Goal: Task Accomplishment & Management: Complete application form

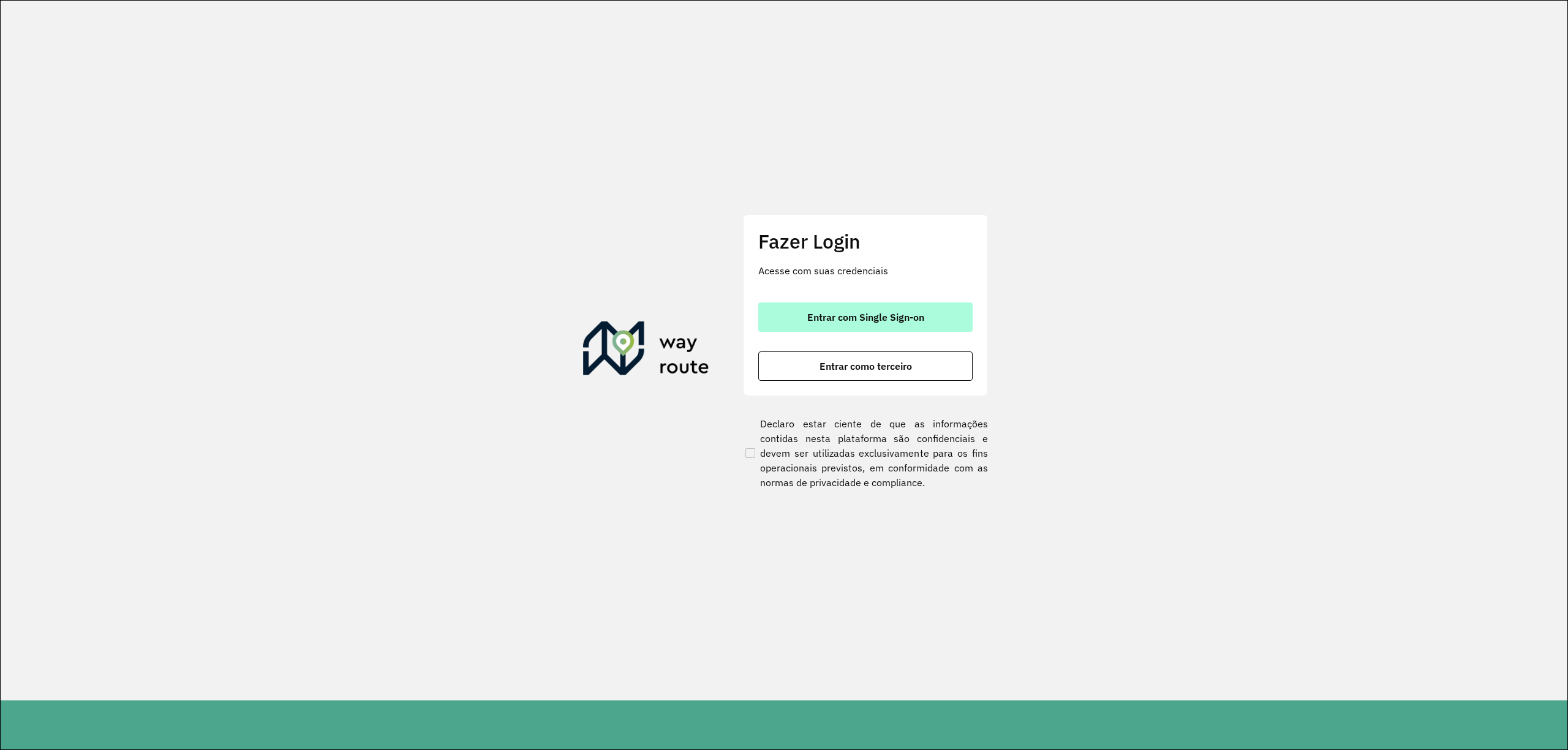
click at [922, 313] on span "Entrar com Single Sign-on" at bounding box center [865, 317] width 117 height 10
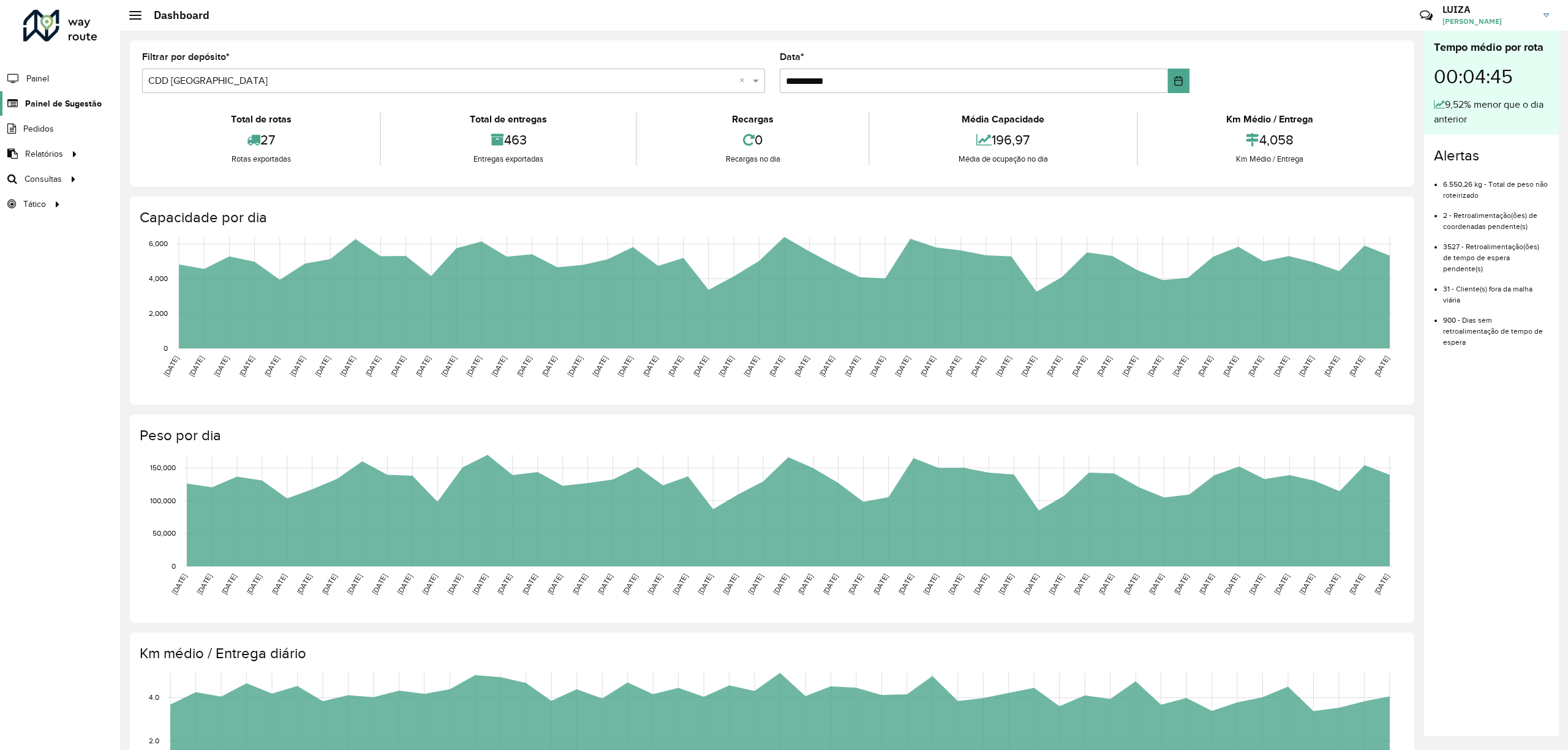
click at [55, 96] on link "Painel de Sugestão" at bounding box center [51, 104] width 102 height 25
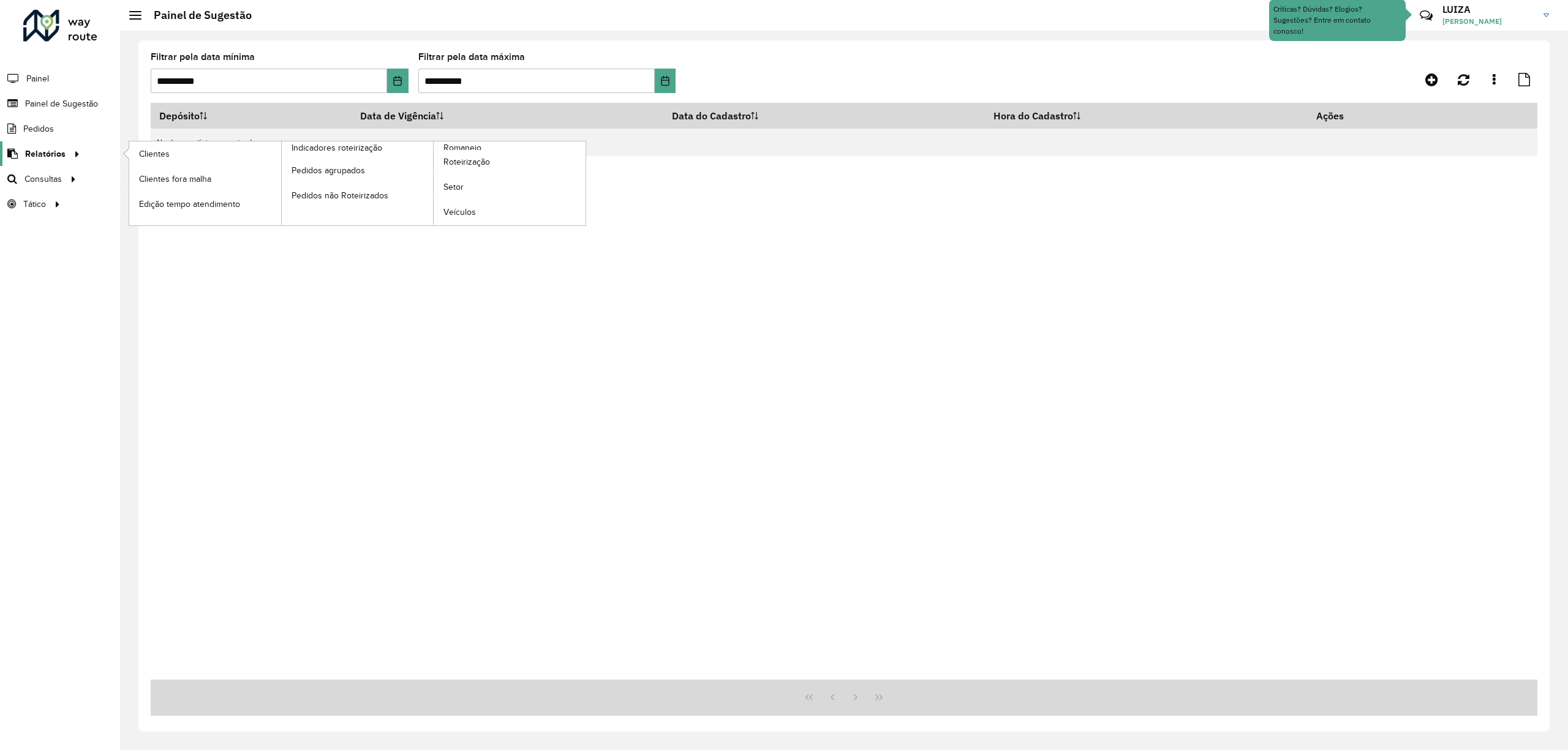
click at [46, 152] on span "Relatórios" at bounding box center [45, 154] width 40 height 13
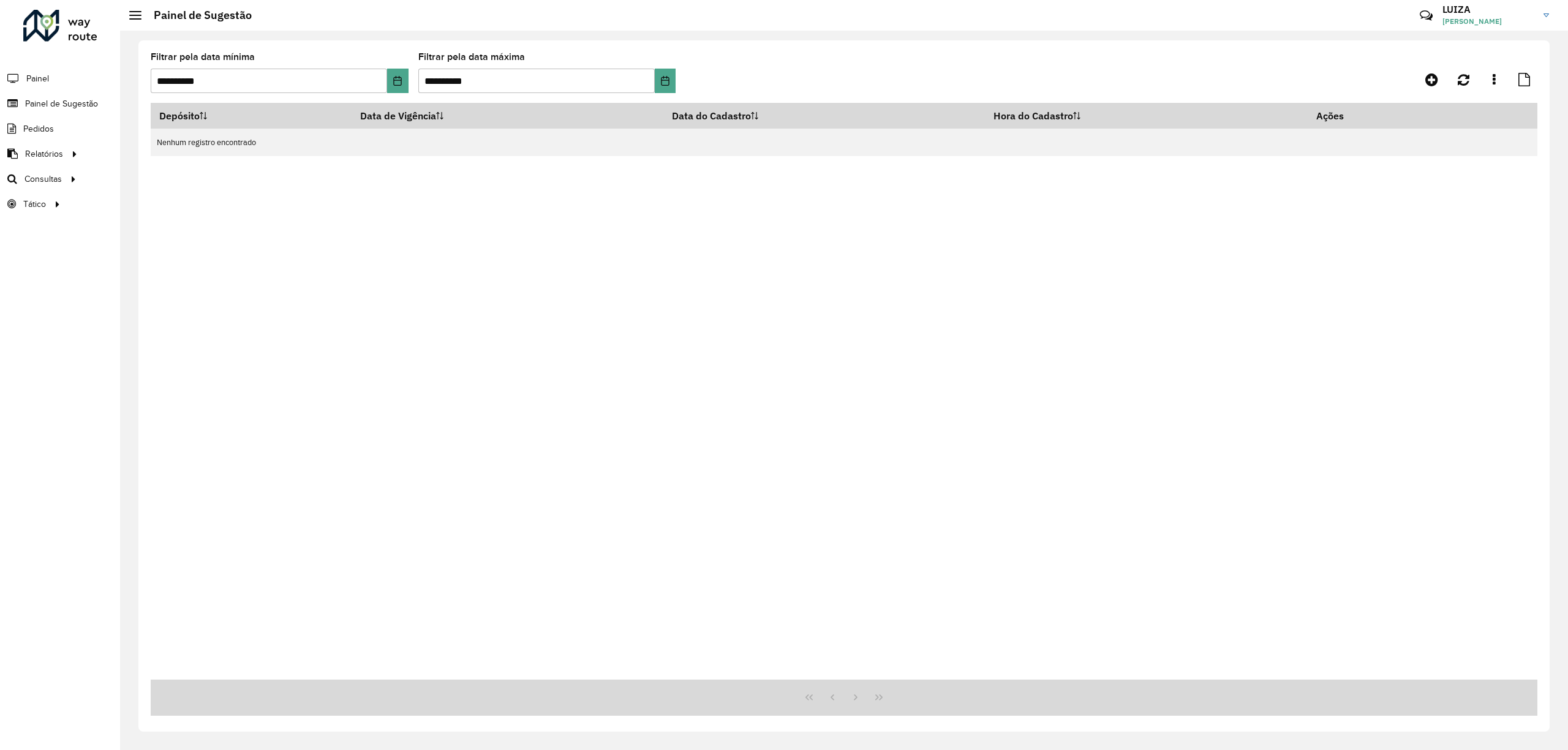
click at [1154, 301] on div "Depósito Data de Vigência Data do Cadastro Hora do Cadastro Ações Nenhum regist…" at bounding box center [844, 391] width 1386 height 577
click at [1431, 76] on icon at bounding box center [1431, 80] width 13 height 15
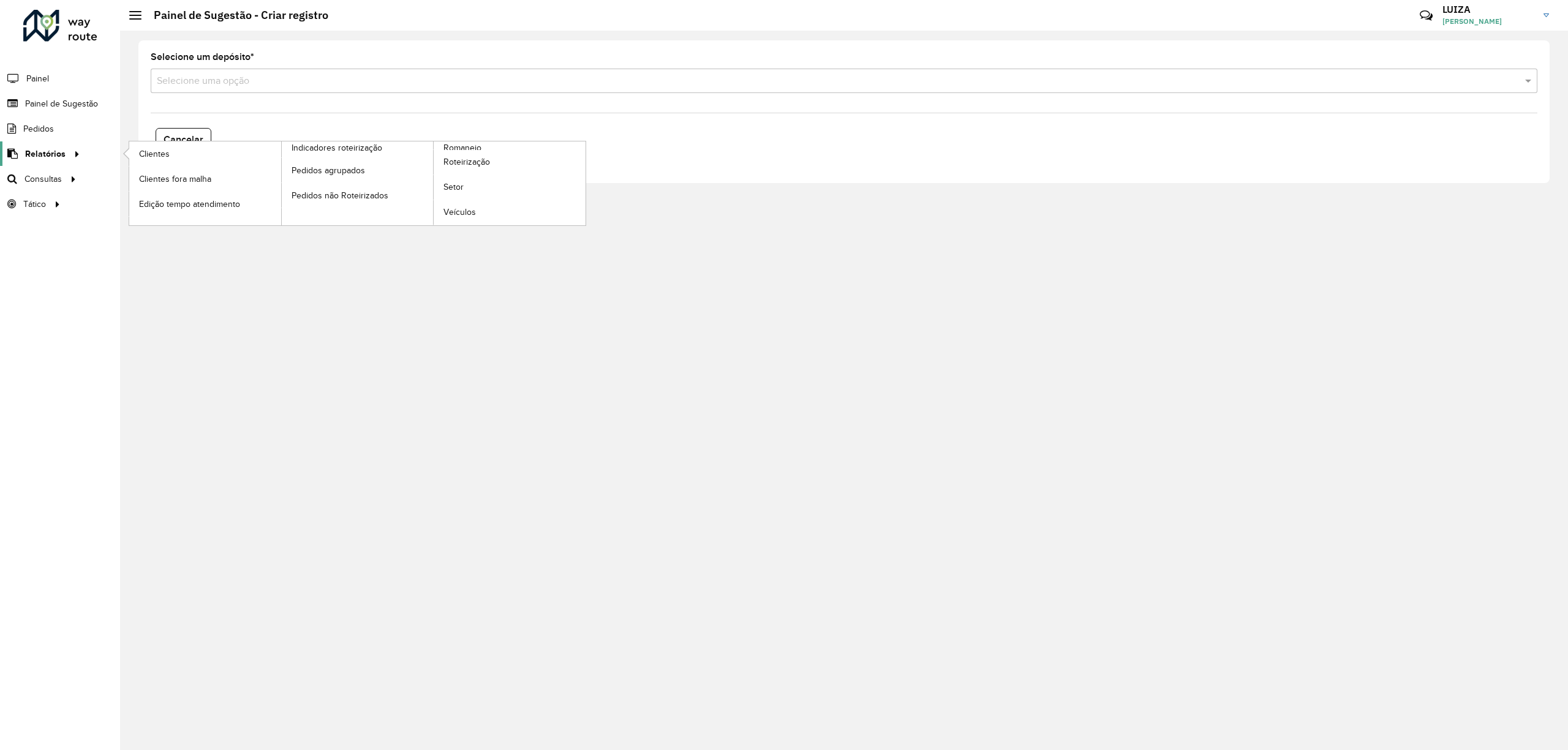
click at [59, 160] on span "Relatórios" at bounding box center [45, 154] width 40 height 13
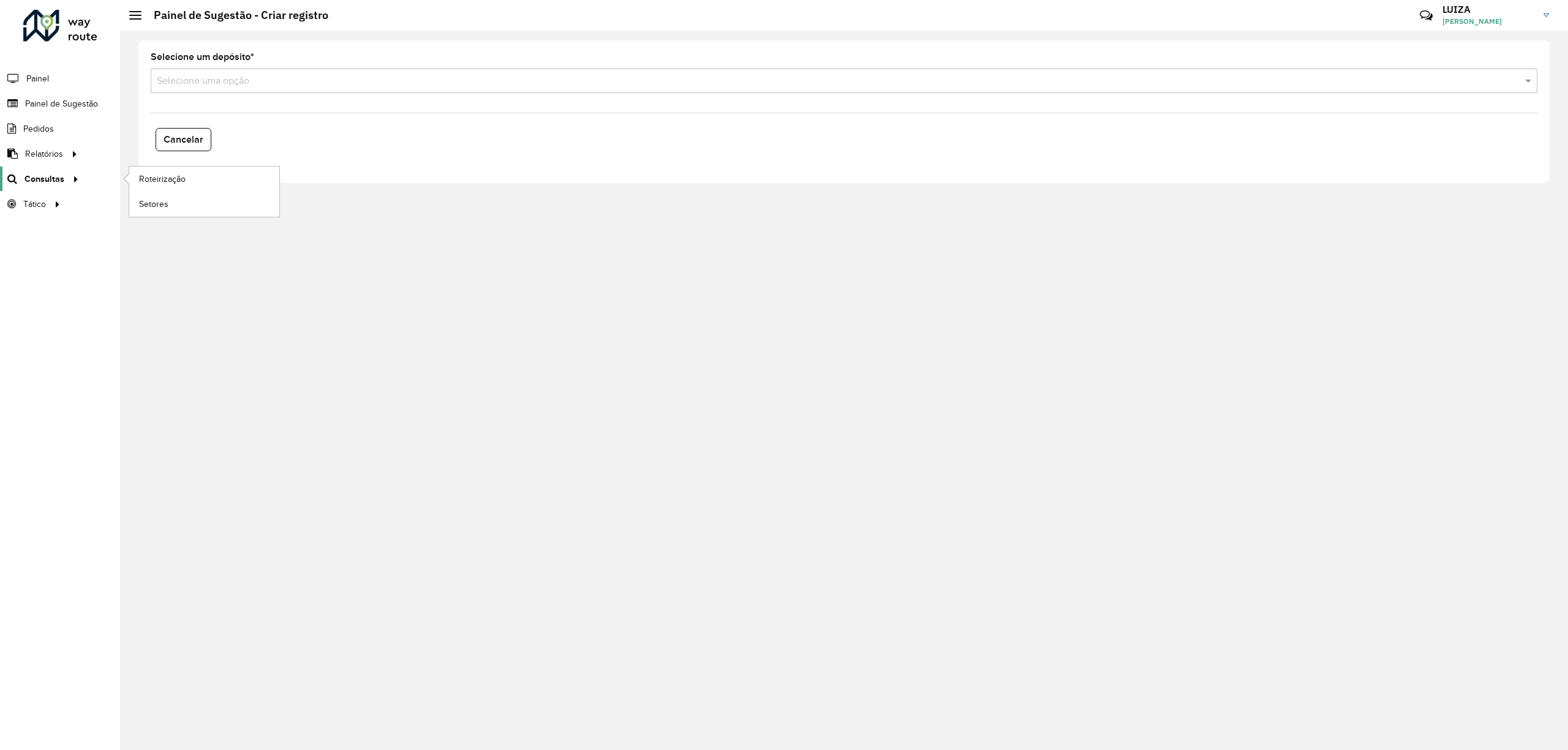
click at [59, 179] on span "Consultas" at bounding box center [44, 179] width 40 height 13
click at [61, 93] on link "Painel de Sugestão" at bounding box center [51, 104] width 102 height 25
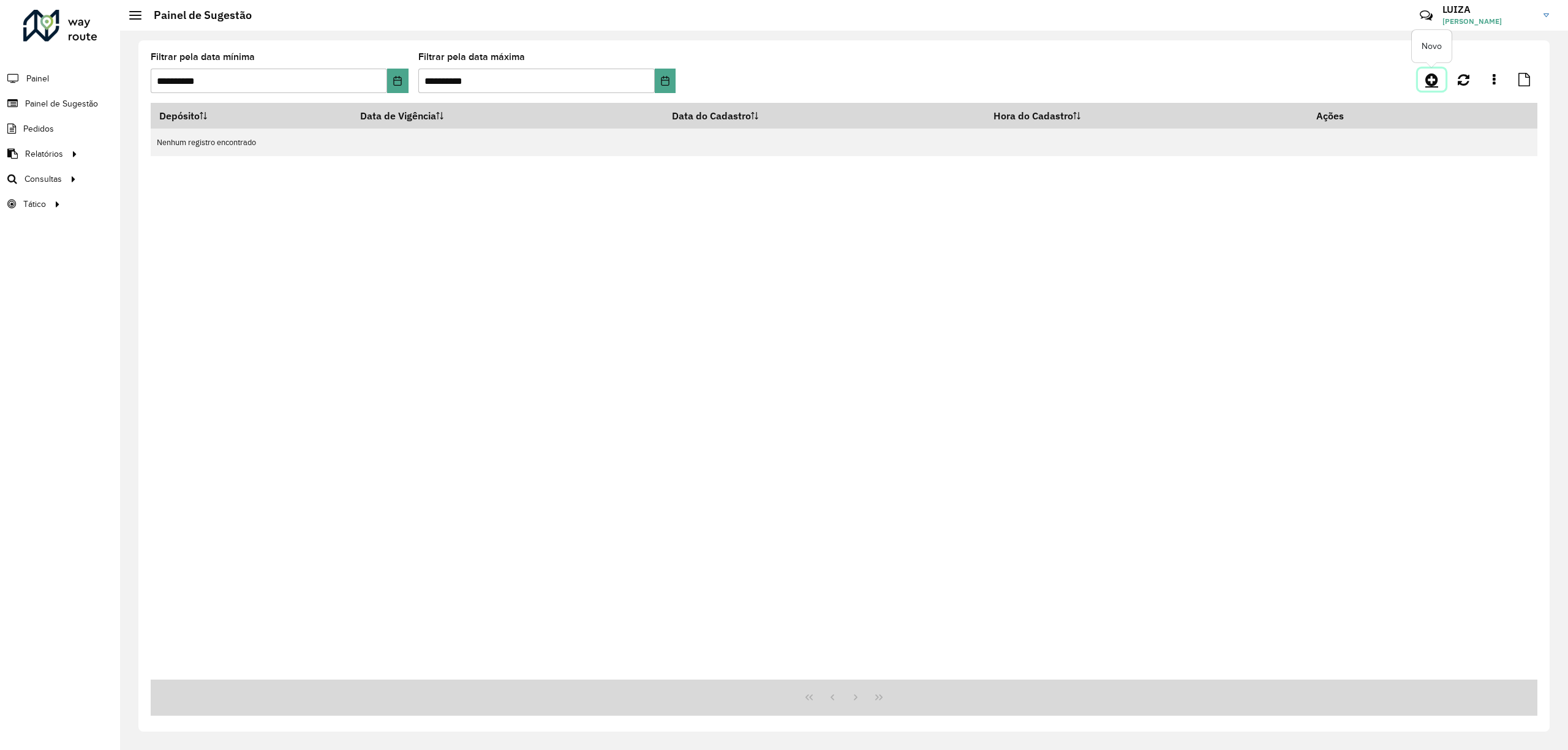
click at [1431, 84] on icon at bounding box center [1431, 80] width 13 height 15
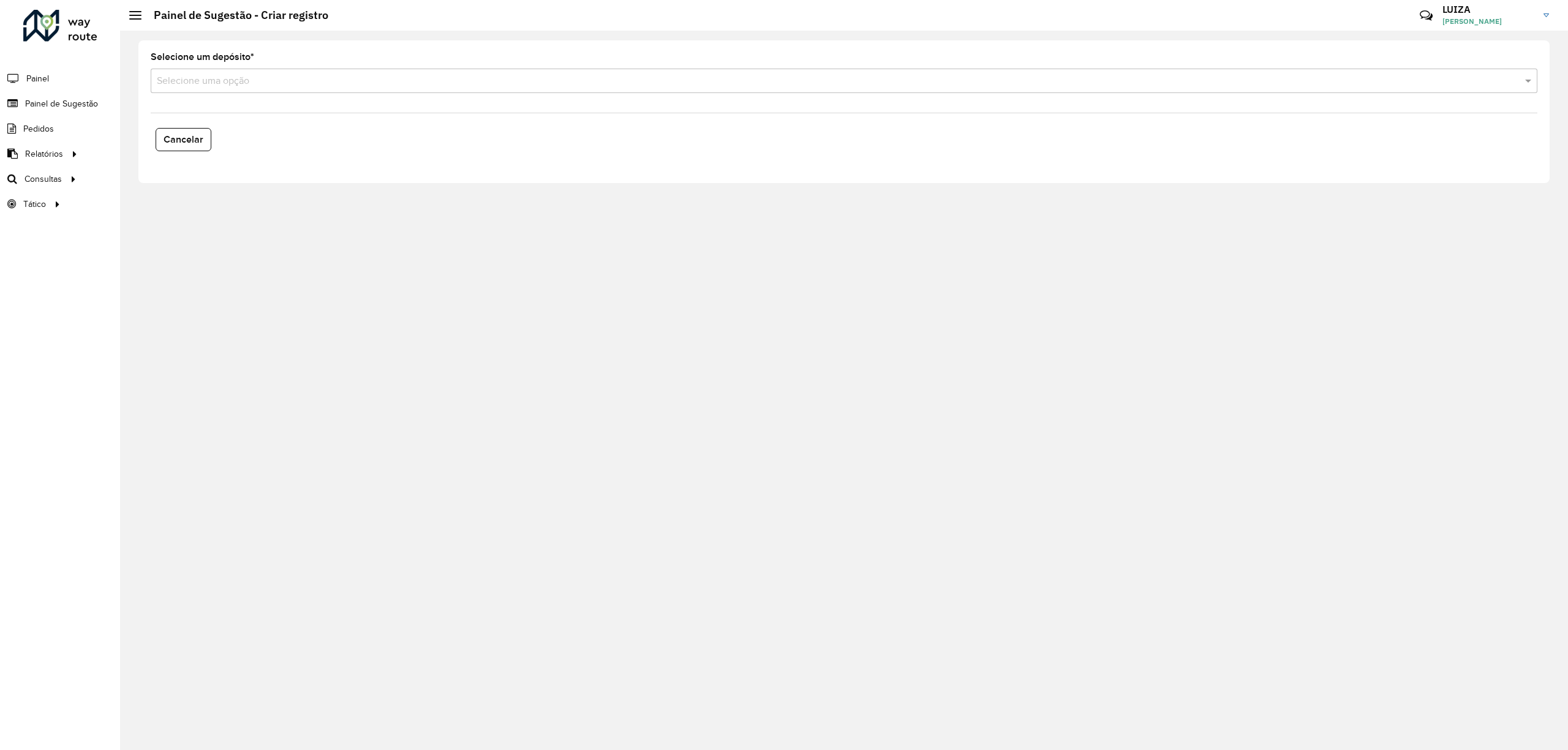
click at [204, 84] on input "text" at bounding box center [831, 82] width 1350 height 15
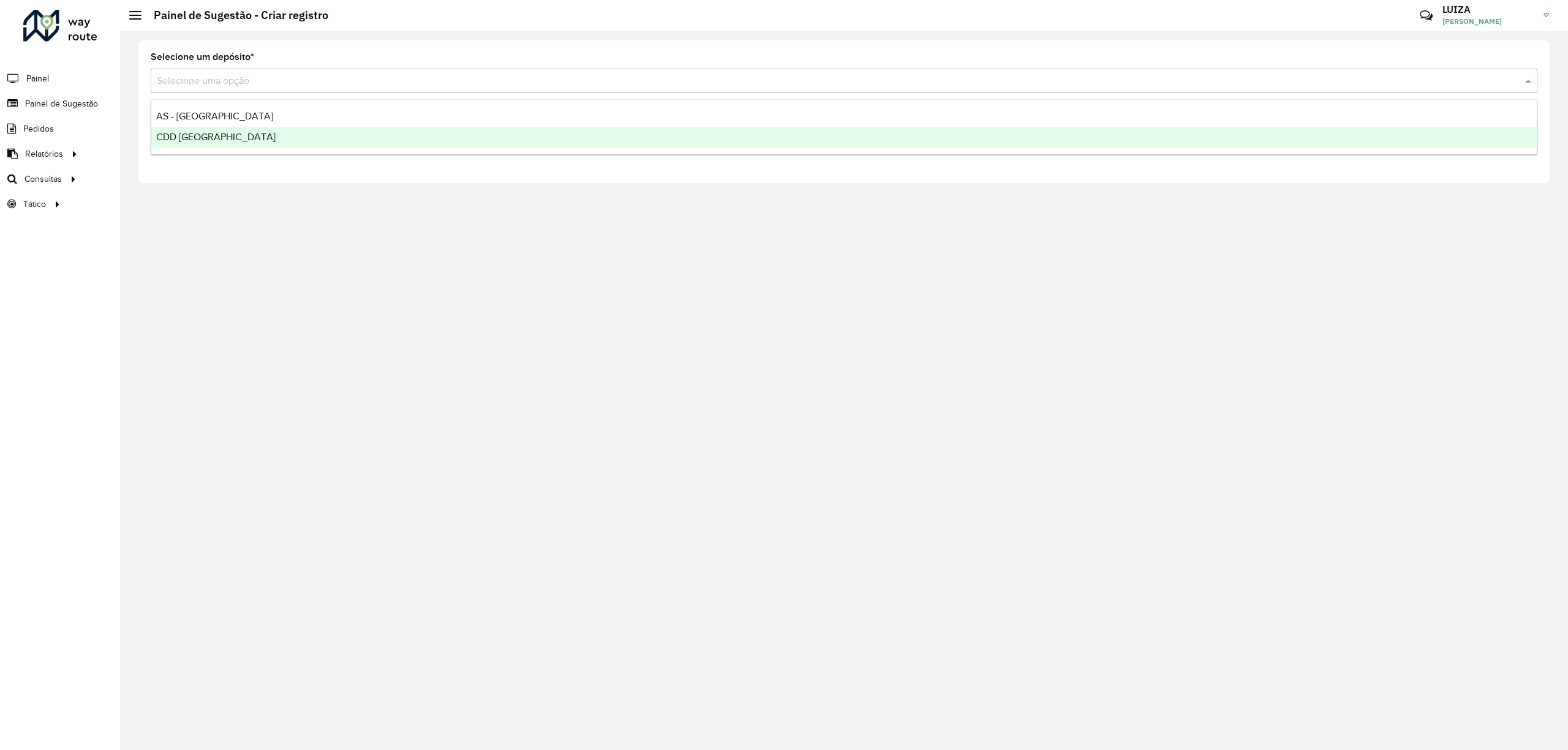
click at [203, 134] on span "CDD [GEOGRAPHIC_DATA]" at bounding box center [216, 136] width 119 height 10
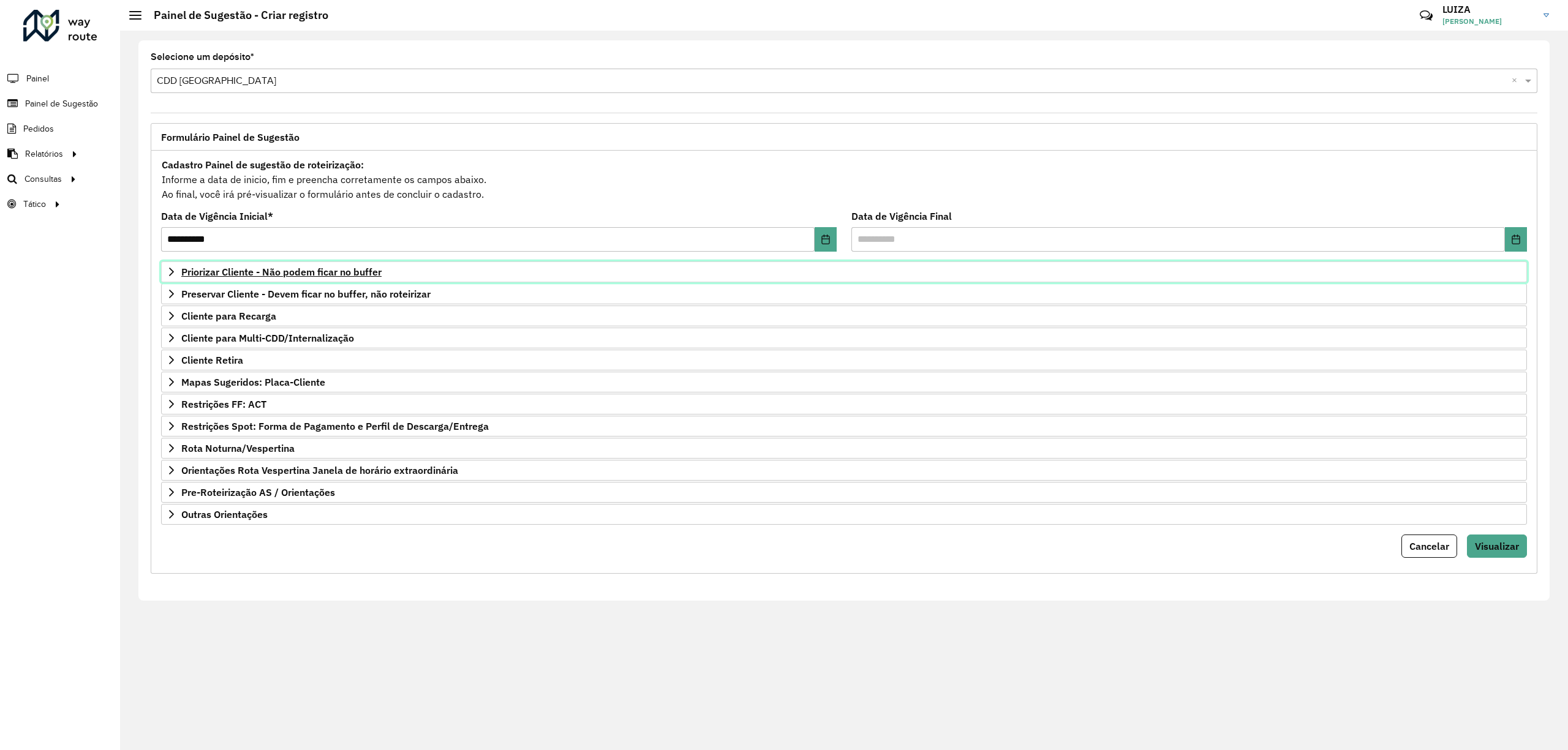
click at [253, 275] on span "Priorizar Cliente - Não podem ficar no buffer" at bounding box center [281, 272] width 200 height 10
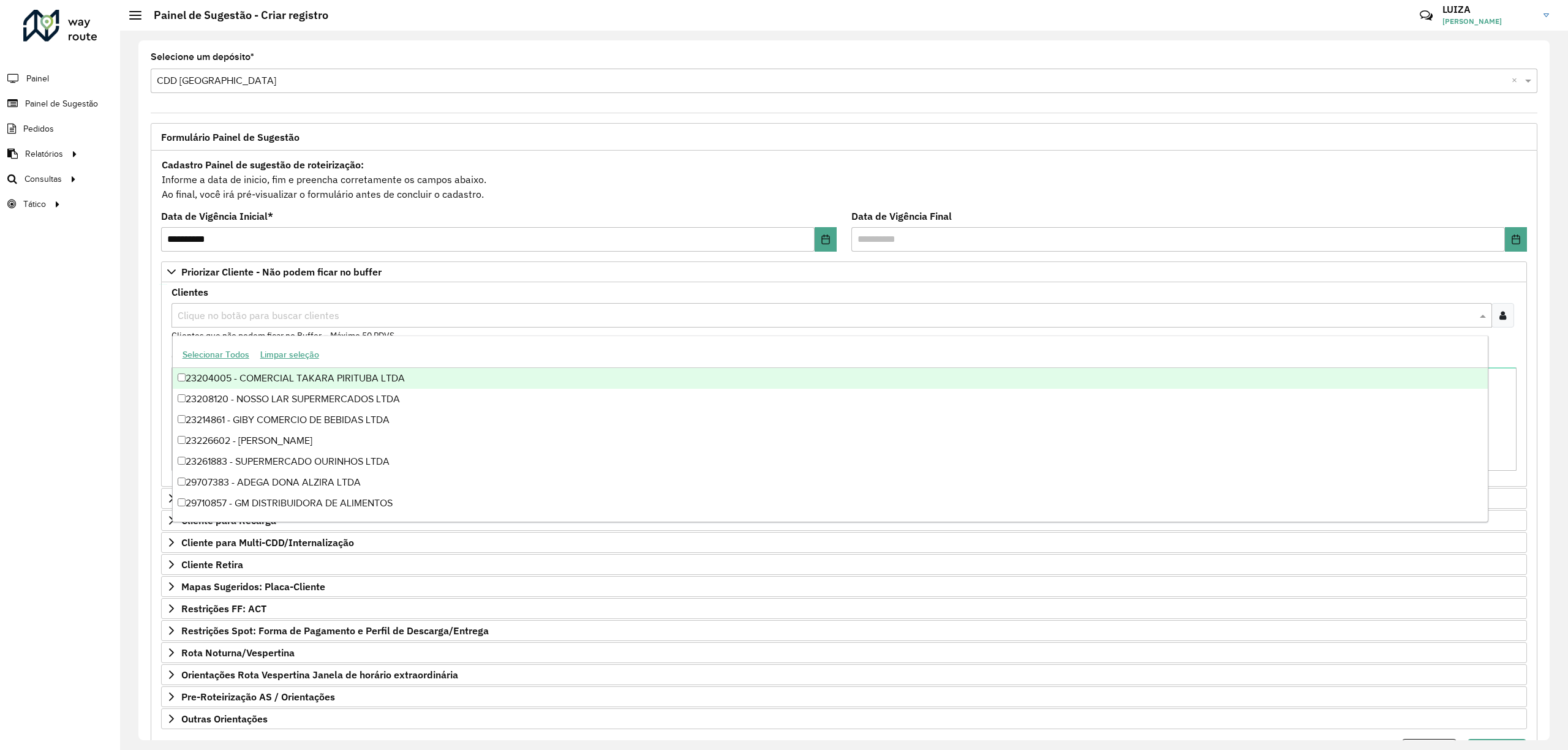
click at [212, 319] on input "text" at bounding box center [825, 316] width 1302 height 15
click at [358, 293] on div "Clientes Clique no botão para buscar clientes Clientes que não podem ficar no B…" at bounding box center [844, 315] width 1345 height 55
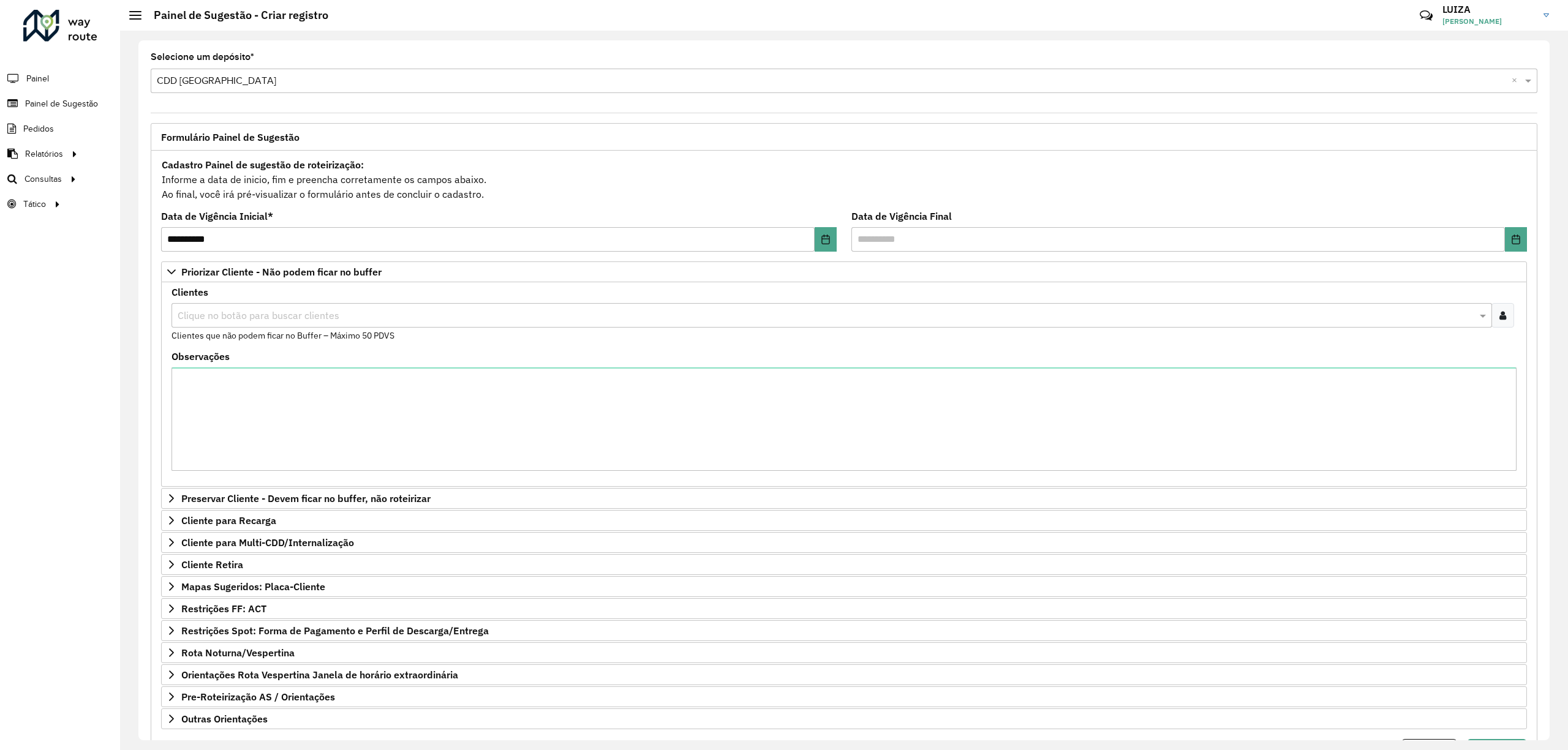
click at [1500, 317] on icon at bounding box center [1502, 315] width 7 height 10
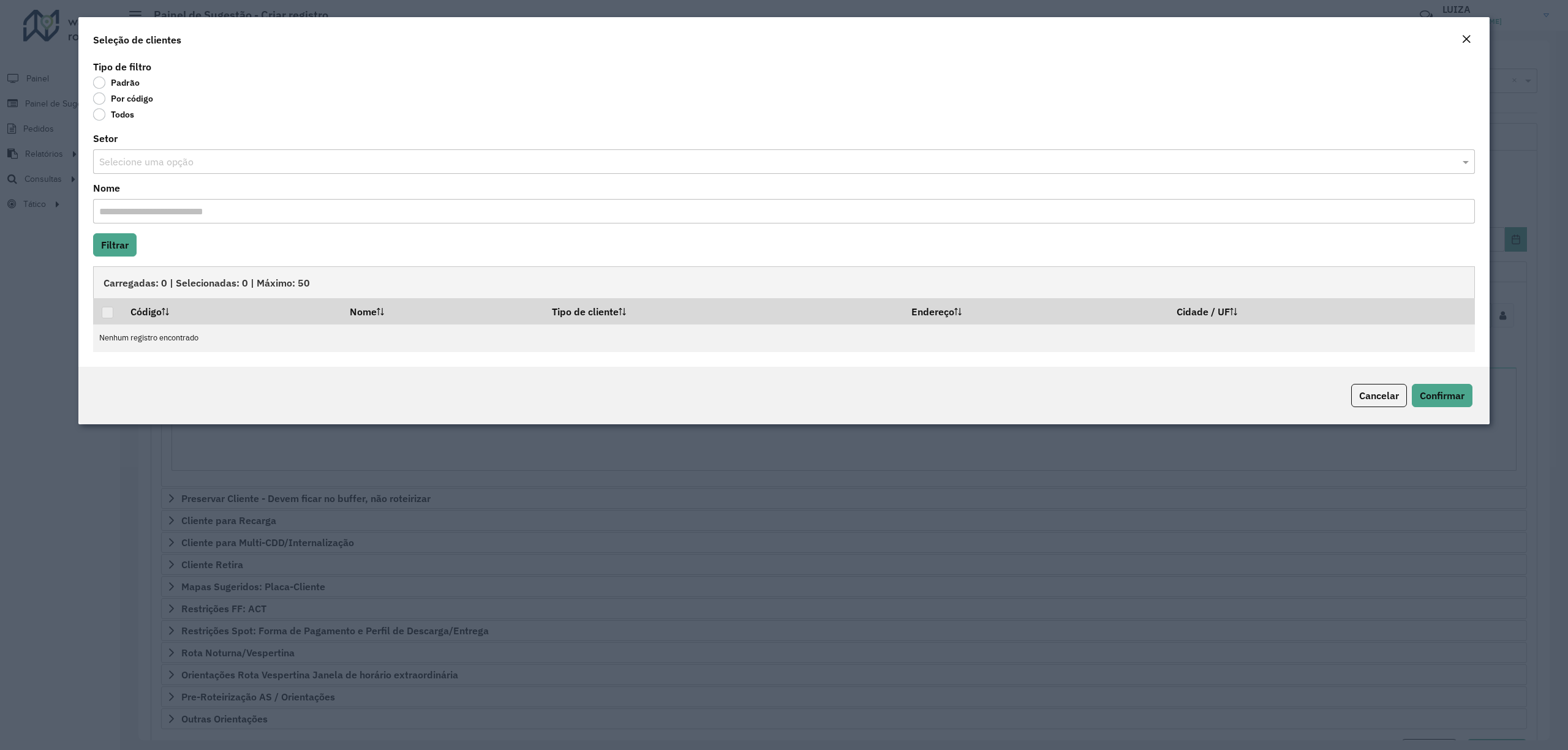
click at [128, 162] on input "text" at bounding box center [771, 162] width 1345 height 15
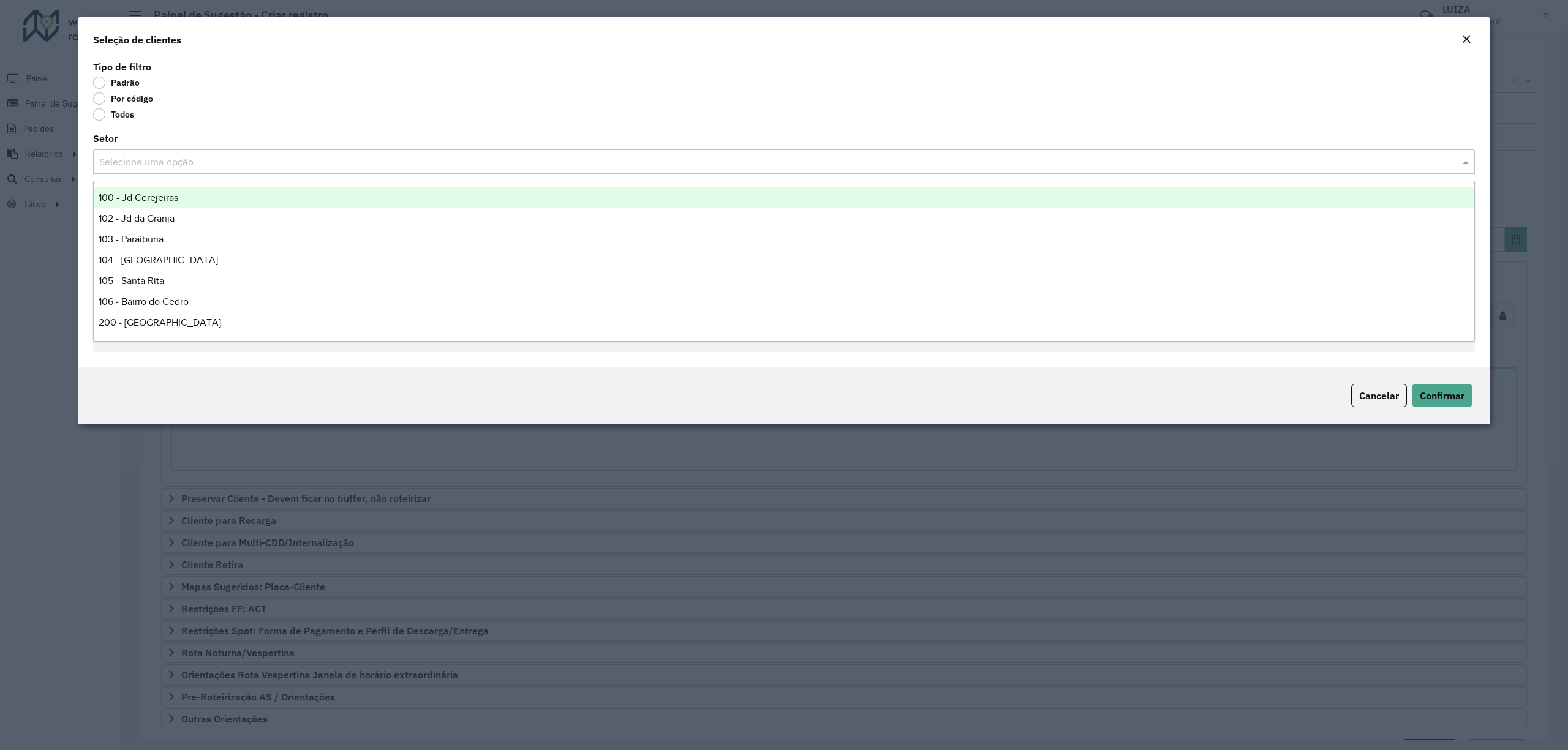
click at [128, 162] on input "text" at bounding box center [771, 162] width 1345 height 15
click at [272, 130] on div "Tipo de filtro Padrão Por código Todos Setor Selecione uma opção Nome Filtrar C…" at bounding box center [784, 212] width 1411 height 309
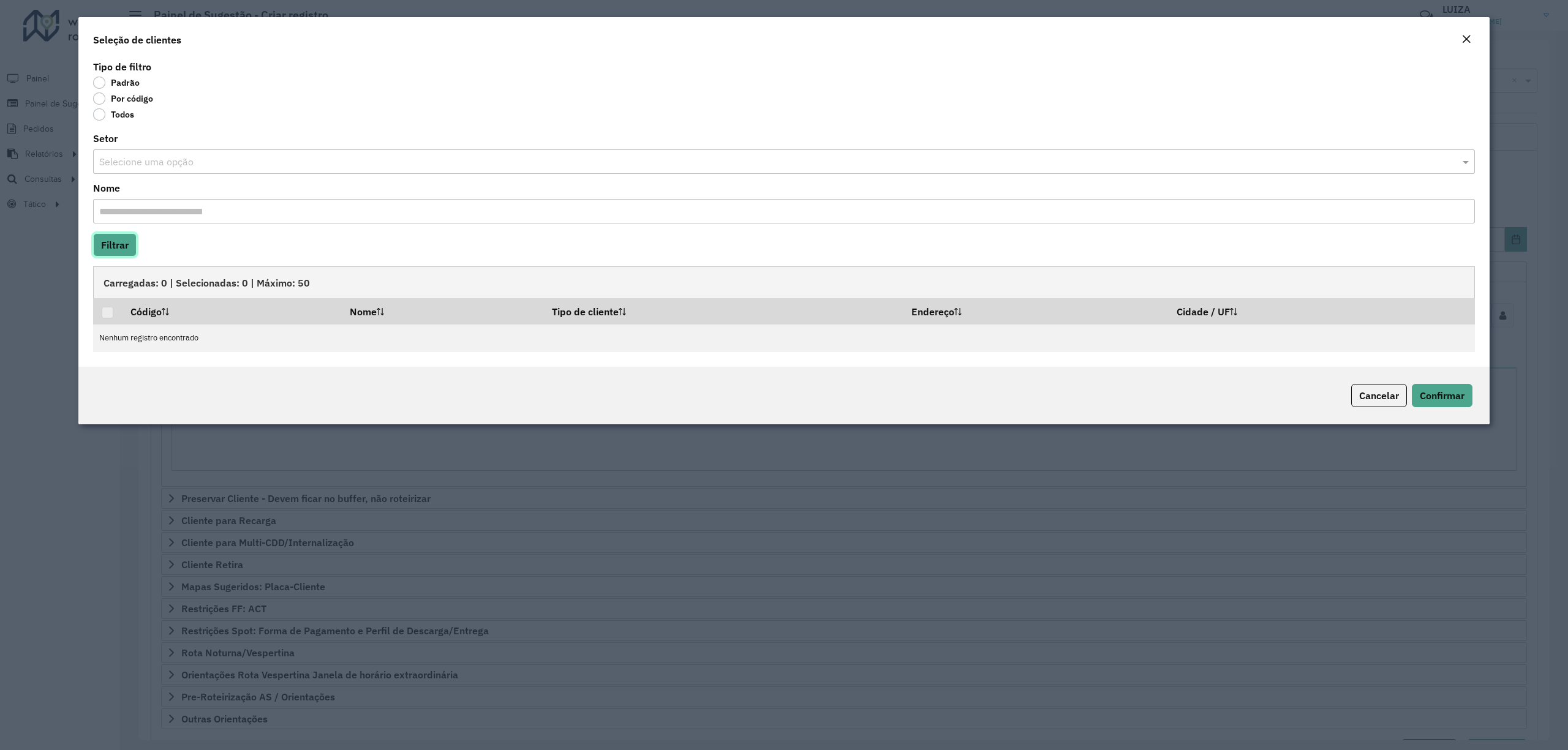
click at [118, 245] on button "Filtrar" at bounding box center [115, 245] width 44 height 23
click at [143, 218] on input "Nome" at bounding box center [784, 212] width 1382 height 25
click at [98, 92] on label "Por código" at bounding box center [123, 98] width 60 height 12
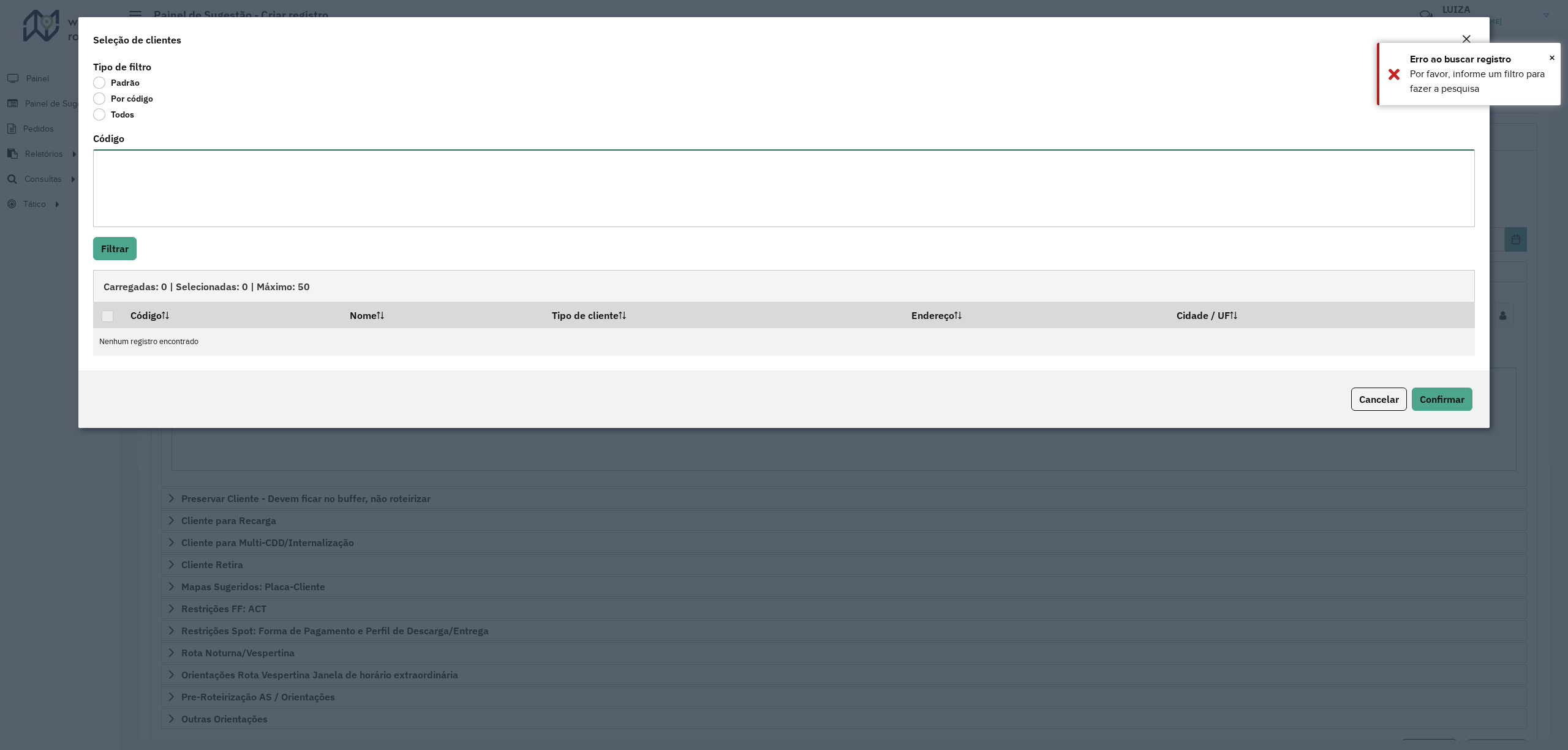
click at [128, 168] on textarea "Código" at bounding box center [784, 188] width 1382 height 78
paste textarea "**** **** ***** **** ***** ***** ***** ***** ***** **** ***** ***** ***** **** …"
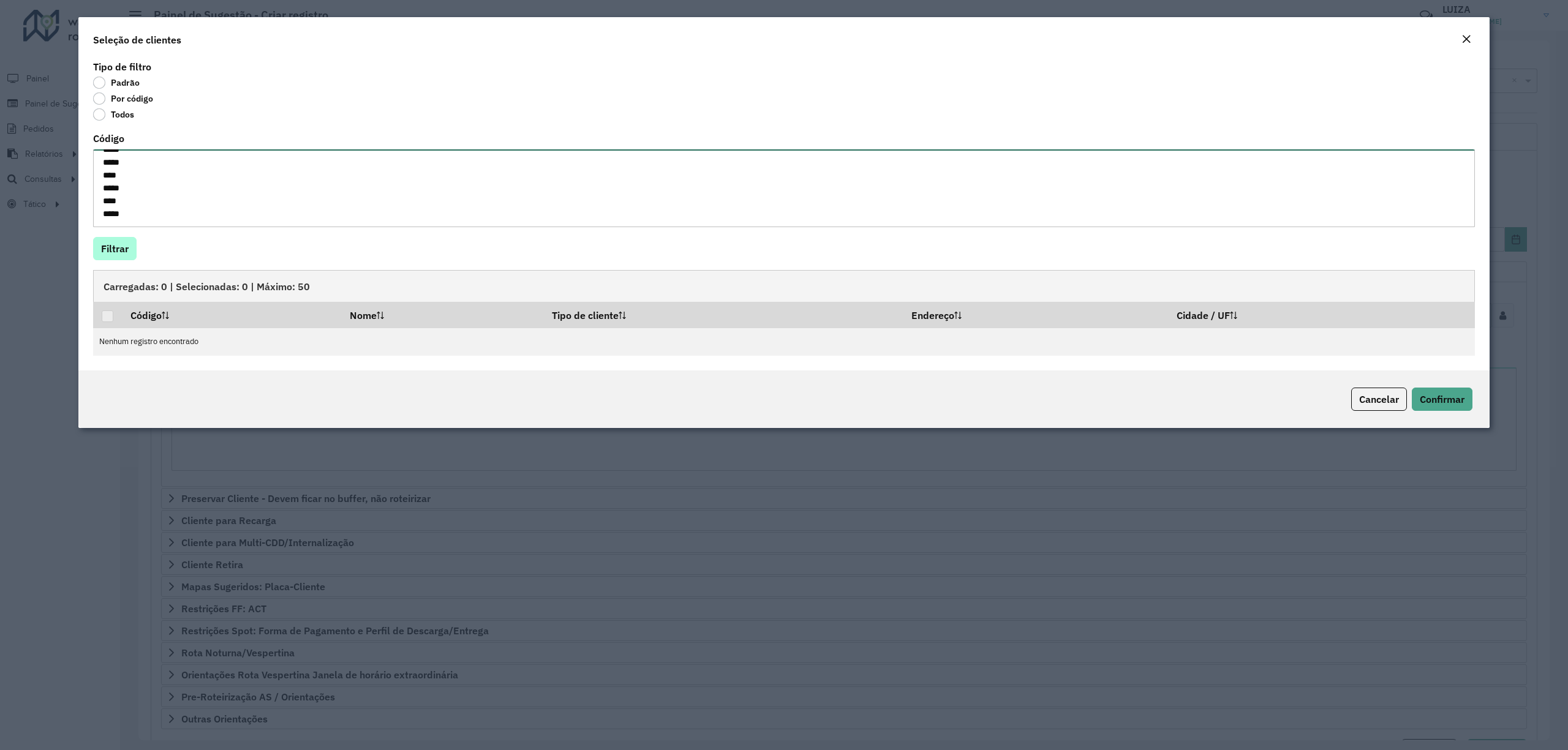
scroll to position [437, 0]
type textarea "**** **** ***** **** ***** ***** ***** ***** ***** **** ***** ***** ***** **** …"
click at [126, 248] on button "Filtrar" at bounding box center [115, 248] width 44 height 23
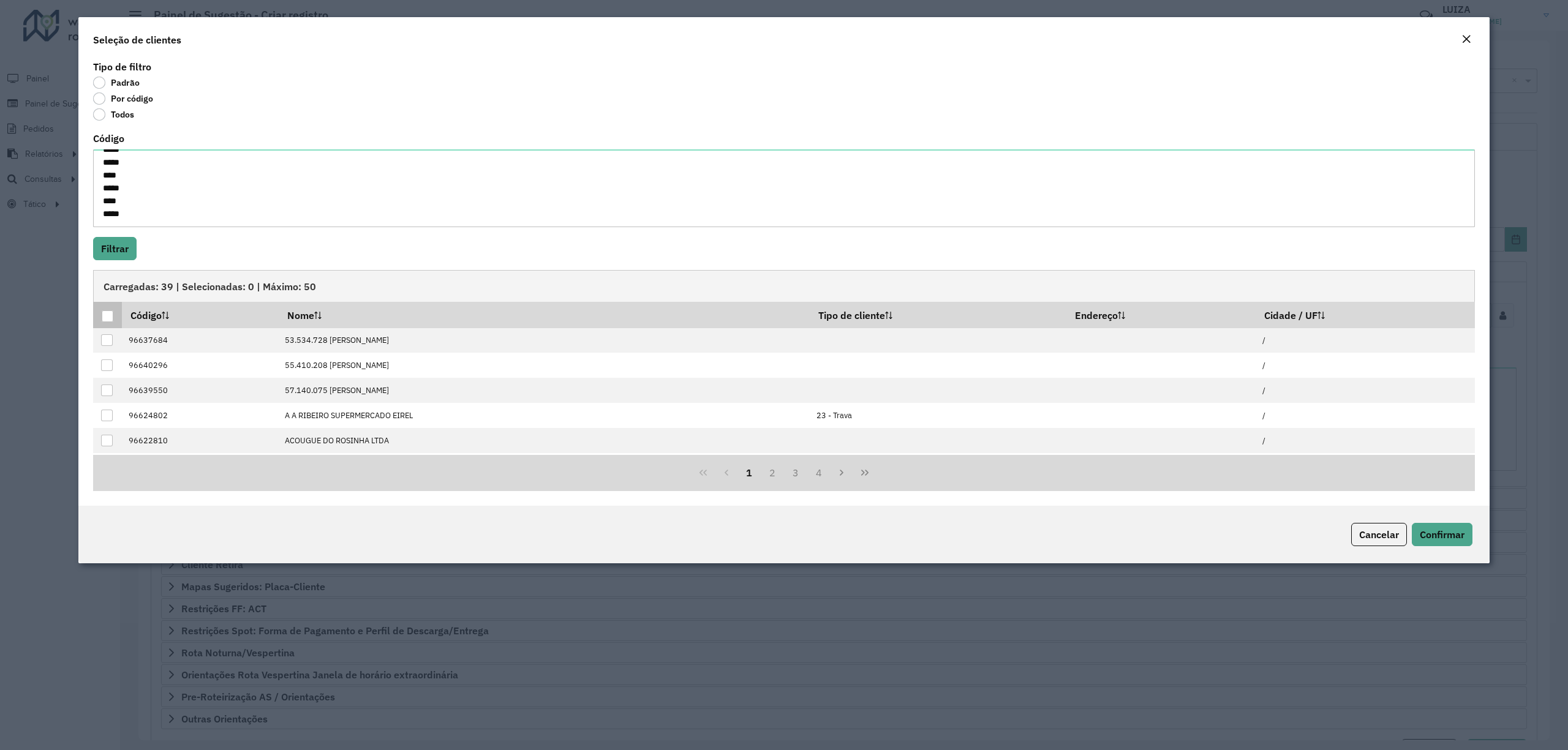
click at [106, 313] on div at bounding box center [107, 316] width 12 height 12
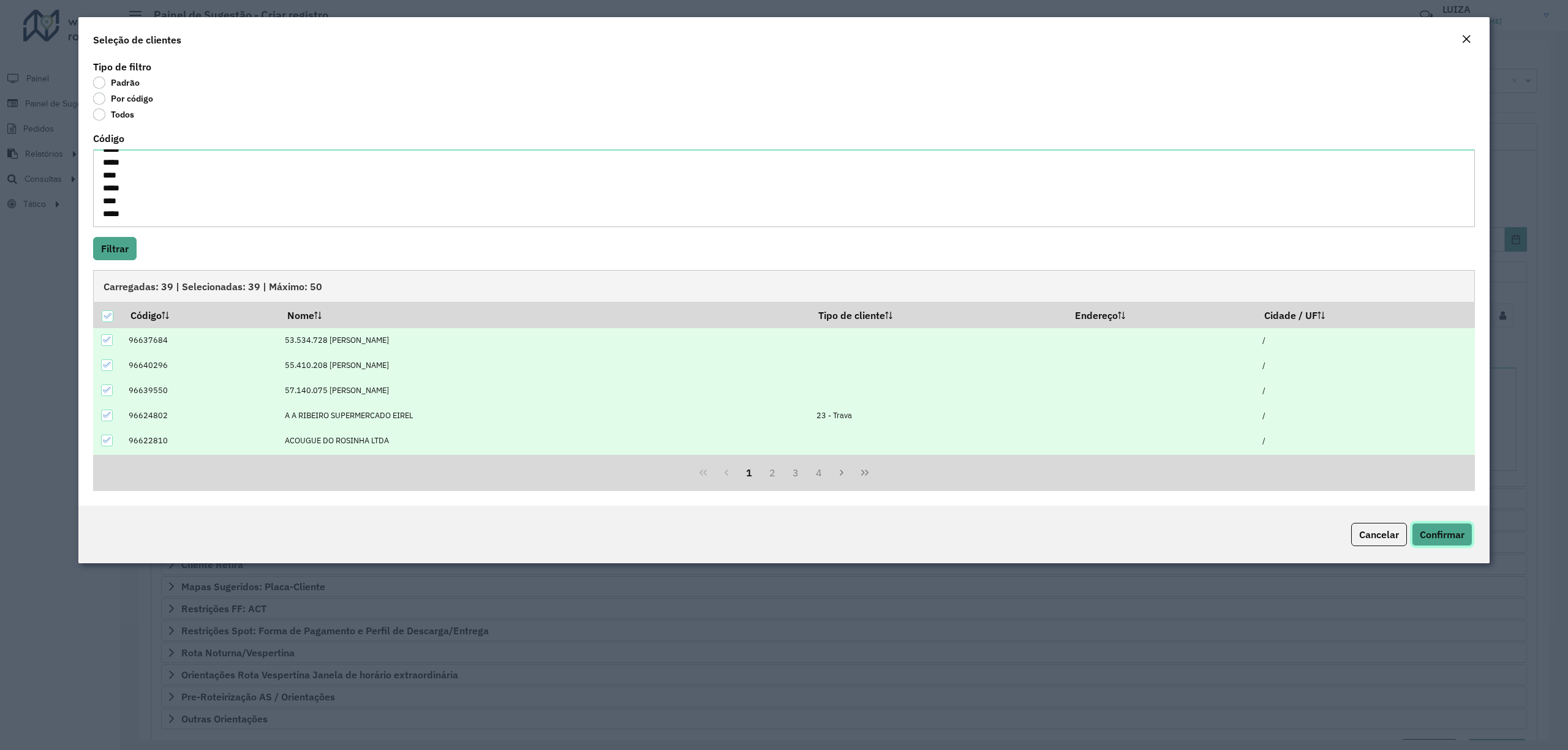
click at [1453, 539] on span "Confirmar" at bounding box center [1442, 534] width 44 height 12
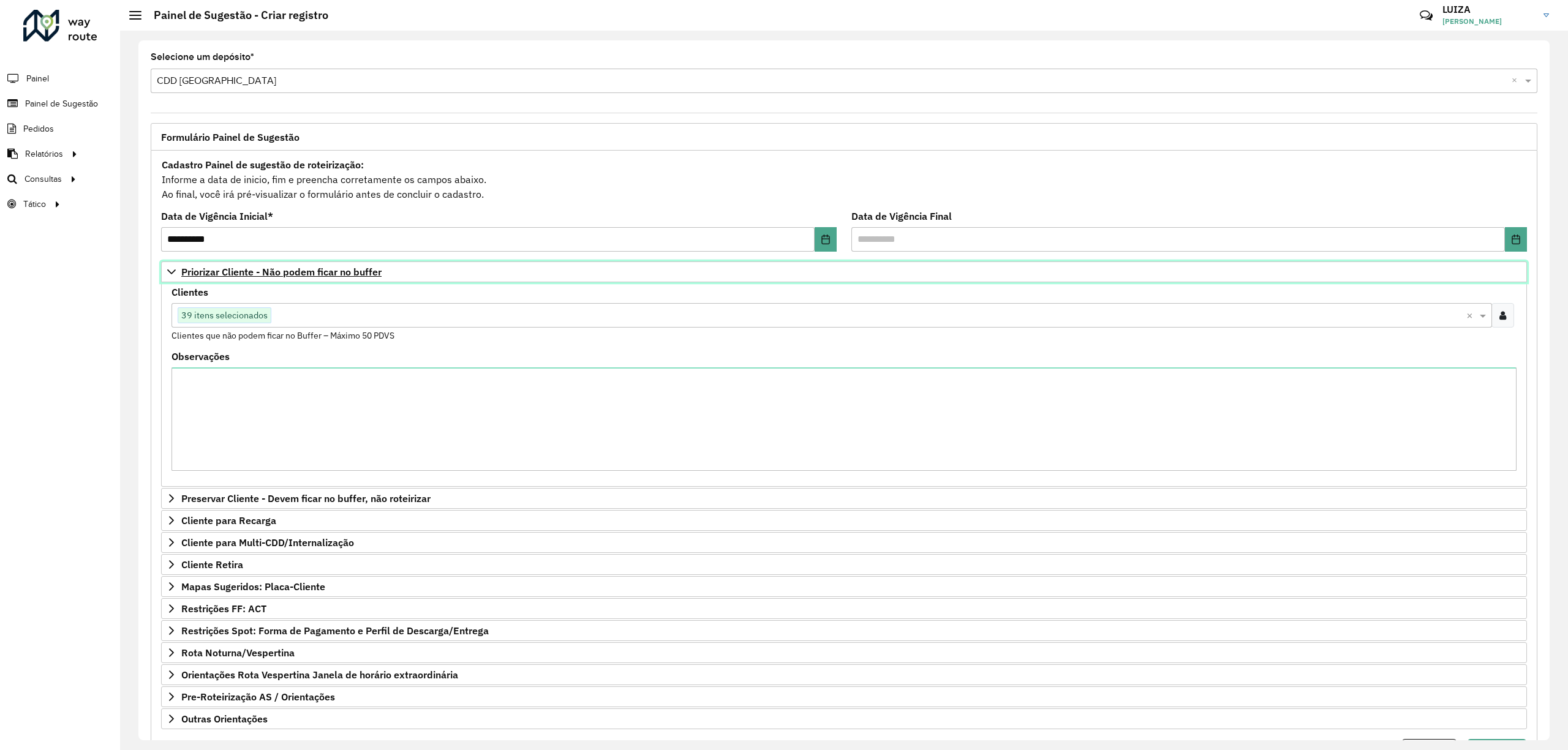
click at [324, 272] on span "Priorizar Cliente - Não podem ficar no buffer" at bounding box center [281, 272] width 200 height 10
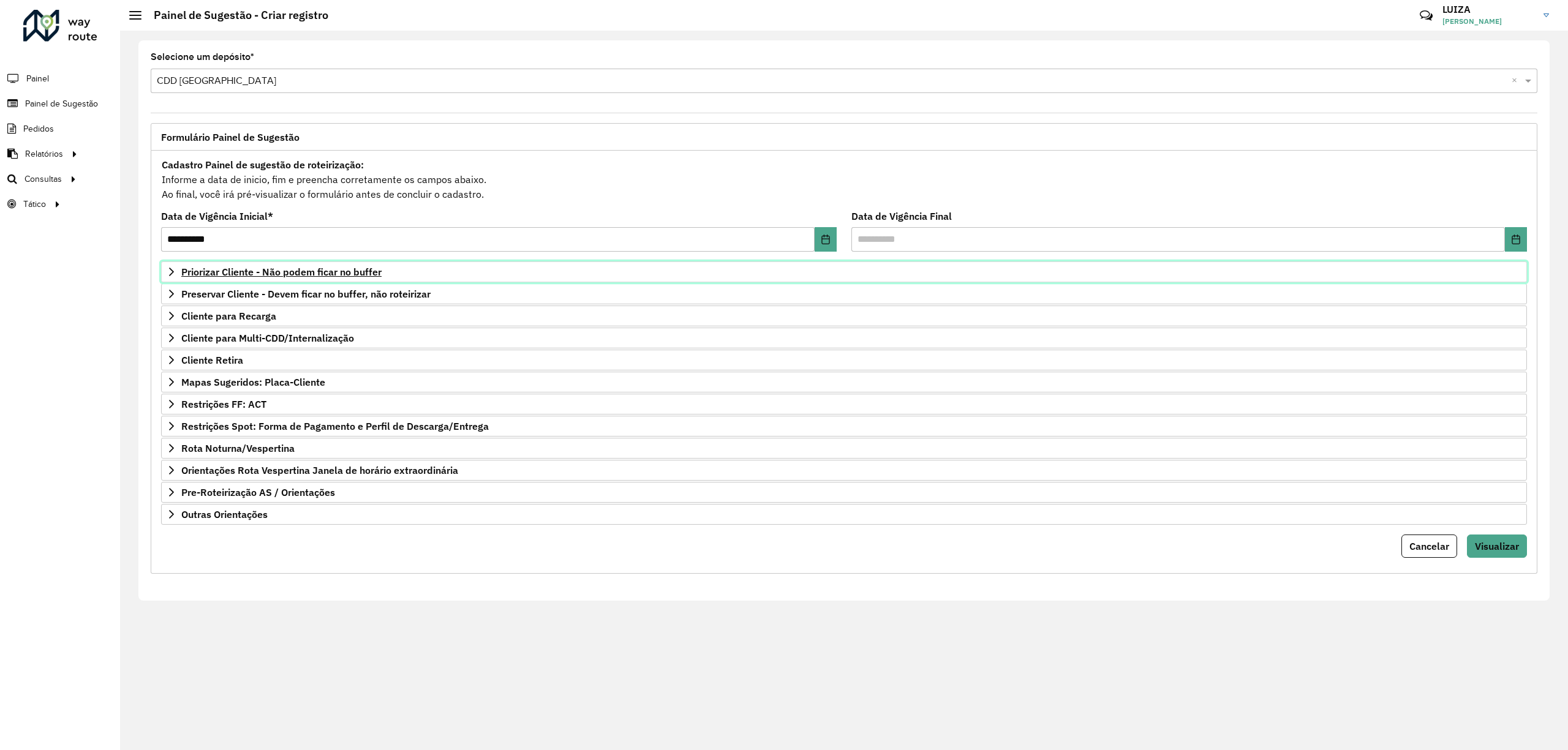
click at [199, 276] on span "Priorizar Cliente - Não podem ficar no buffer" at bounding box center [281, 272] width 200 height 10
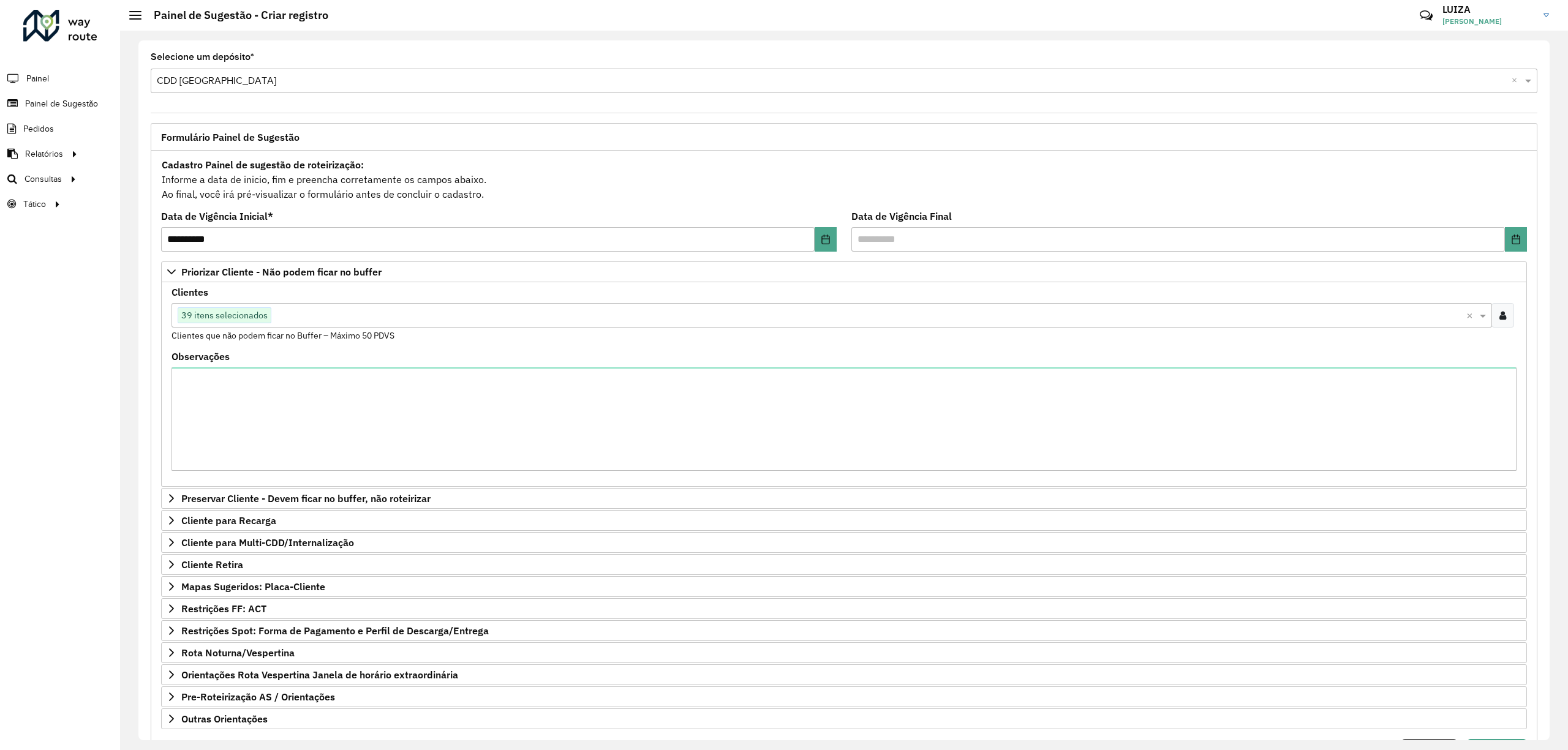
click at [1505, 321] on div at bounding box center [1502, 315] width 23 height 25
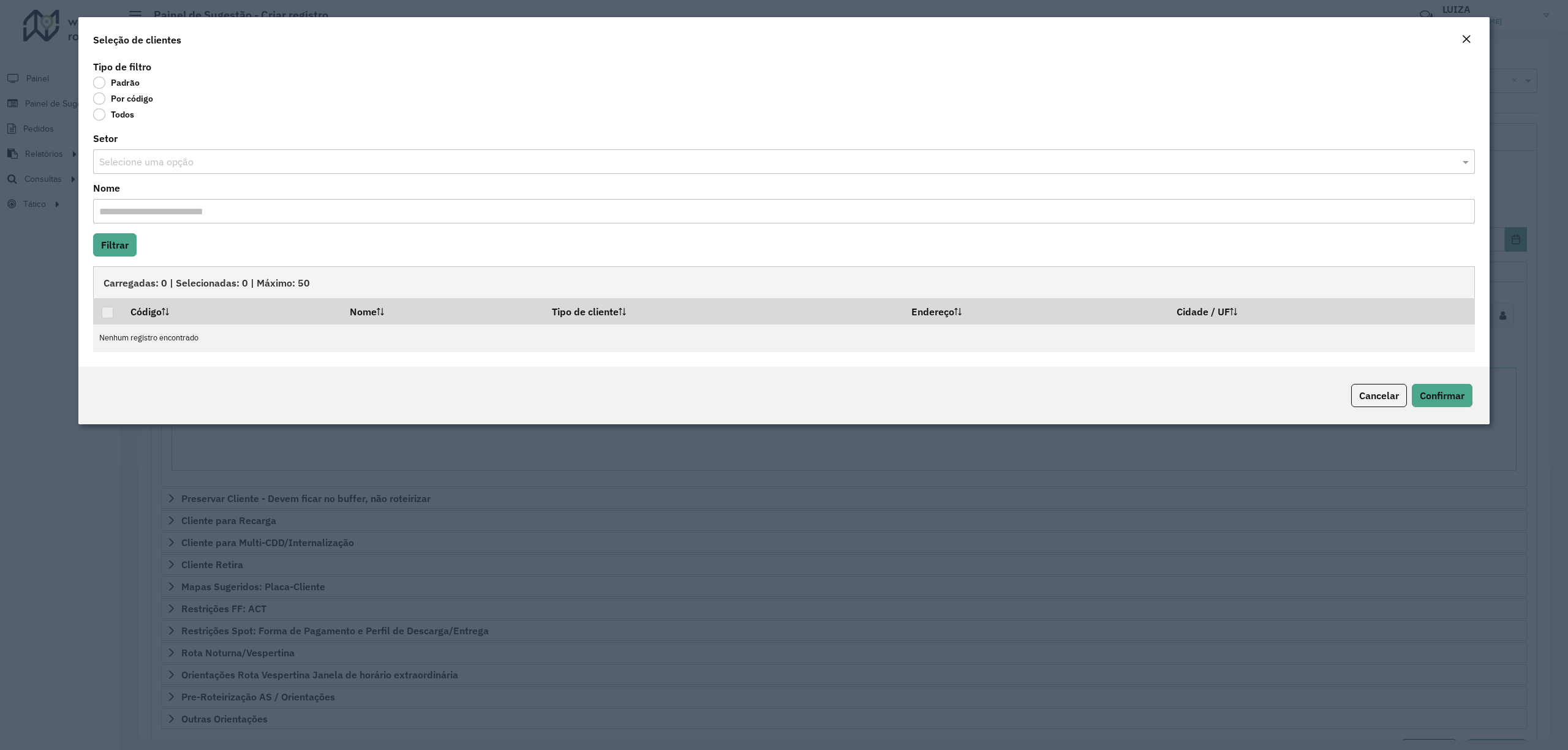
click at [152, 209] on input "Nome" at bounding box center [784, 212] width 1382 height 25
click at [1470, 34] on em "Close" at bounding box center [1466, 39] width 10 height 10
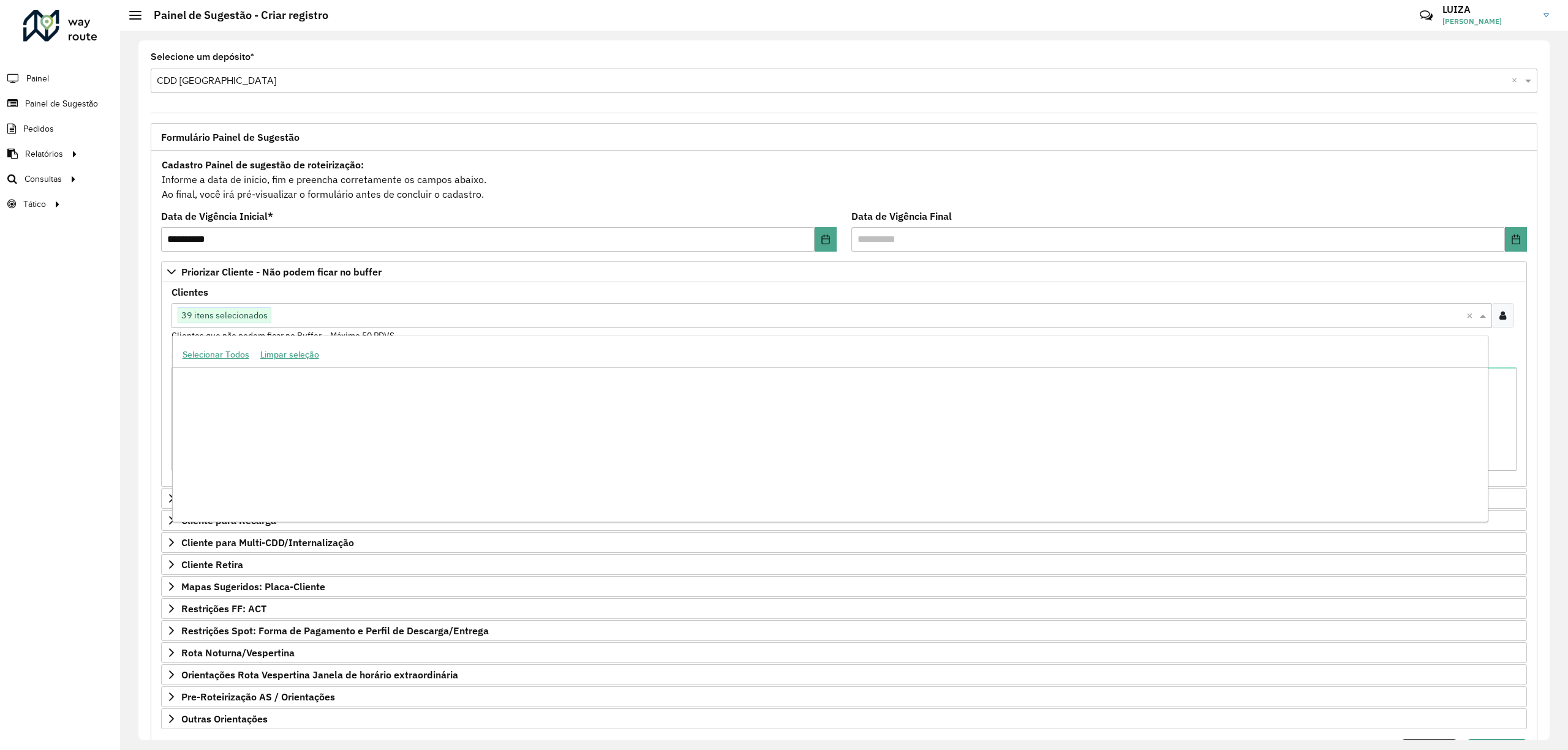
click at [189, 310] on span "39 itens selecionados" at bounding box center [224, 315] width 92 height 15
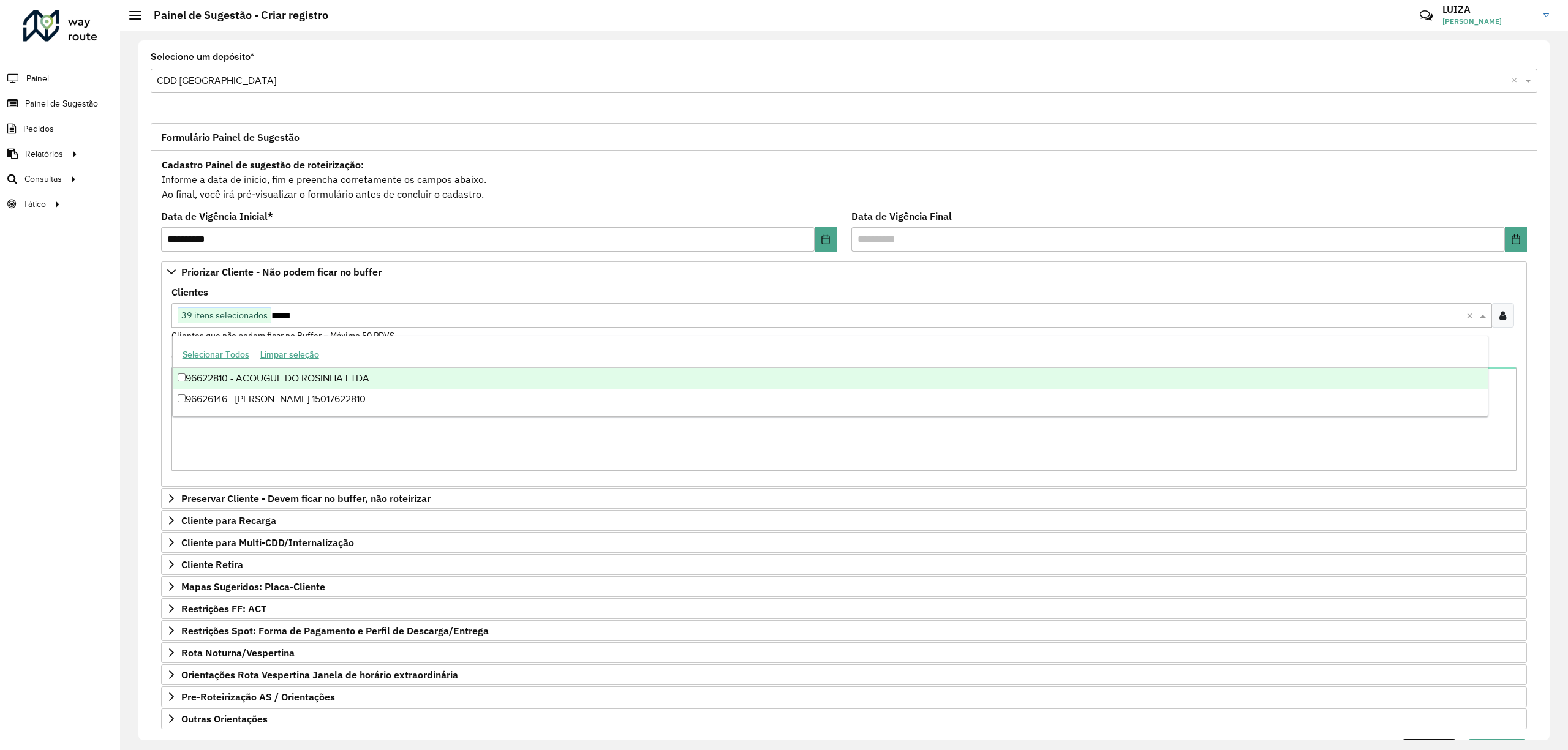
scroll to position [0, 0]
type input "*****"
click at [471, 302] on div "Clientes Clique no botão para buscar clientes 38 itens selecionados ***** × Cli…" at bounding box center [844, 315] width 1345 height 55
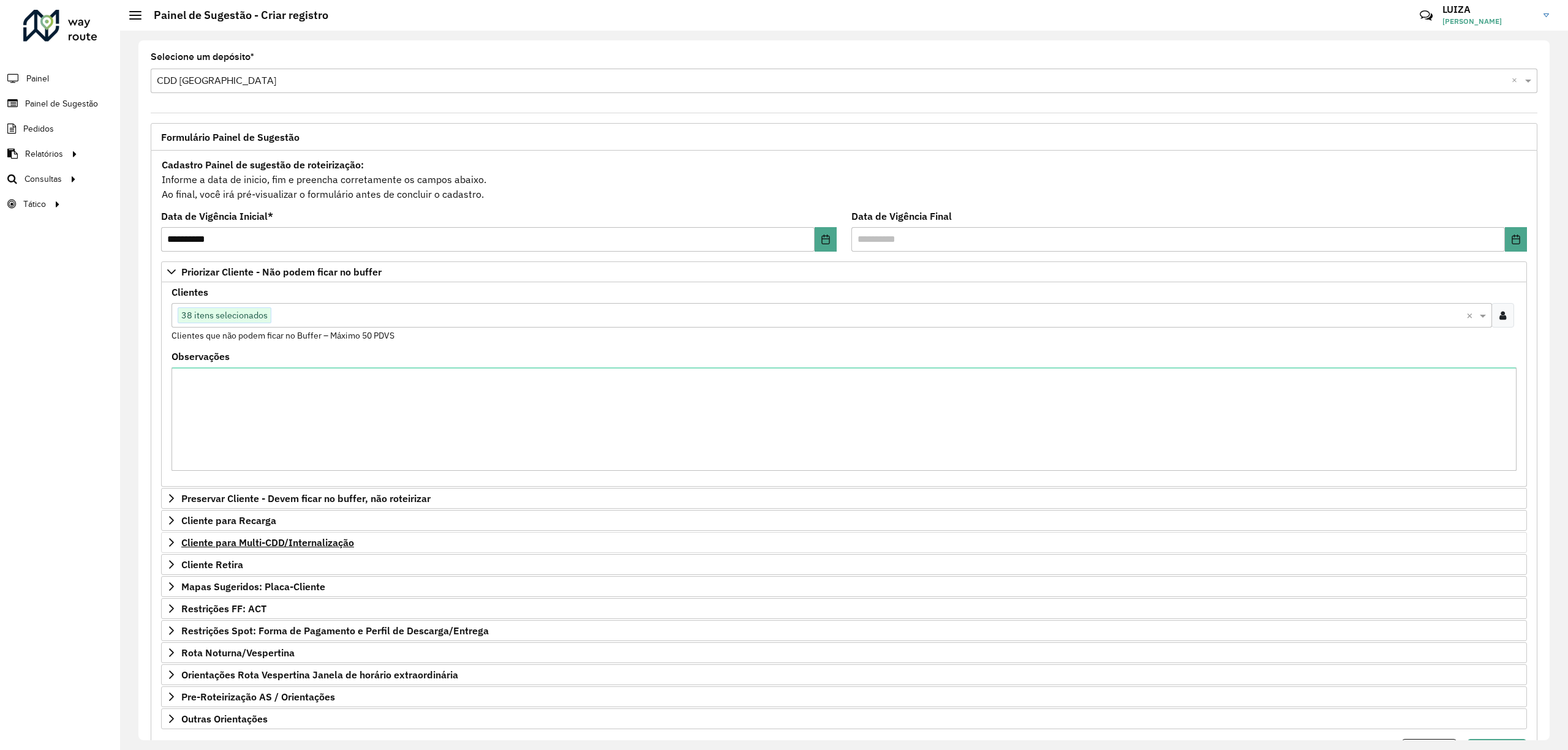
scroll to position [72, 0]
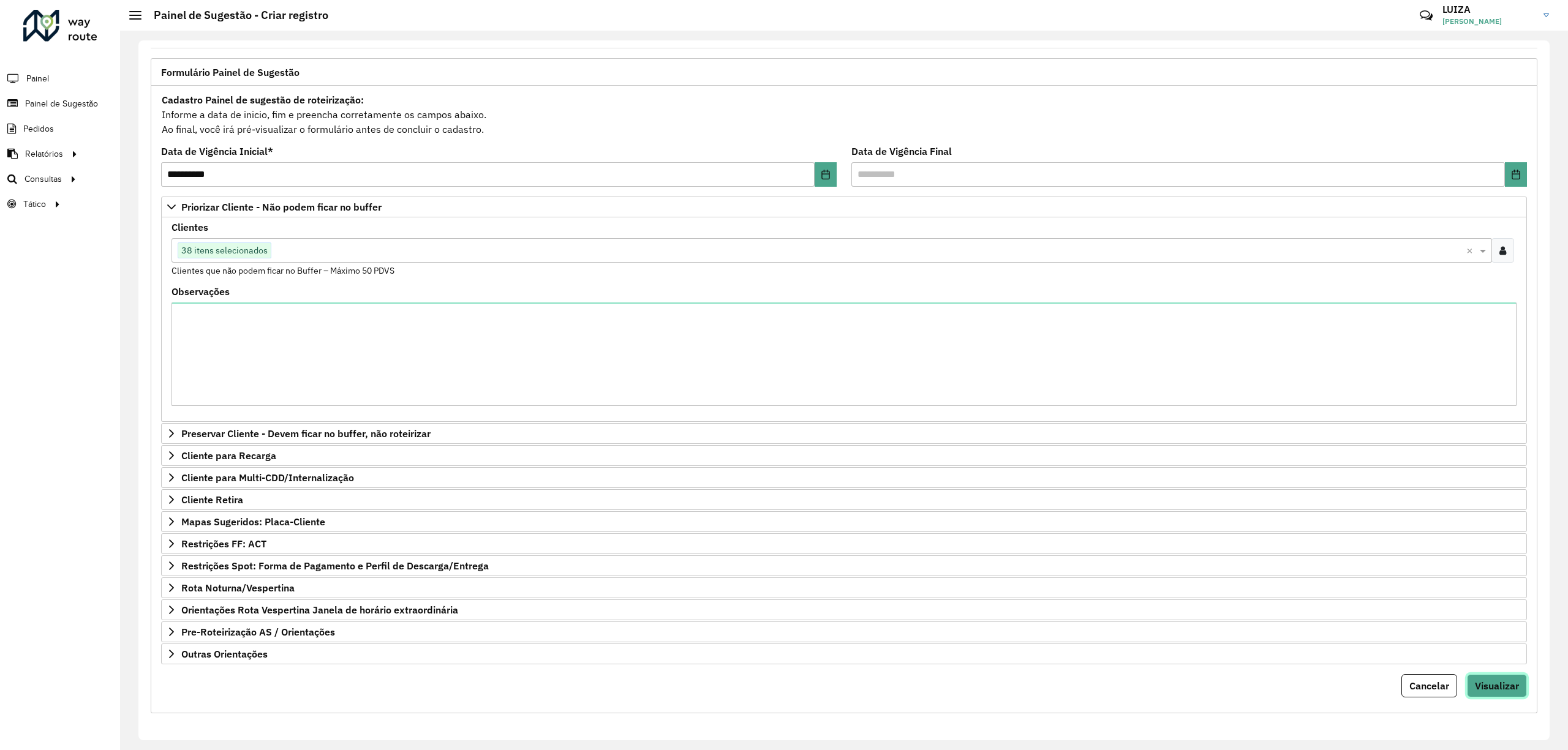
click at [1487, 682] on span "Visualizar" at bounding box center [1496, 686] width 44 height 12
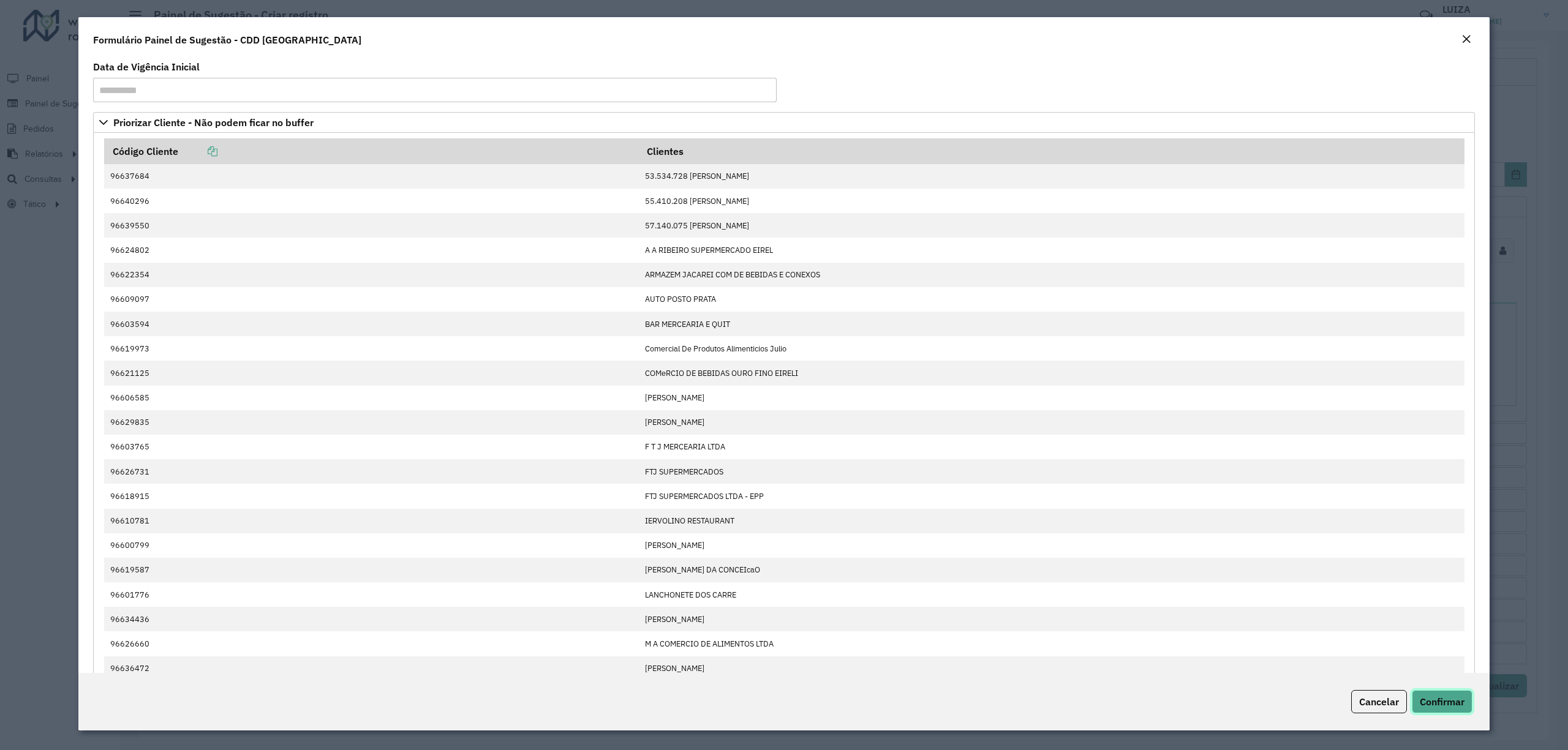
click at [1448, 696] on span "Confirmar" at bounding box center [1442, 702] width 44 height 12
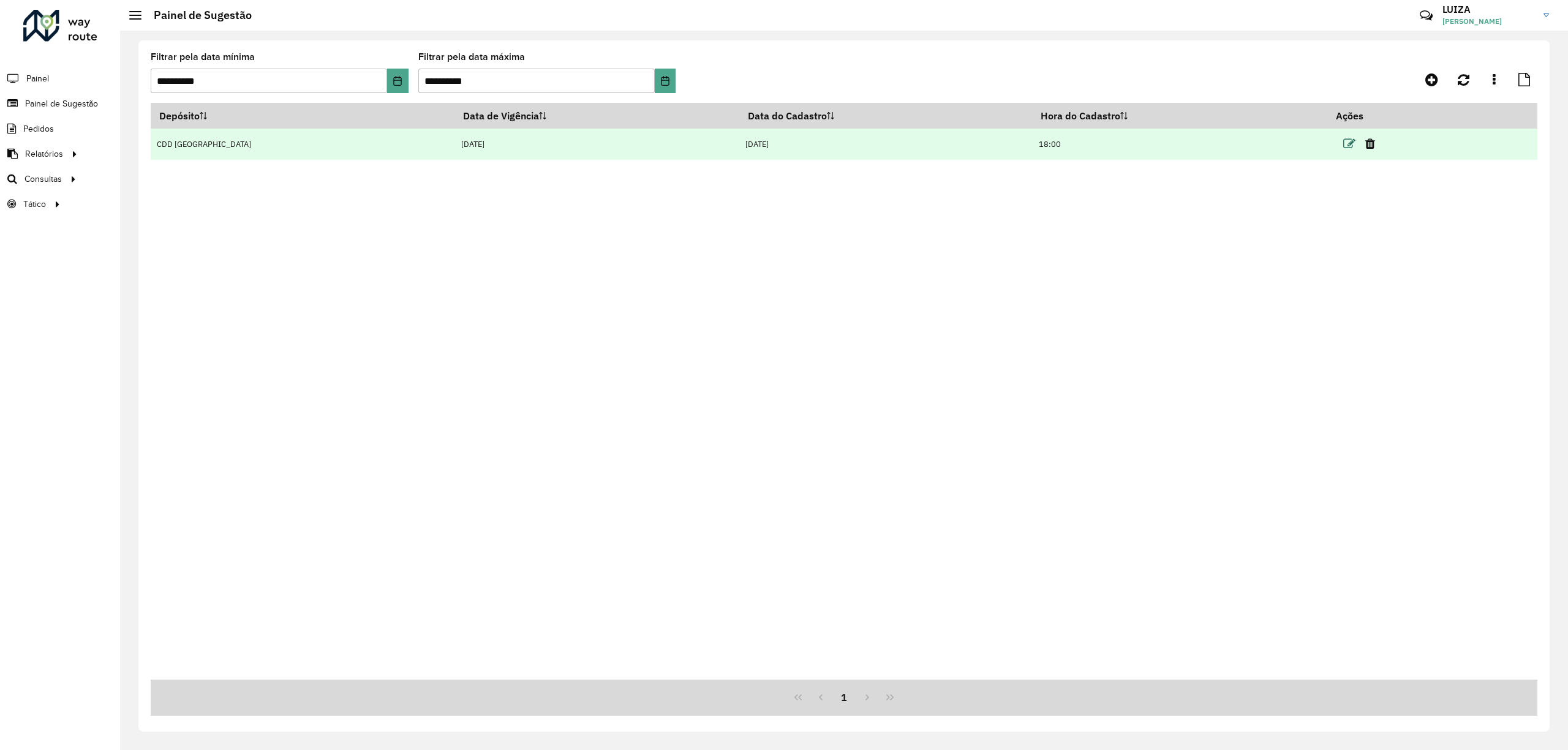
click at [1350, 138] on icon at bounding box center [1349, 144] width 12 height 12
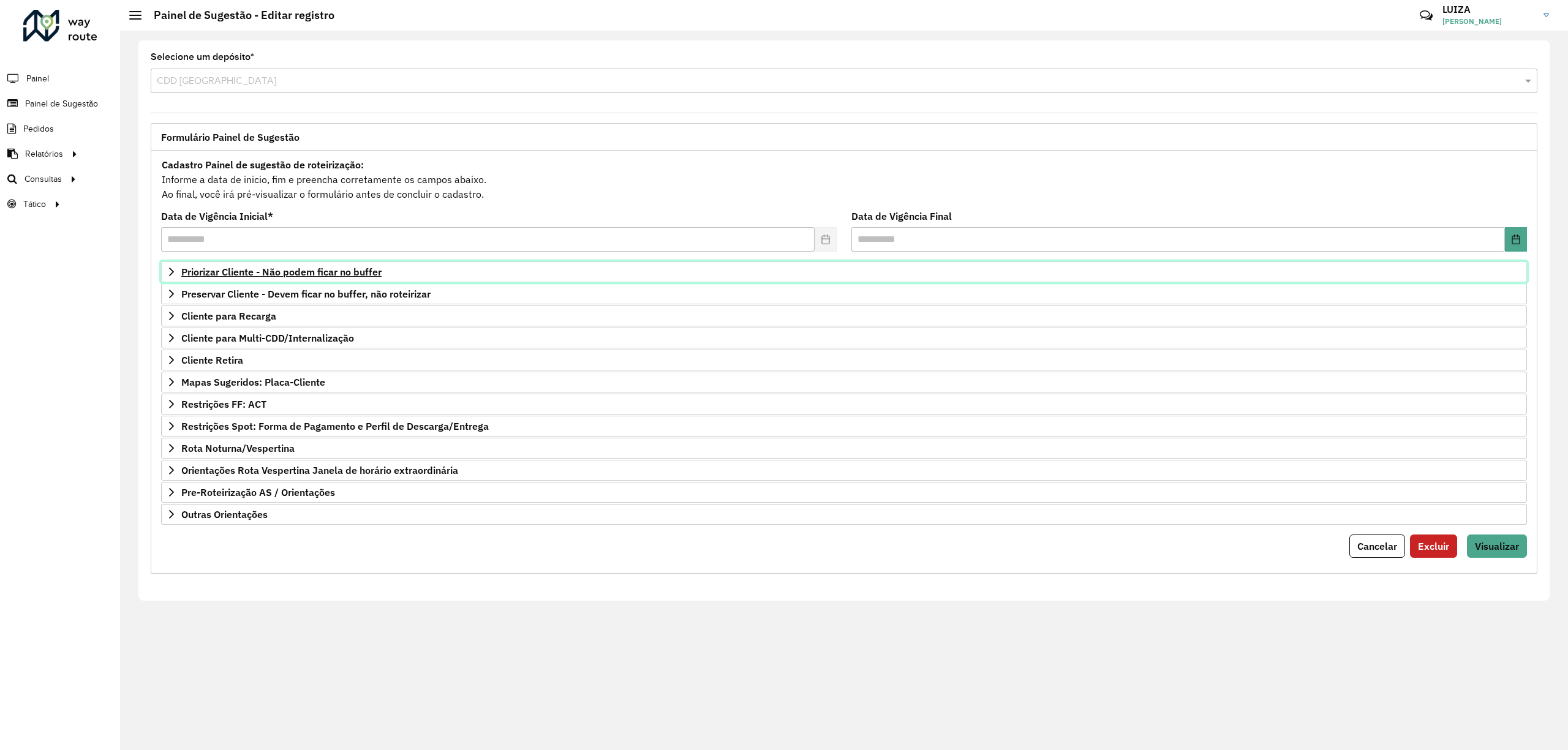
click at [265, 276] on span "Priorizar Cliente - Não podem ficar no buffer" at bounding box center [281, 272] width 200 height 10
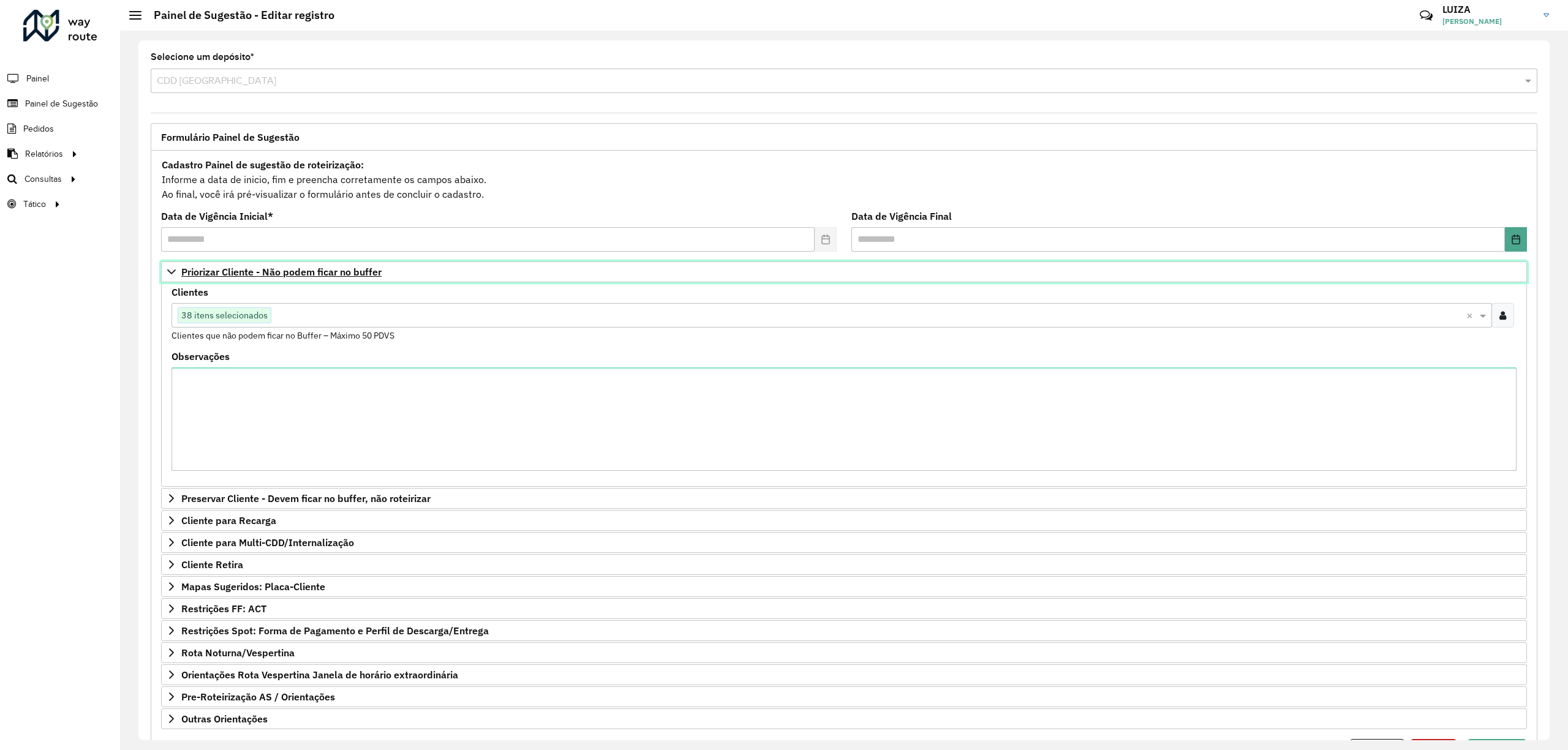
click at [270, 272] on span "Priorizar Cliente - Não podem ficar no buffer" at bounding box center [281, 272] width 200 height 10
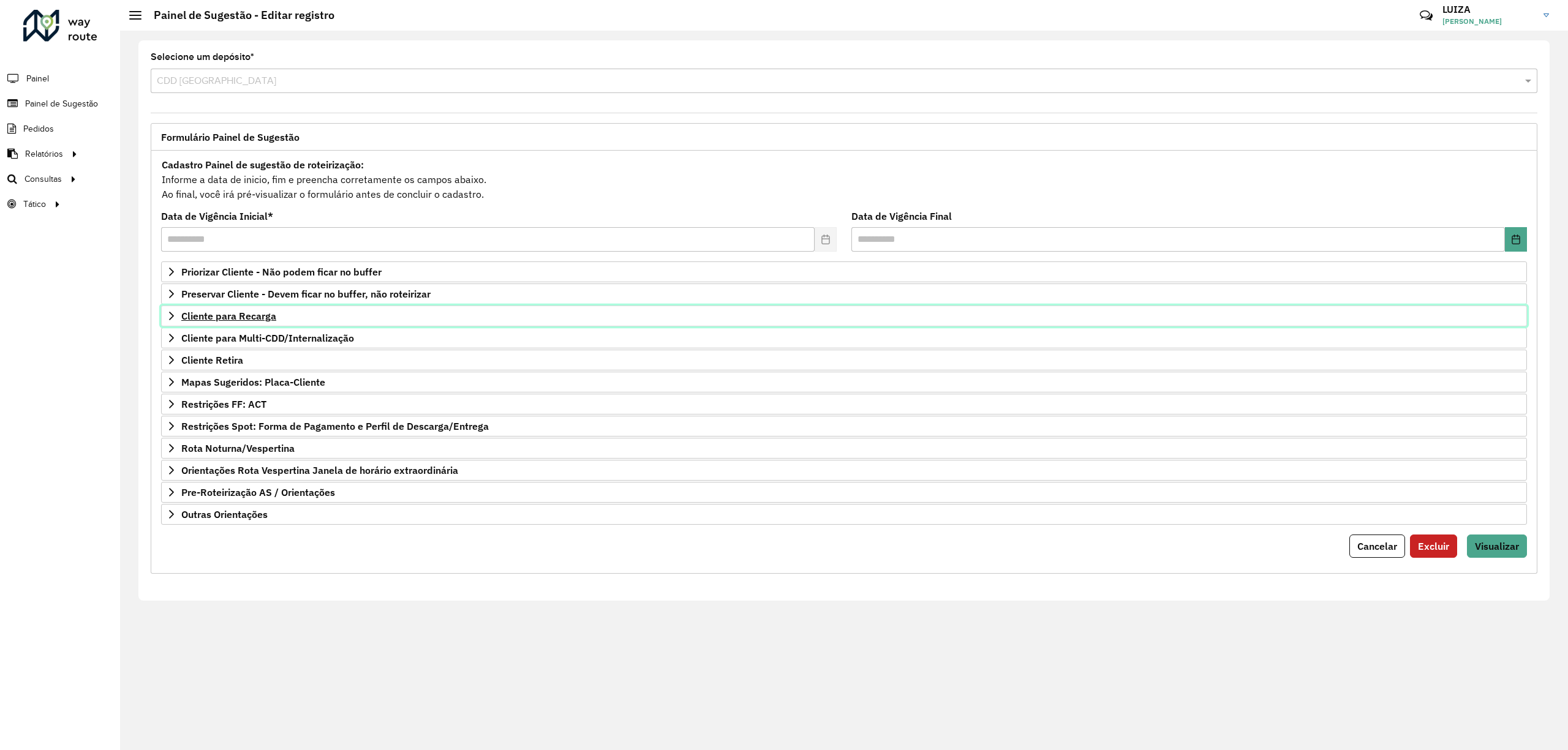
click at [247, 315] on span "Cliente para Recarga" at bounding box center [229, 316] width 95 height 10
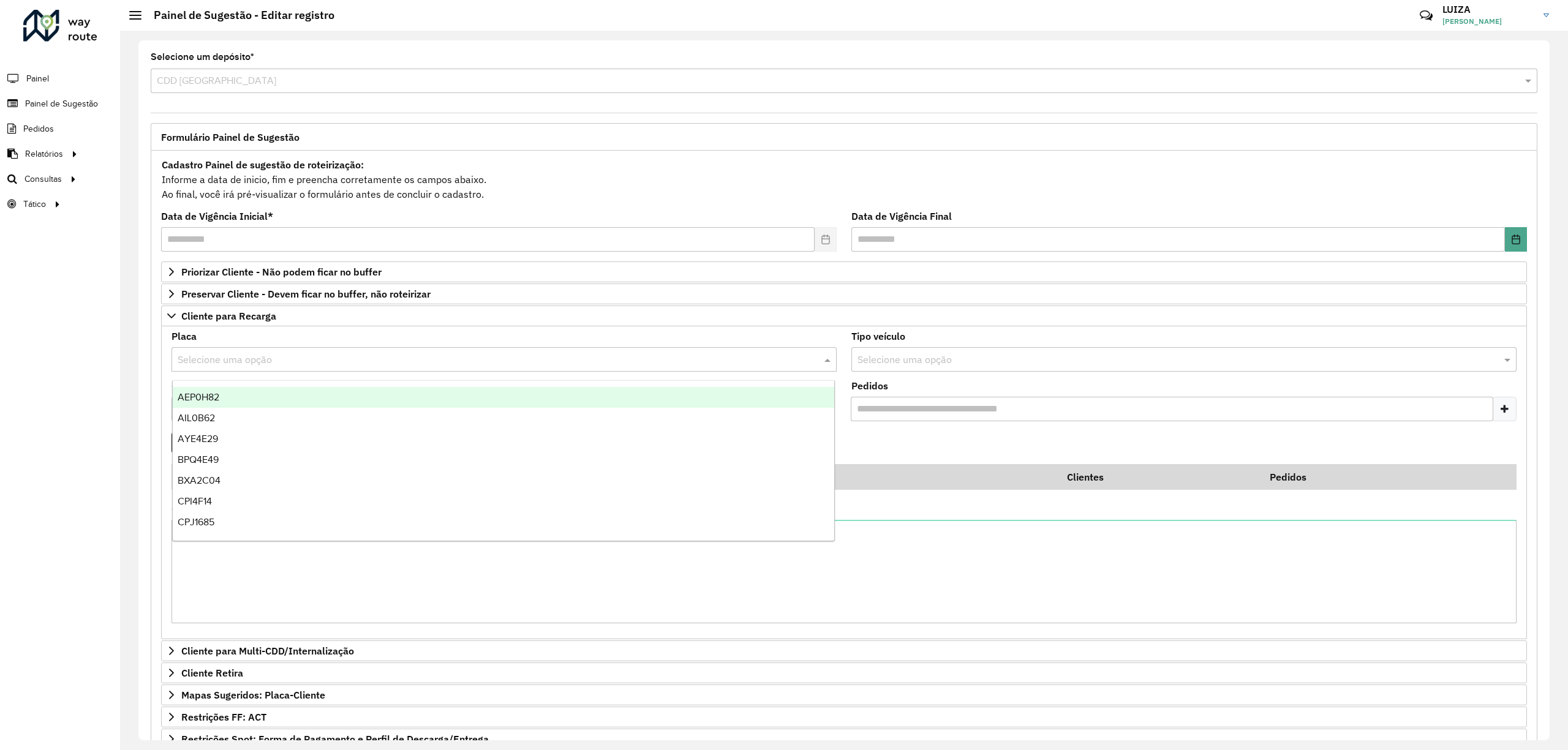
click at [223, 358] on input "text" at bounding box center [491, 360] width 628 height 15
type input "***"
click at [280, 395] on div "REC0001" at bounding box center [504, 397] width 662 height 21
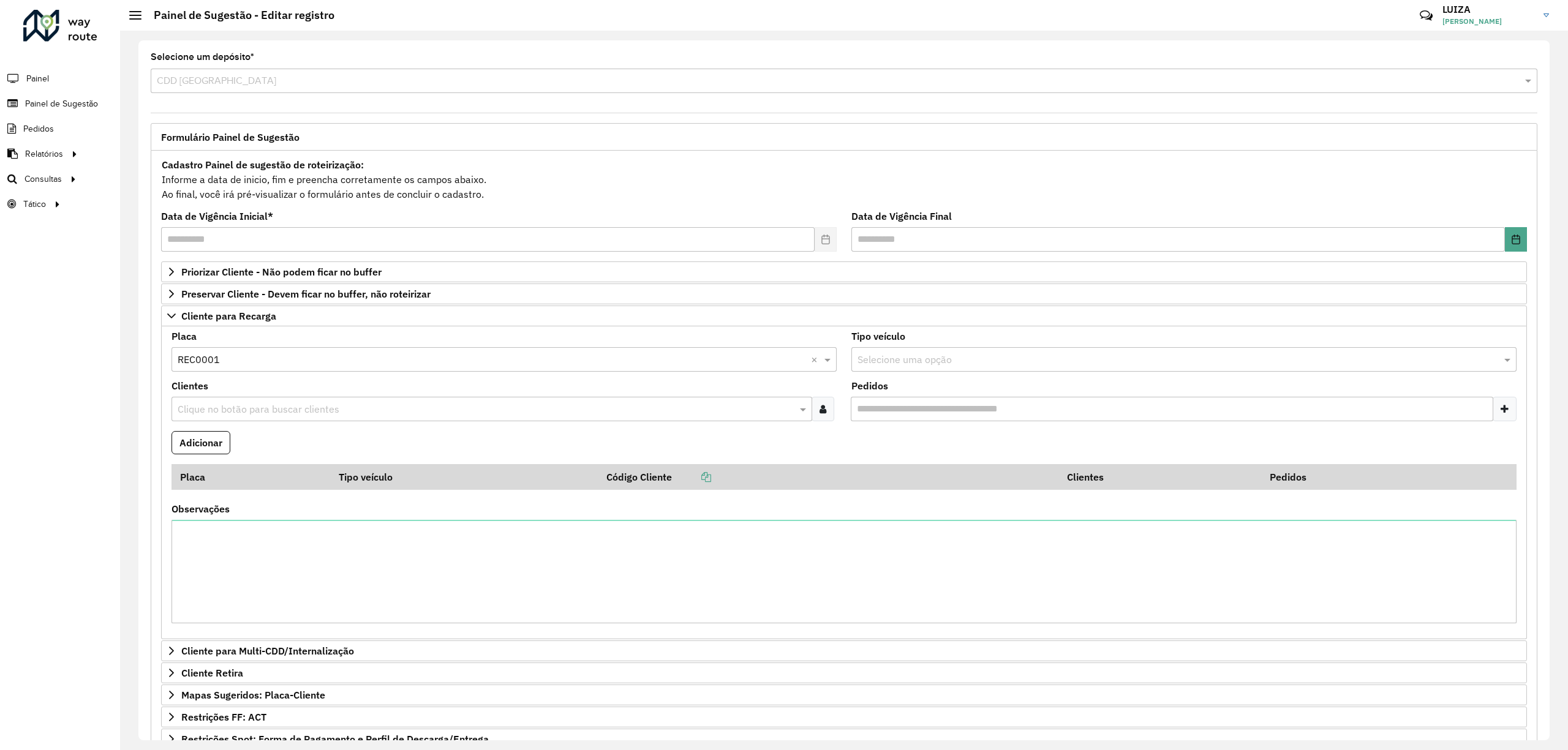
click at [277, 412] on input "text" at bounding box center [486, 409] width 623 height 15
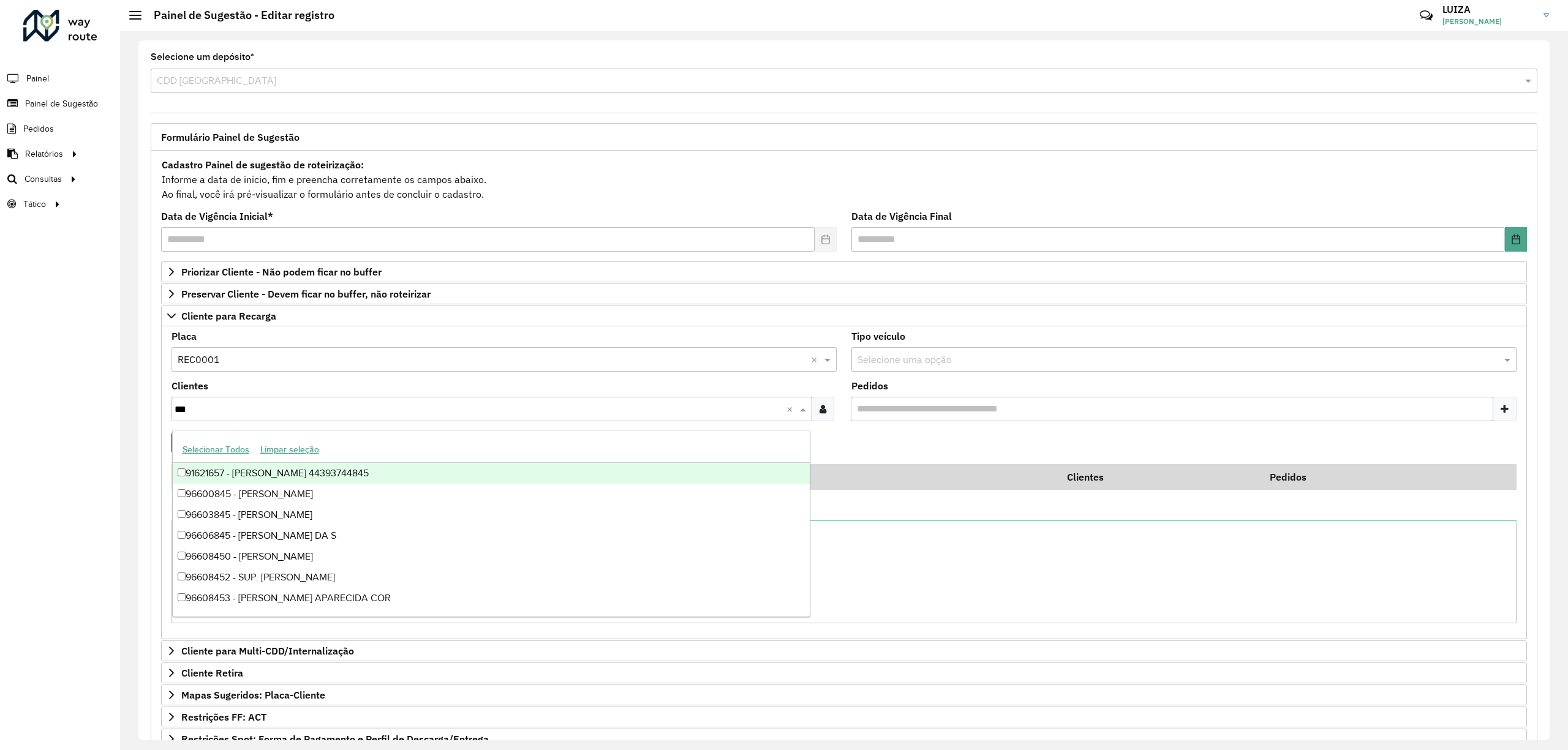
type input "****"
click at [313, 476] on div "96608452 - SUP. [PERSON_NAME]" at bounding box center [491, 473] width 638 height 21
click at [382, 372] on div "Selecione uma opção × REC0001 ×" at bounding box center [504, 360] width 665 height 25
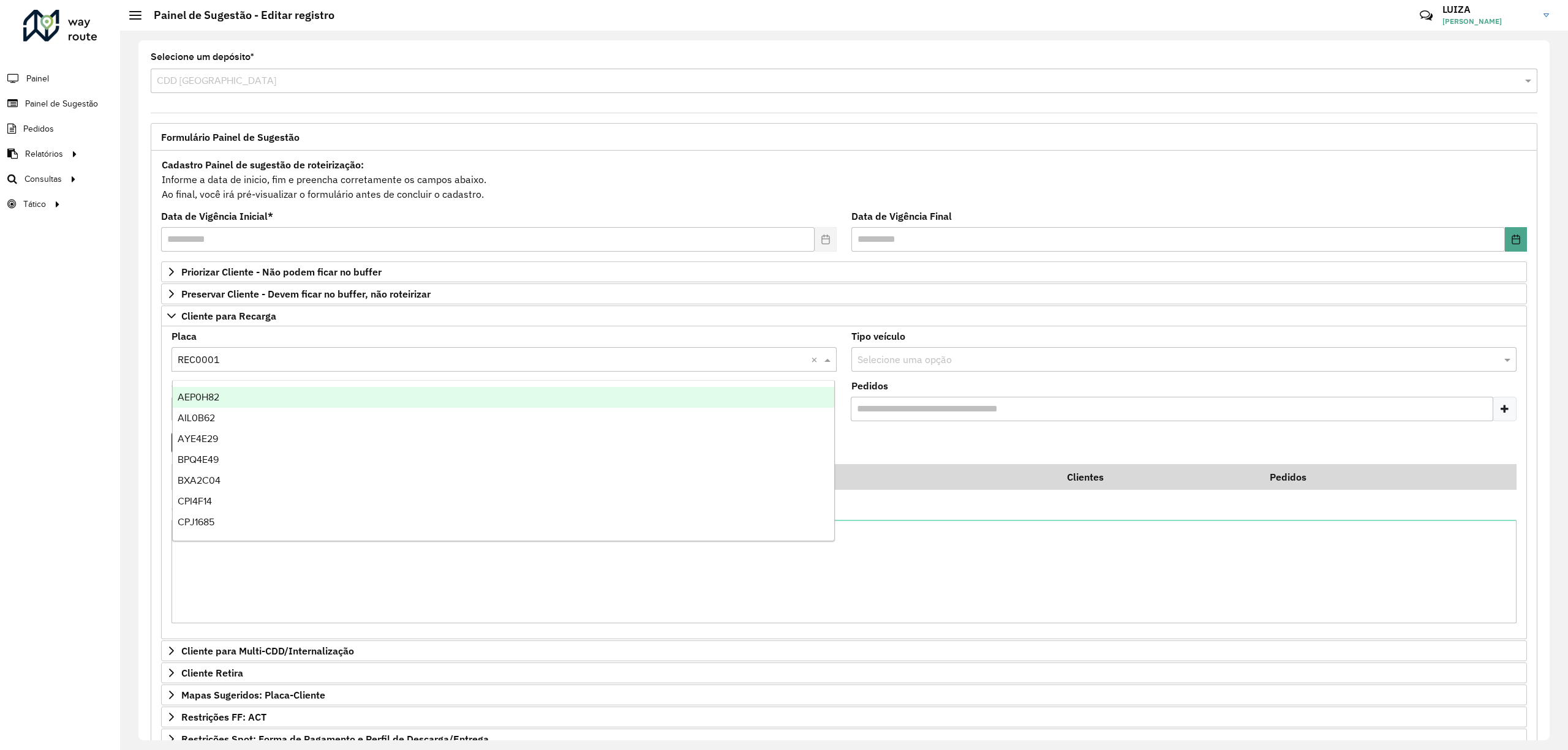
click at [51, 392] on div "Roteirizador AmbevTech Painel Painel de Sugestão Pedidos Relatórios Clientes Cl…" at bounding box center [60, 375] width 120 height 750
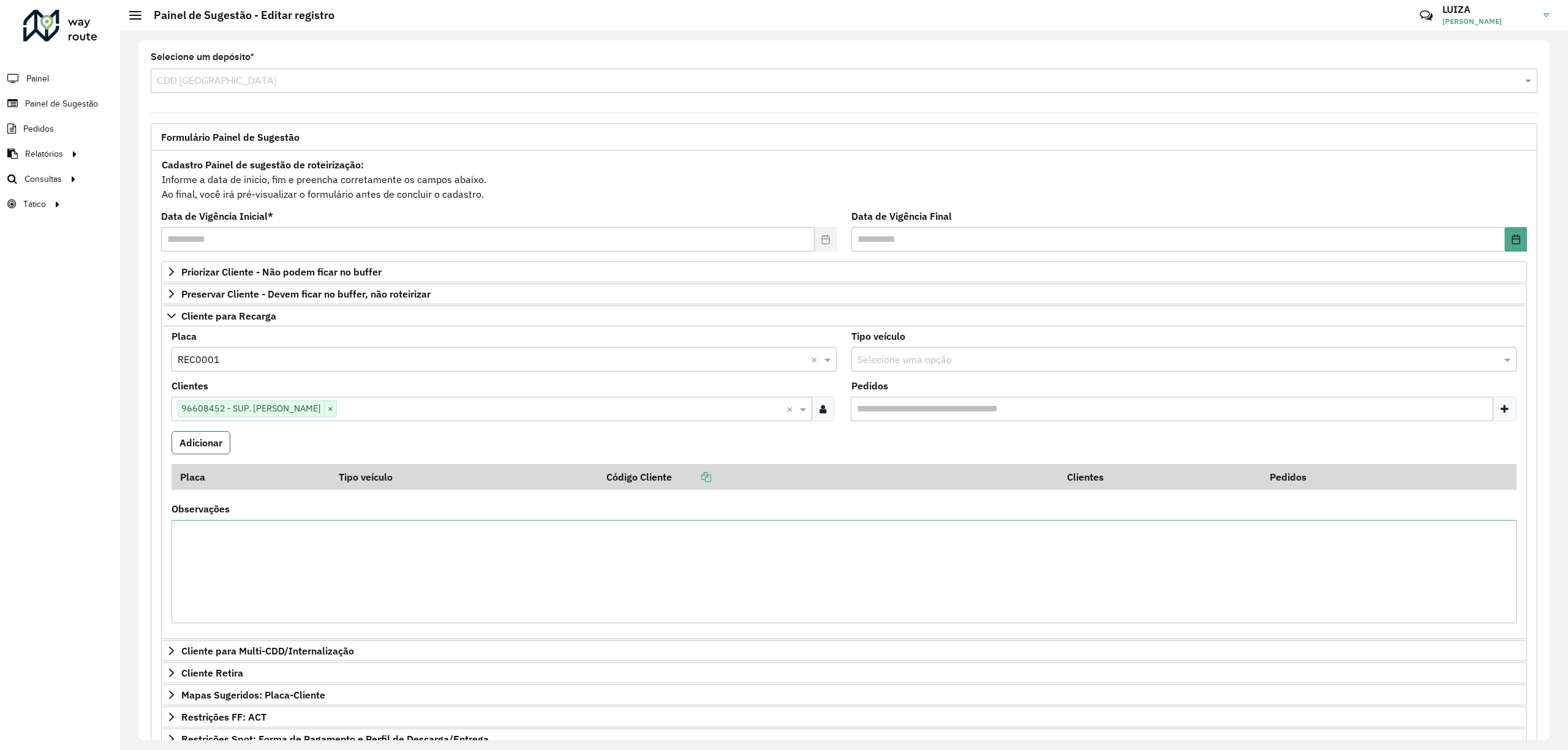
click at [205, 444] on button "Adicionar" at bounding box center [201, 443] width 59 height 23
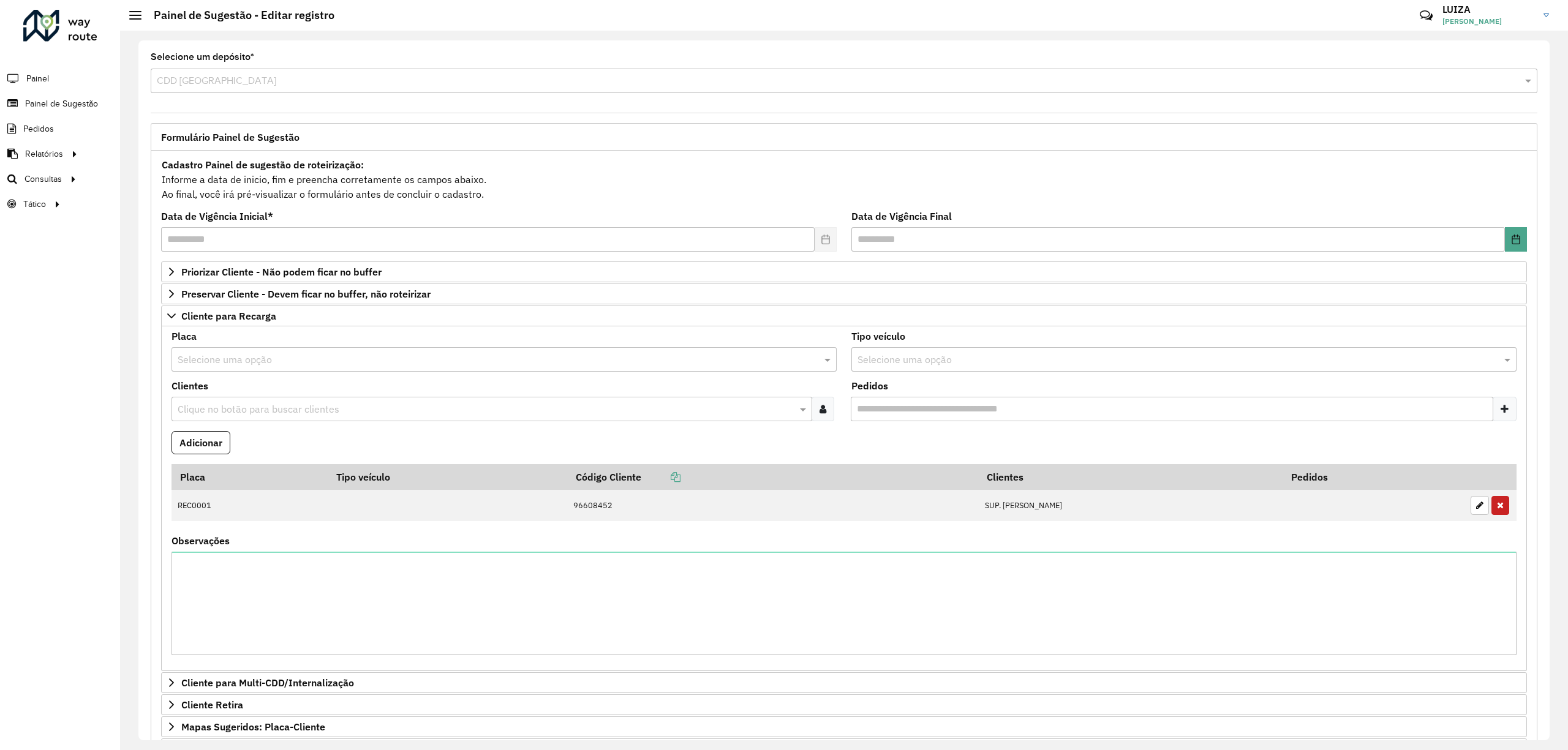
click at [206, 366] on input "text" at bounding box center [491, 360] width 628 height 15
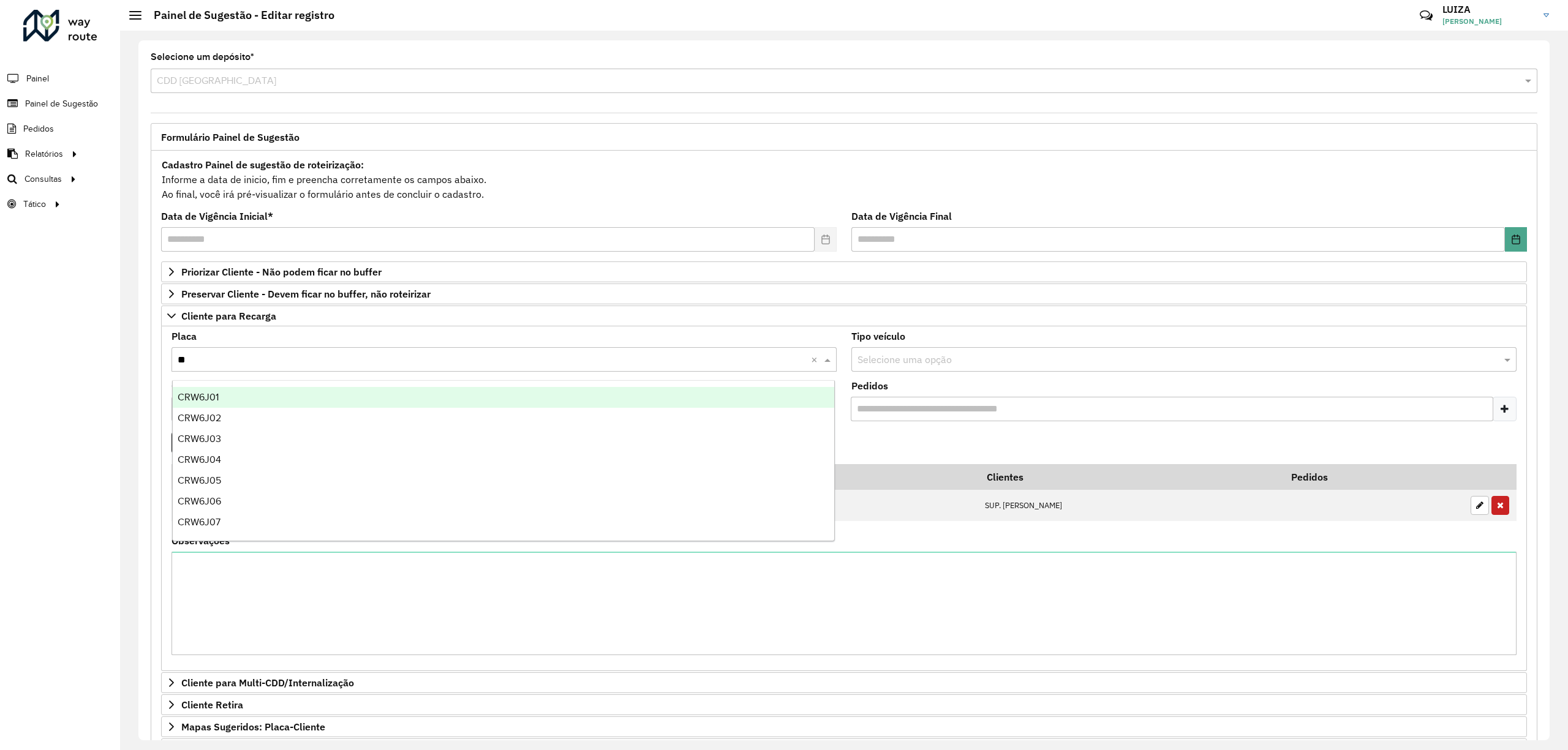
type input "***"
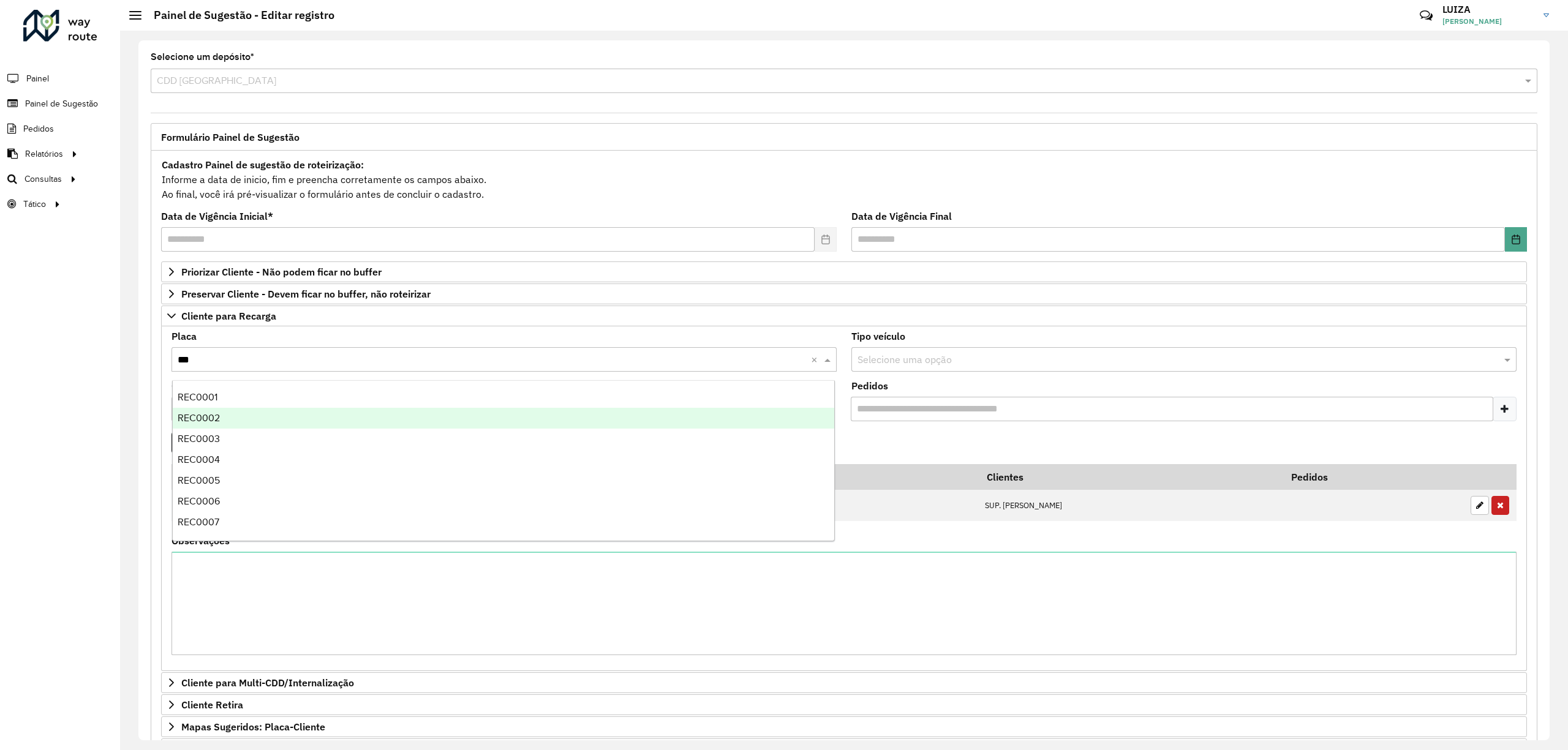
click at [236, 418] on div "REC0002" at bounding box center [504, 418] width 662 height 21
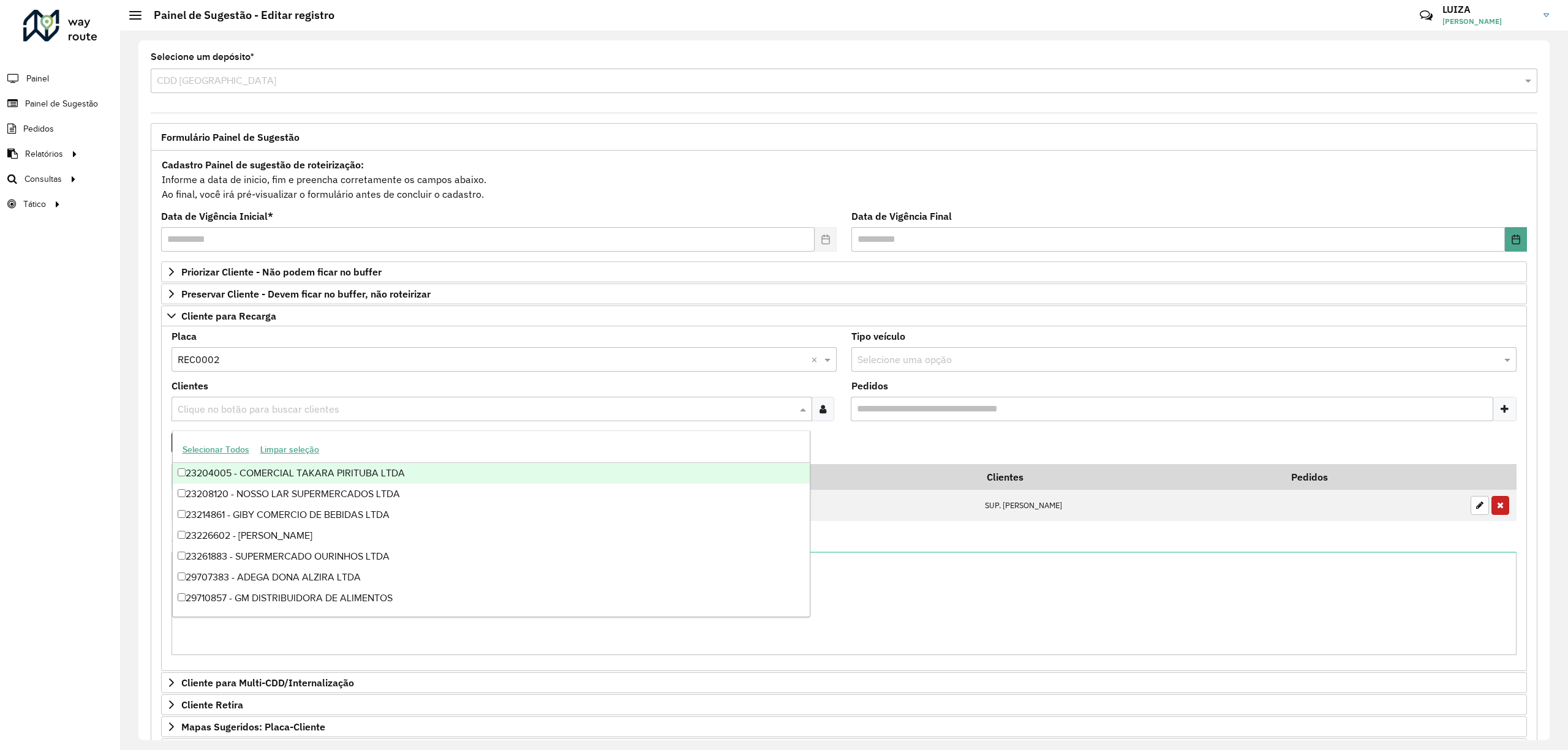
click at [233, 412] on input "text" at bounding box center [486, 409] width 623 height 15
type input "*****"
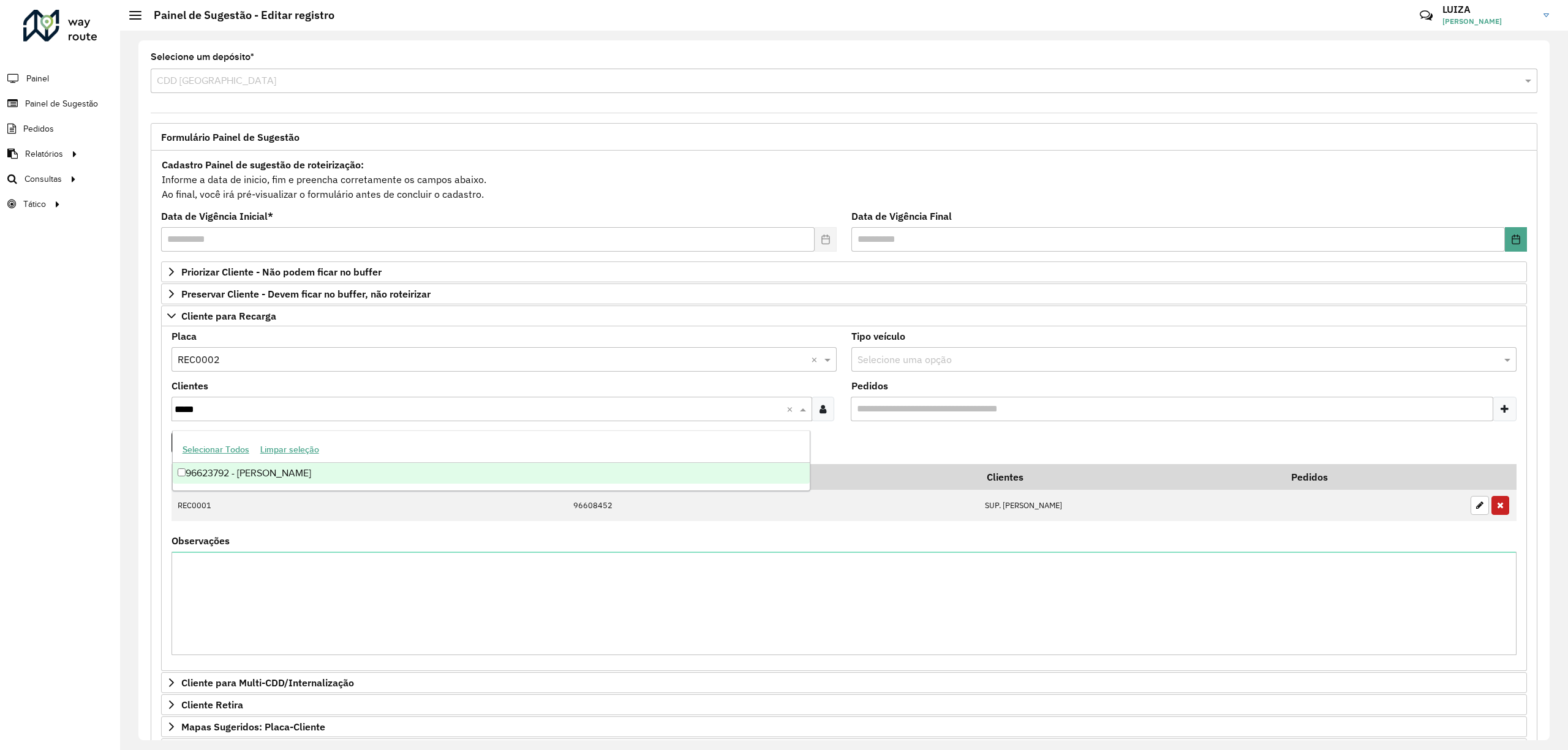
click at [238, 476] on div "96623792 - [PERSON_NAME]" at bounding box center [491, 473] width 638 height 21
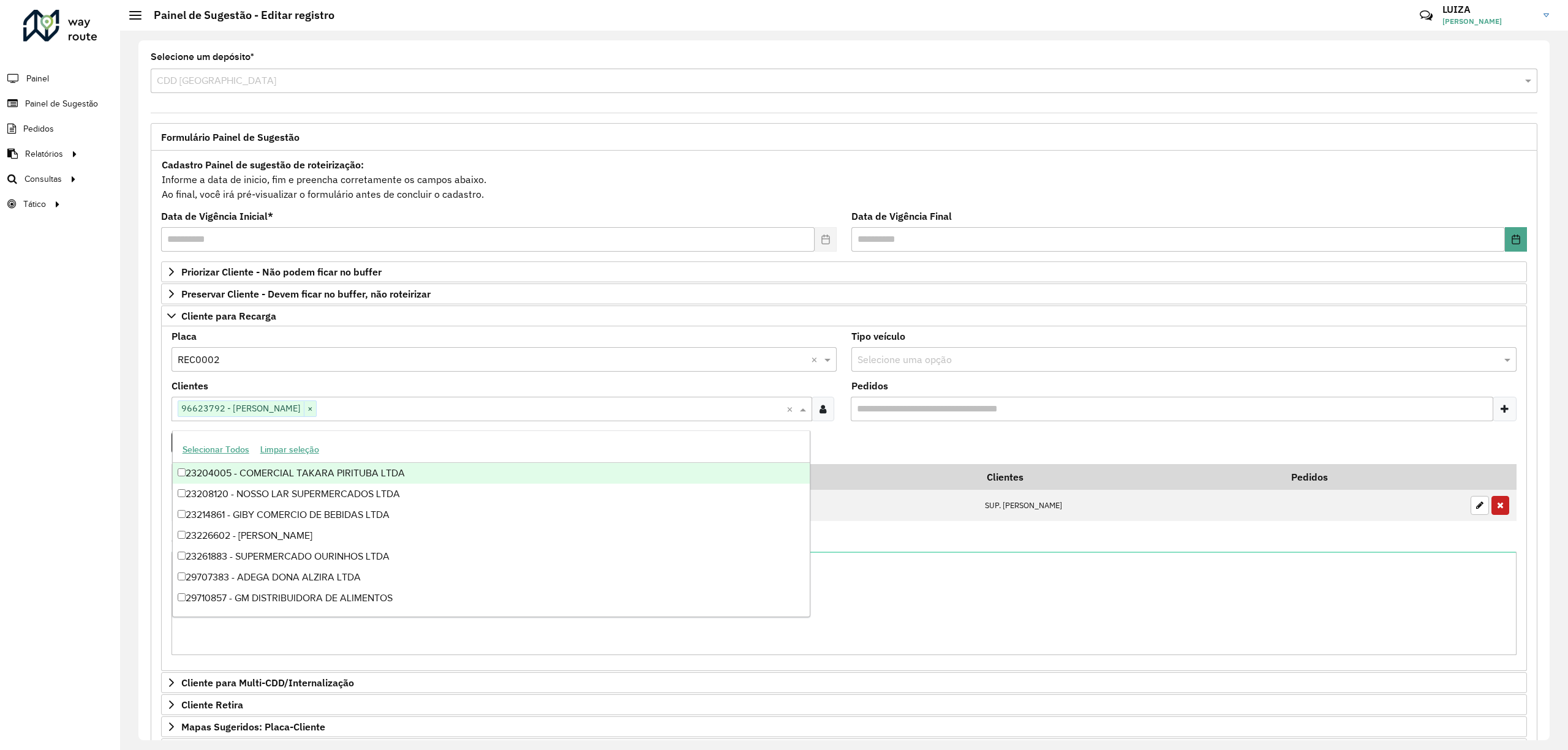
click at [573, 387] on div "Clientes Clique no botão para buscar clientes 96623792 - [PERSON_NAME] × ×" at bounding box center [504, 401] width 665 height 40
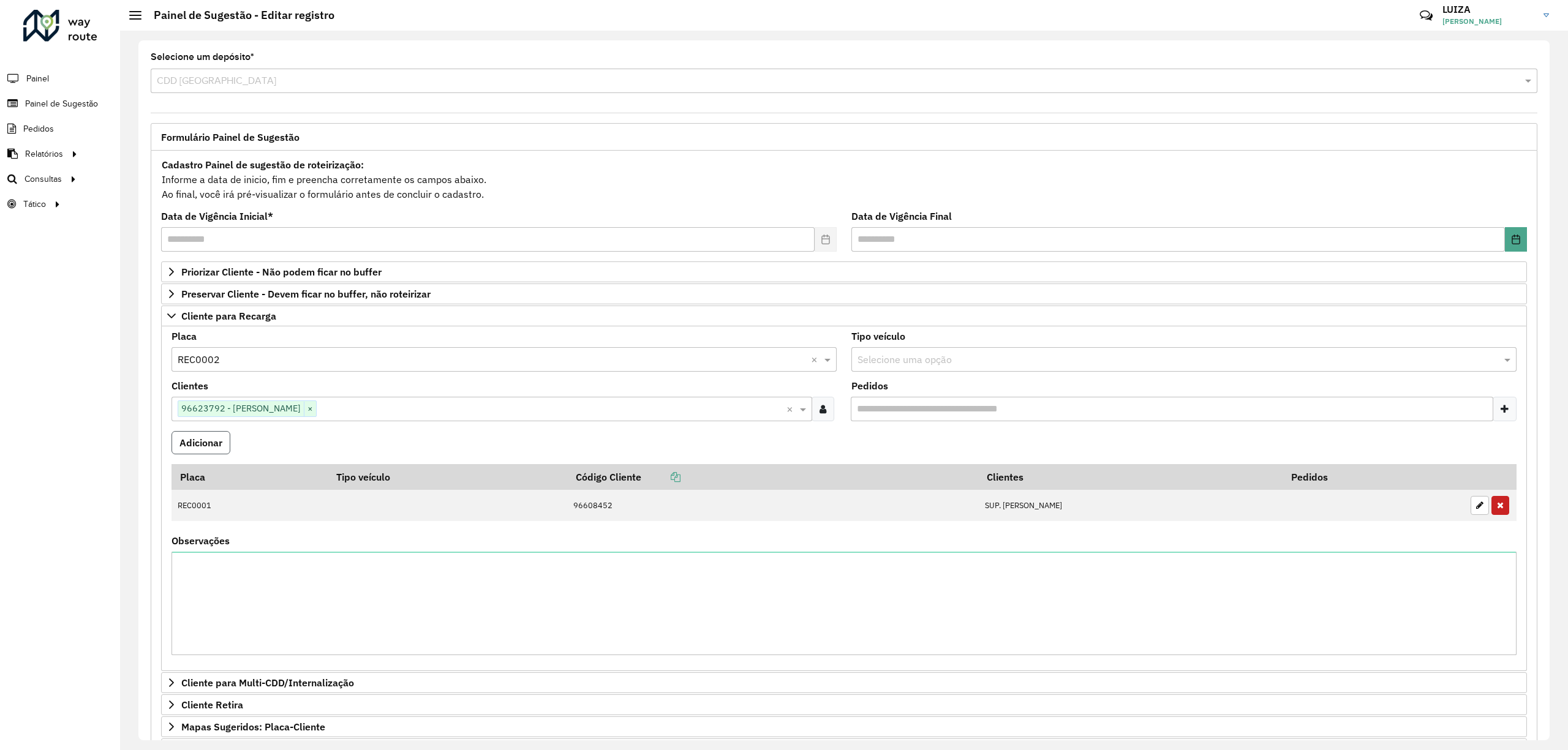
click at [192, 448] on button "Adicionar" at bounding box center [201, 443] width 59 height 23
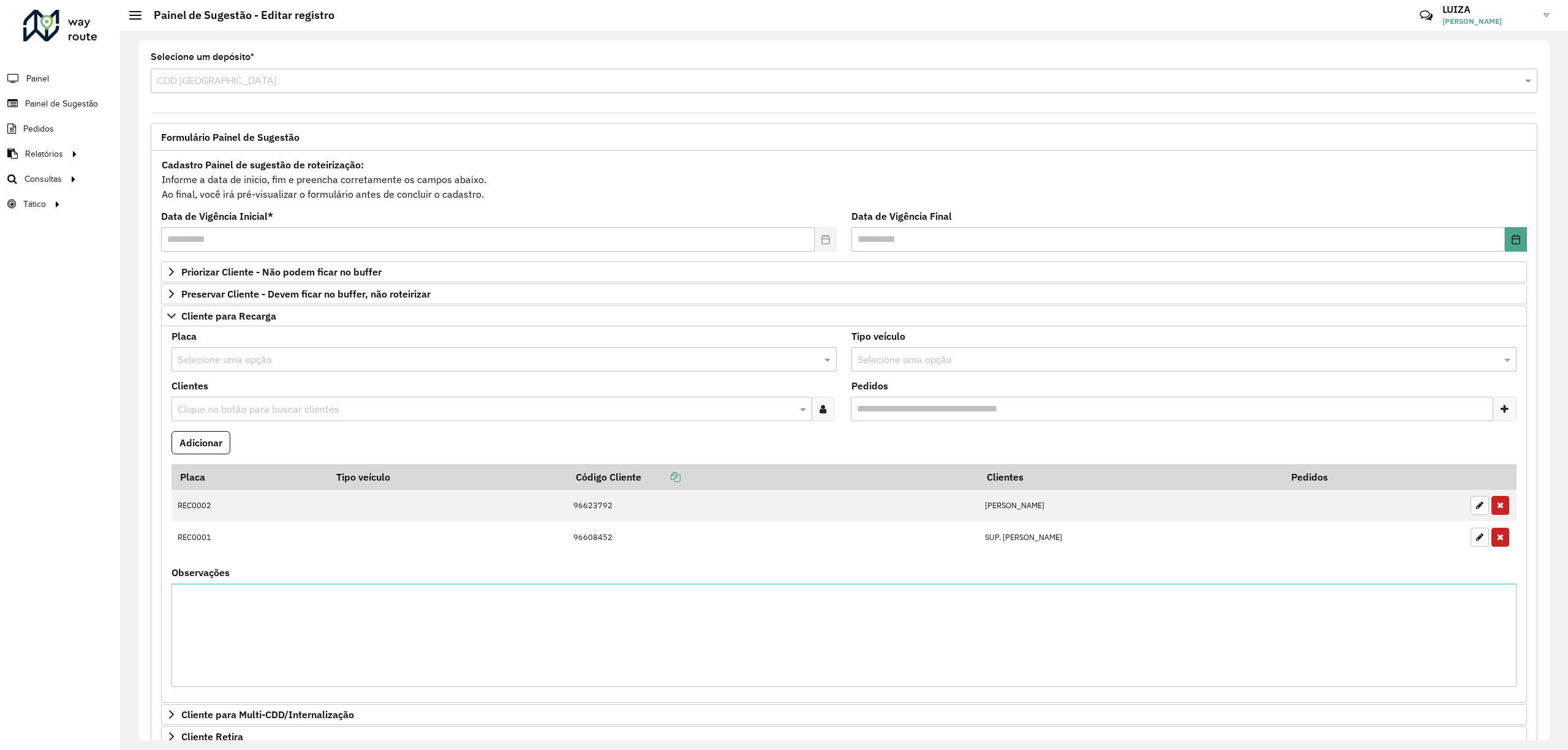
click at [229, 356] on input "text" at bounding box center [491, 360] width 628 height 15
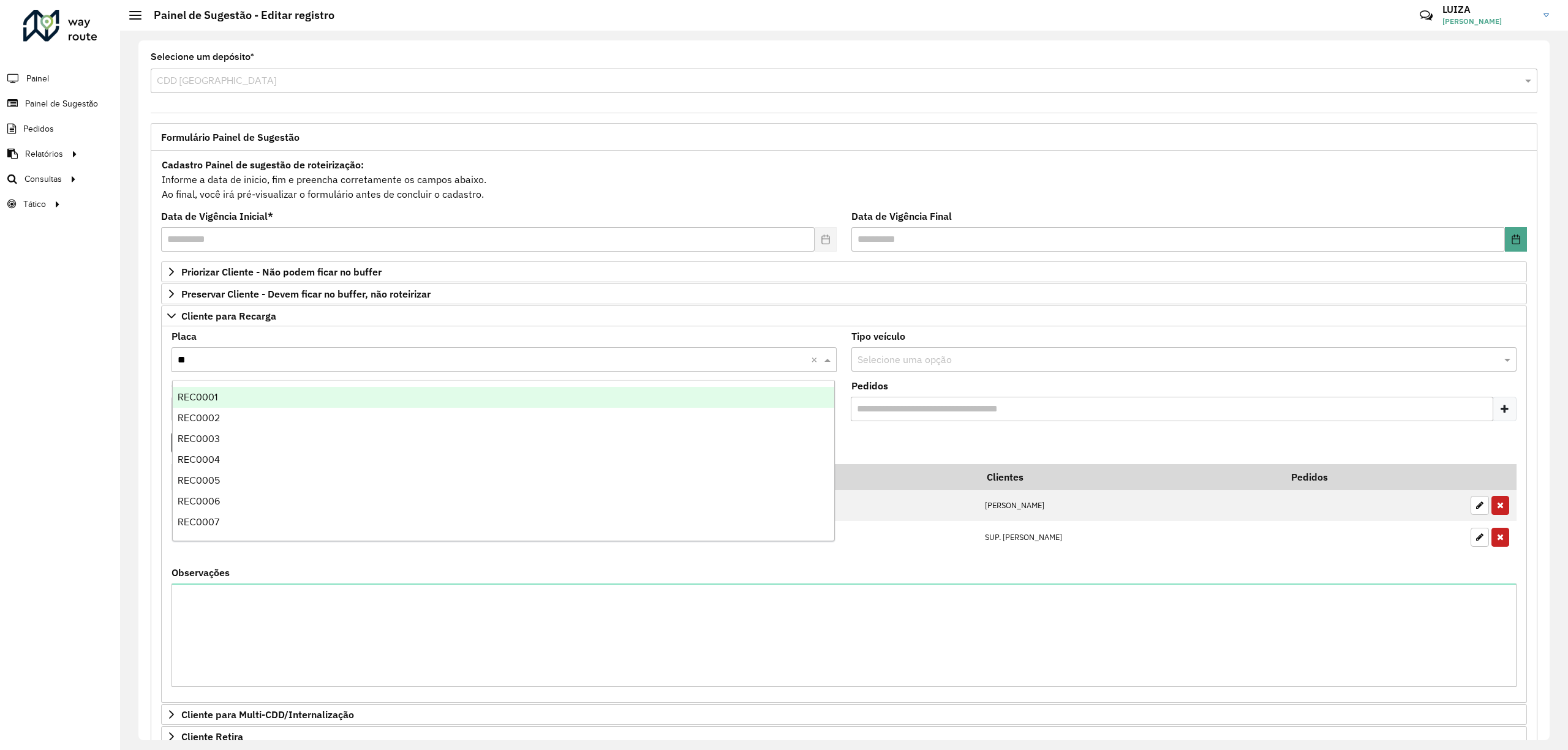
type input "***"
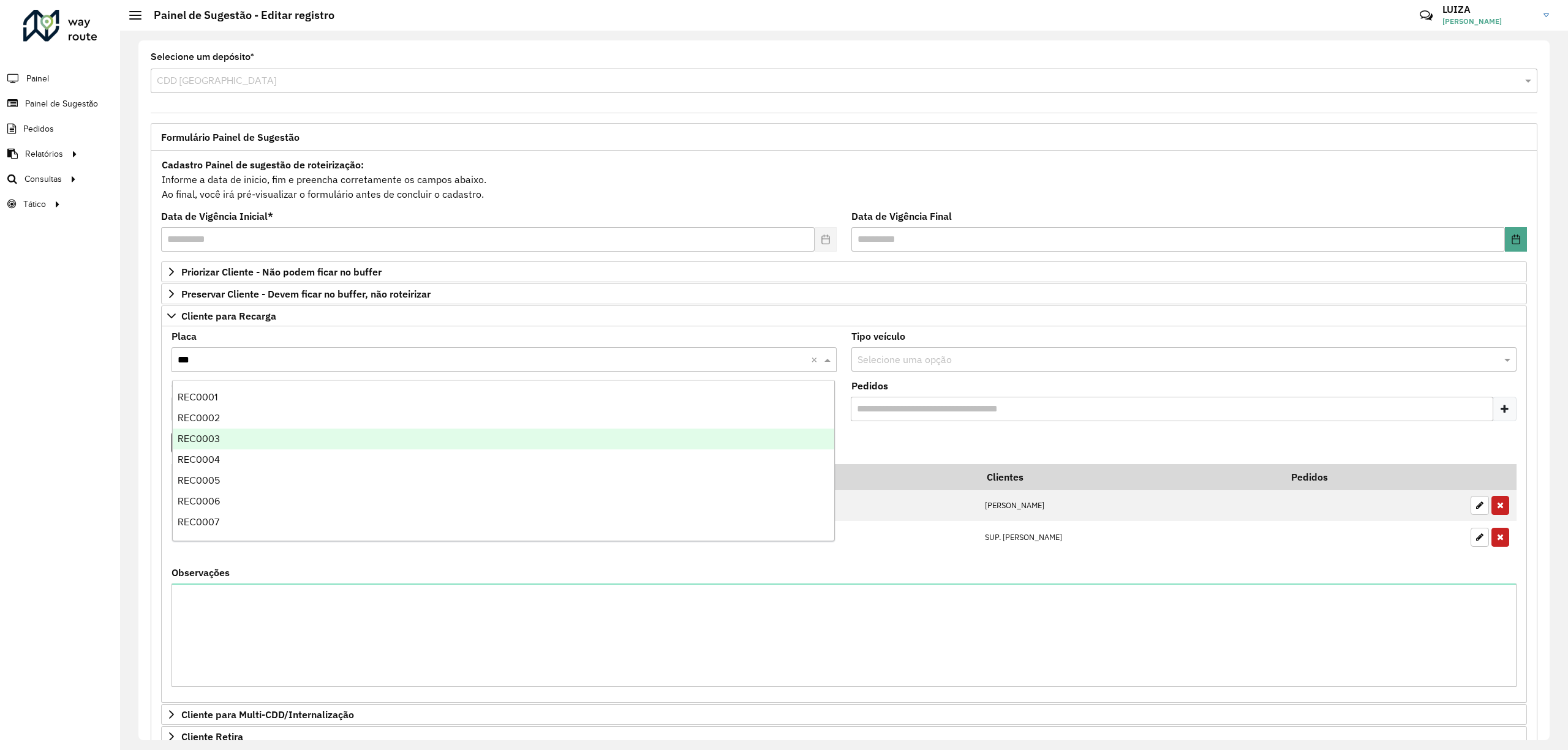
click at [224, 437] on div "REC0003" at bounding box center [504, 439] width 662 height 21
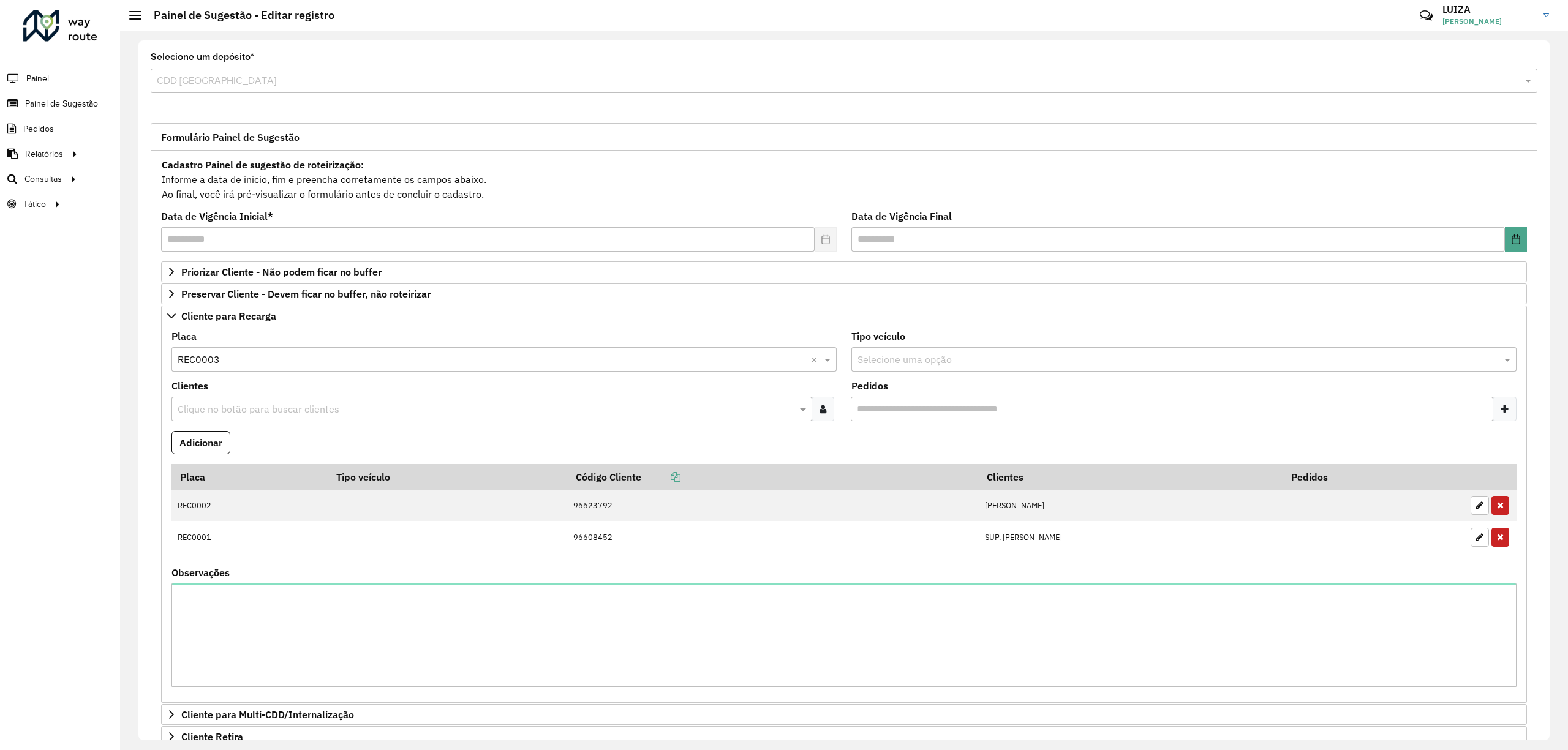
click at [241, 409] on input "text" at bounding box center [486, 409] width 623 height 15
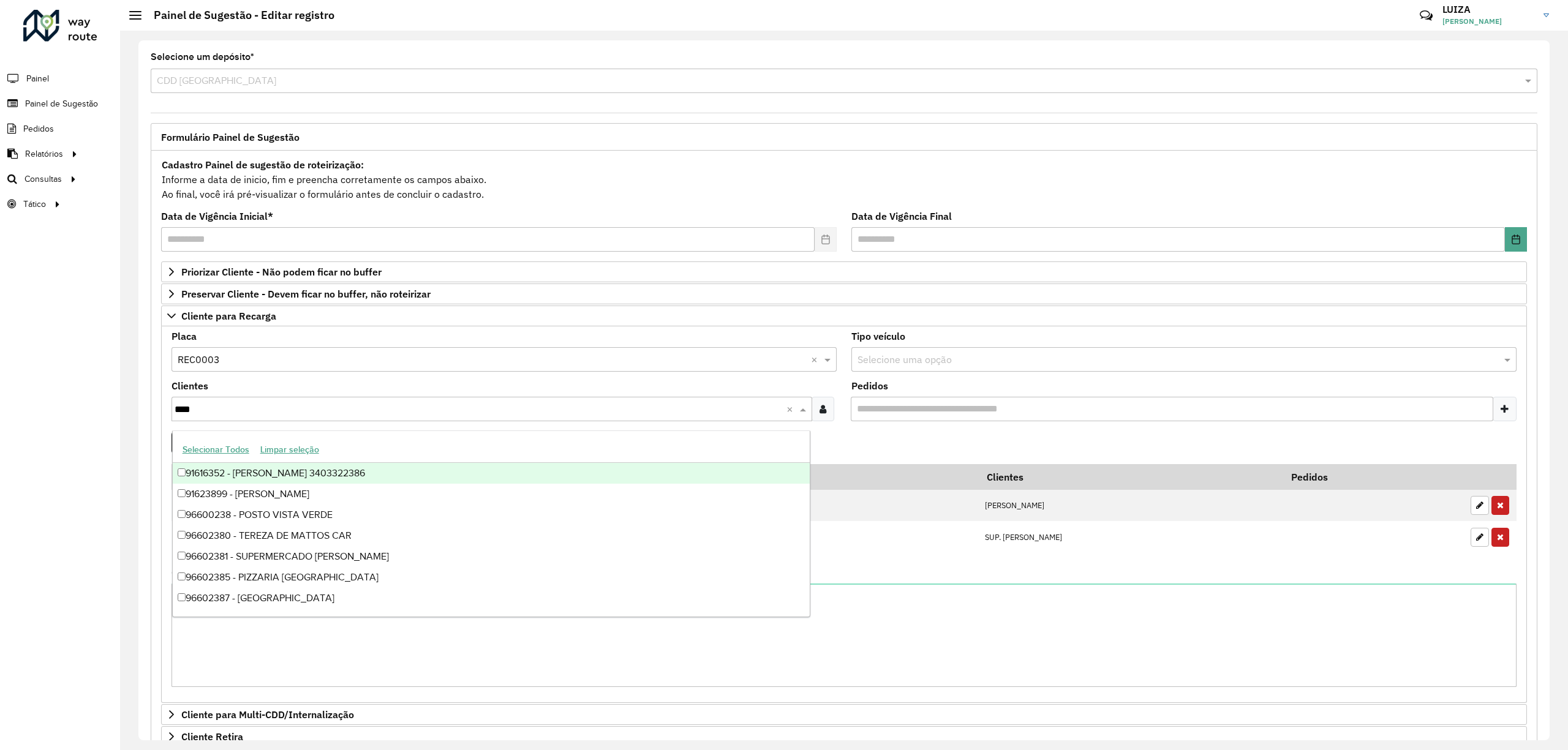
type input "*****"
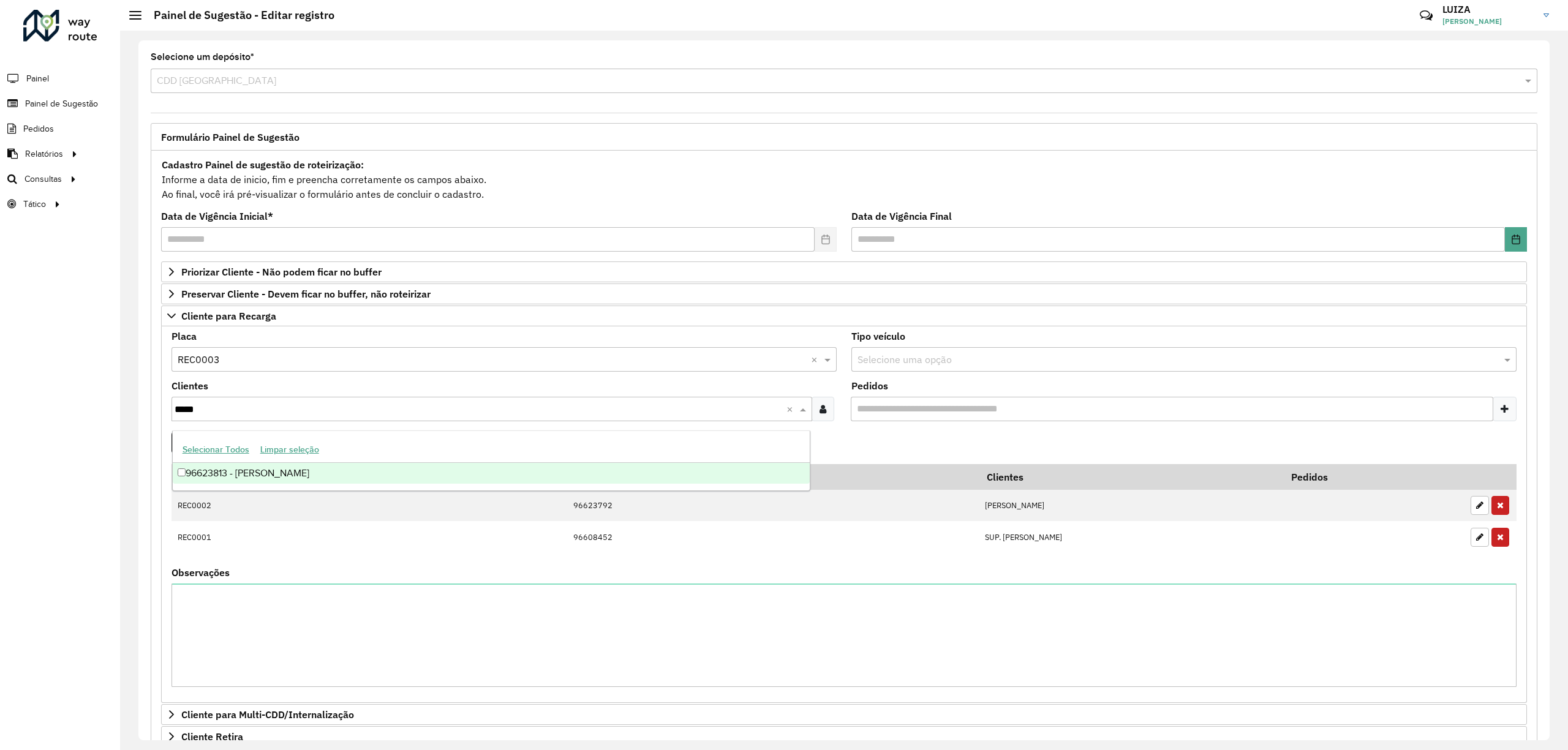
click at [273, 473] on div "96623813 - [PERSON_NAME]" at bounding box center [491, 473] width 638 height 21
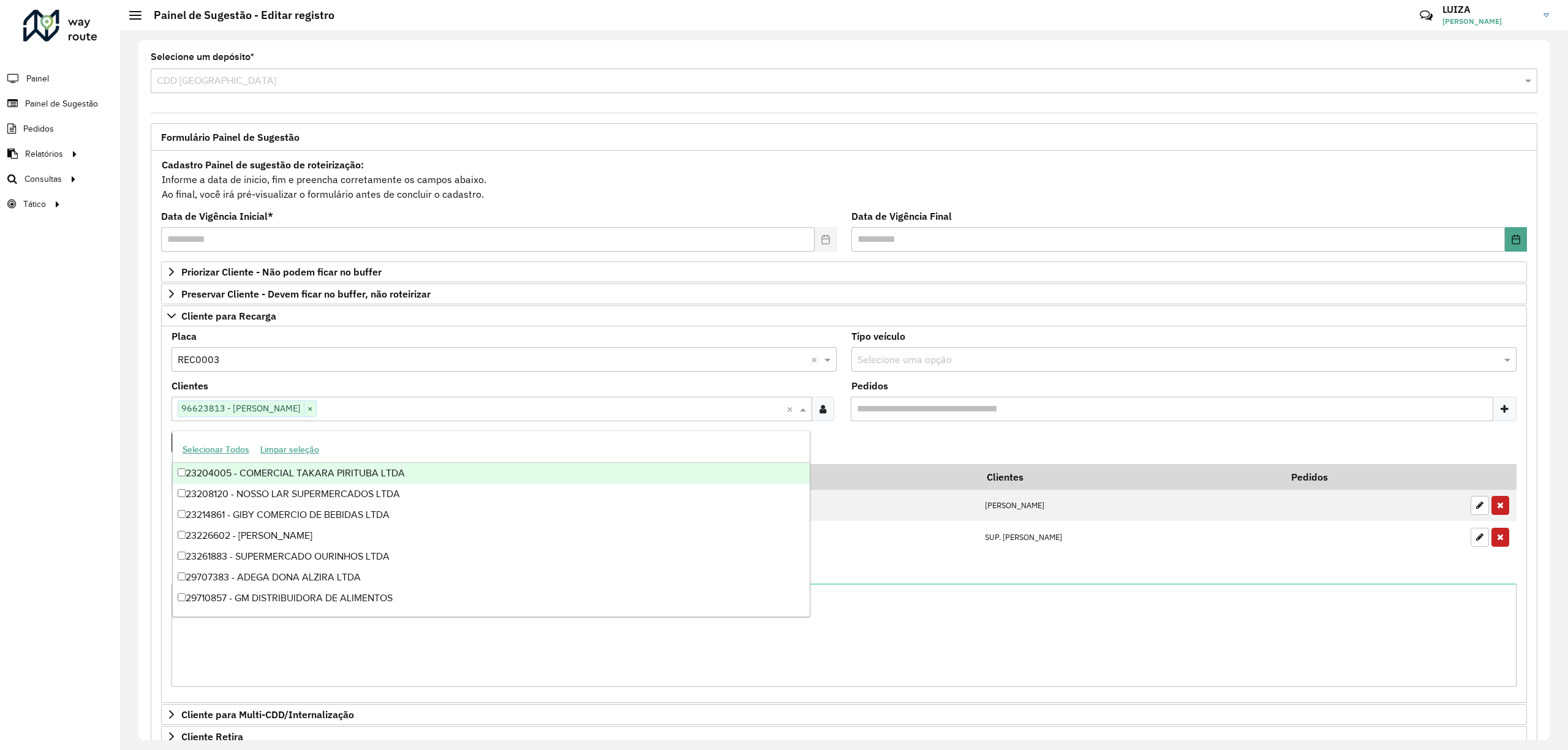
click at [600, 387] on div "Clientes Clique no botão para buscar clientes 96623813 - [PERSON_NAME] × ×" at bounding box center [504, 401] width 665 height 40
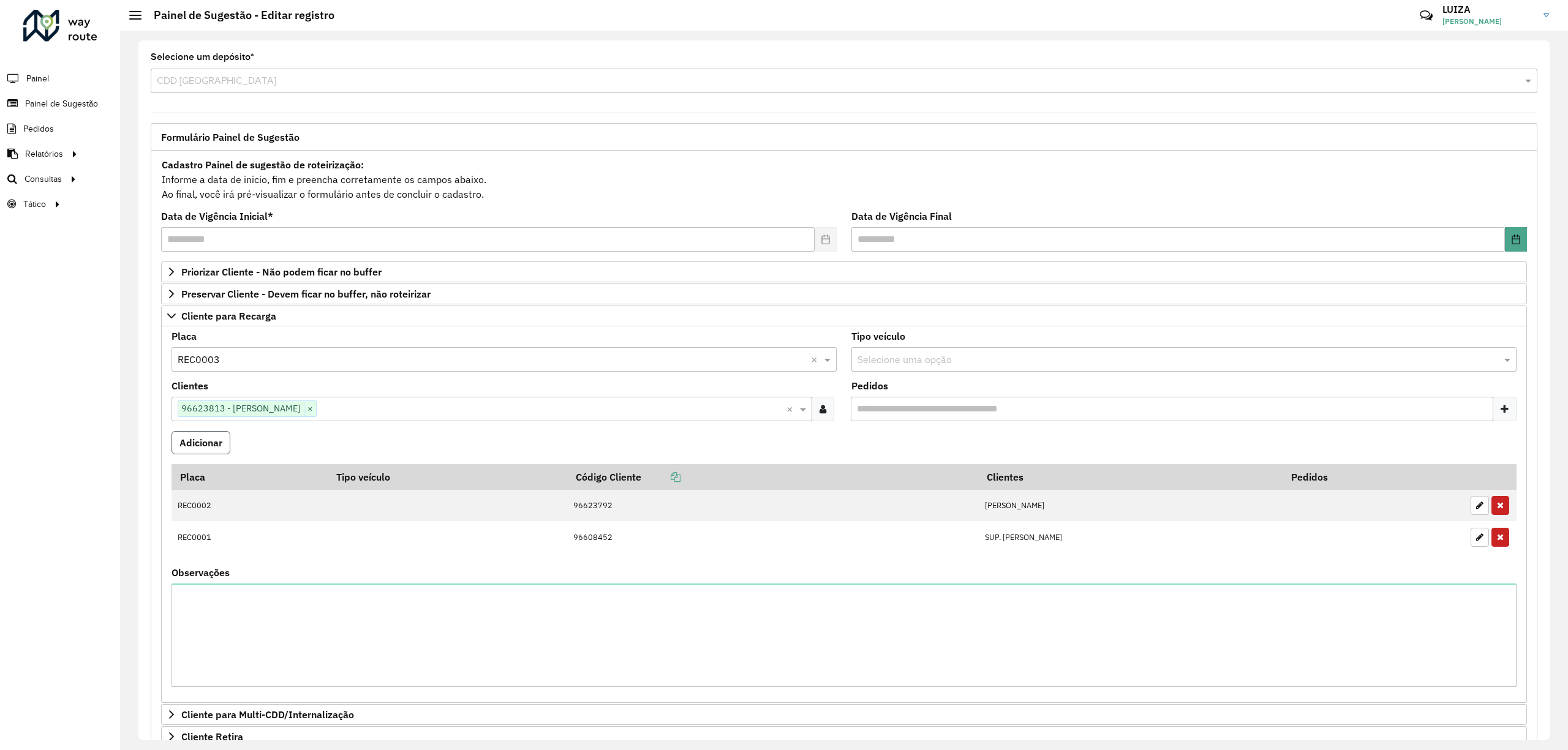
click at [207, 442] on button "Adicionar" at bounding box center [201, 443] width 59 height 23
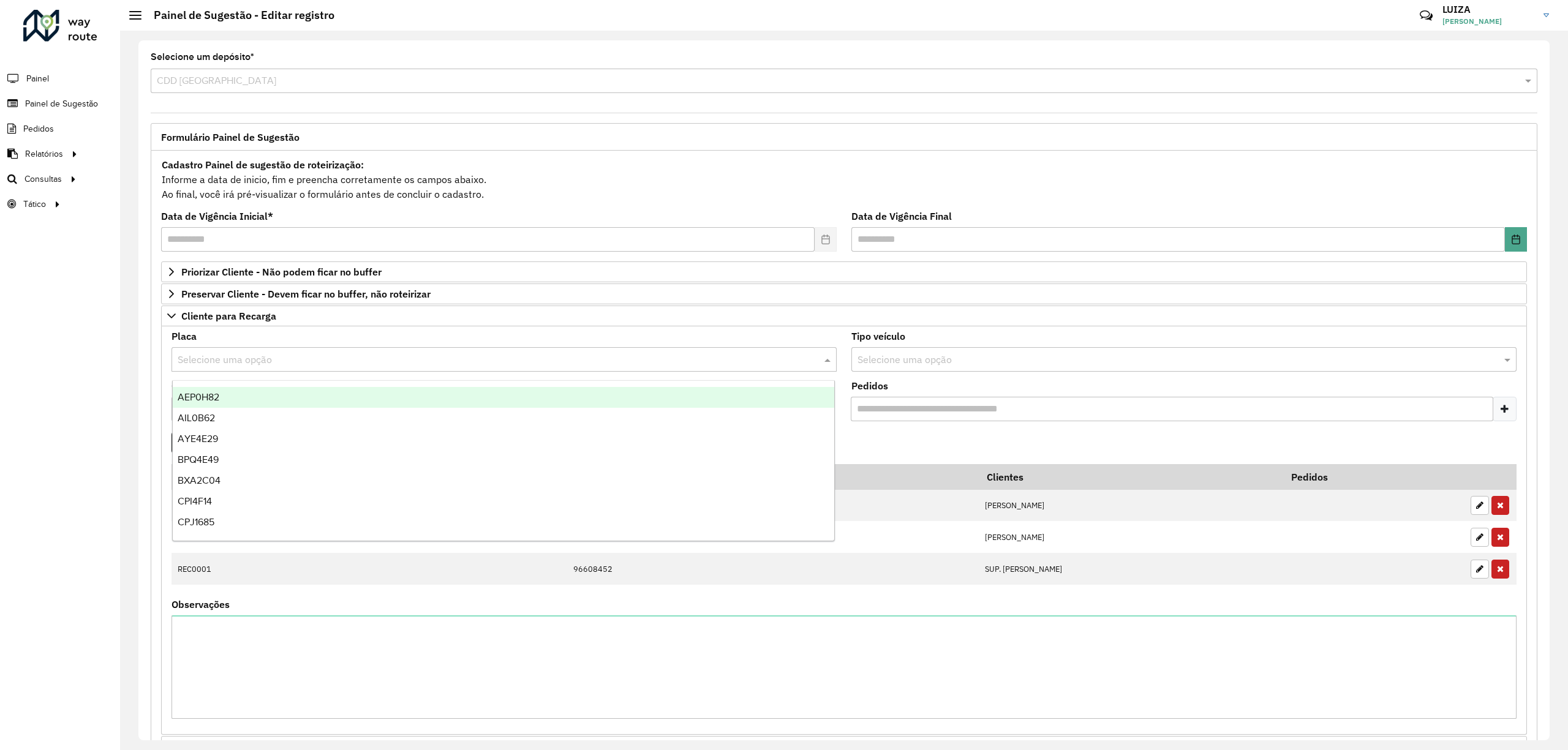
click at [282, 358] on input "text" at bounding box center [491, 360] width 628 height 15
type input "***"
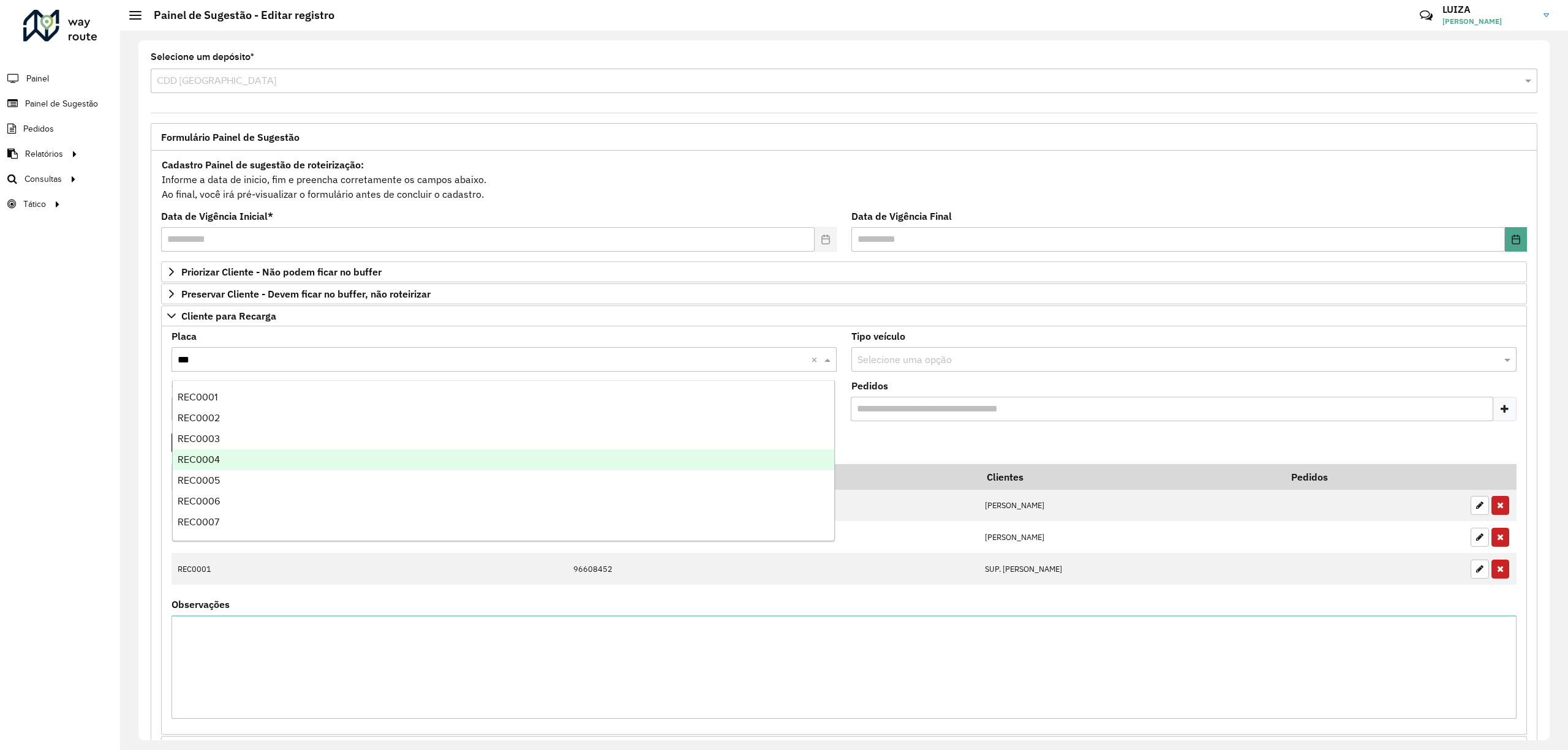
click at [239, 461] on div "REC0004" at bounding box center [504, 460] width 662 height 21
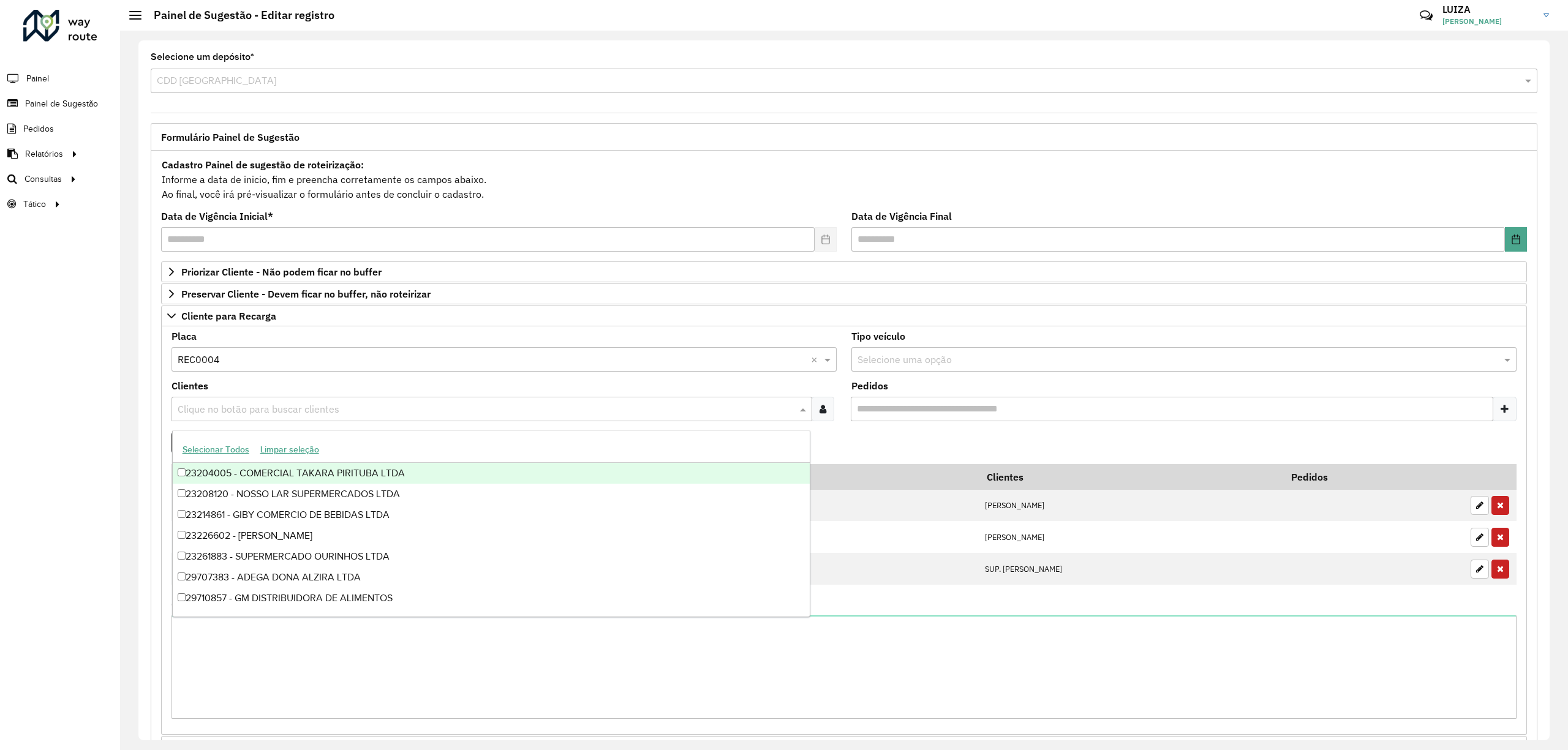
click at [280, 414] on input "text" at bounding box center [486, 409] width 623 height 15
type input "*****"
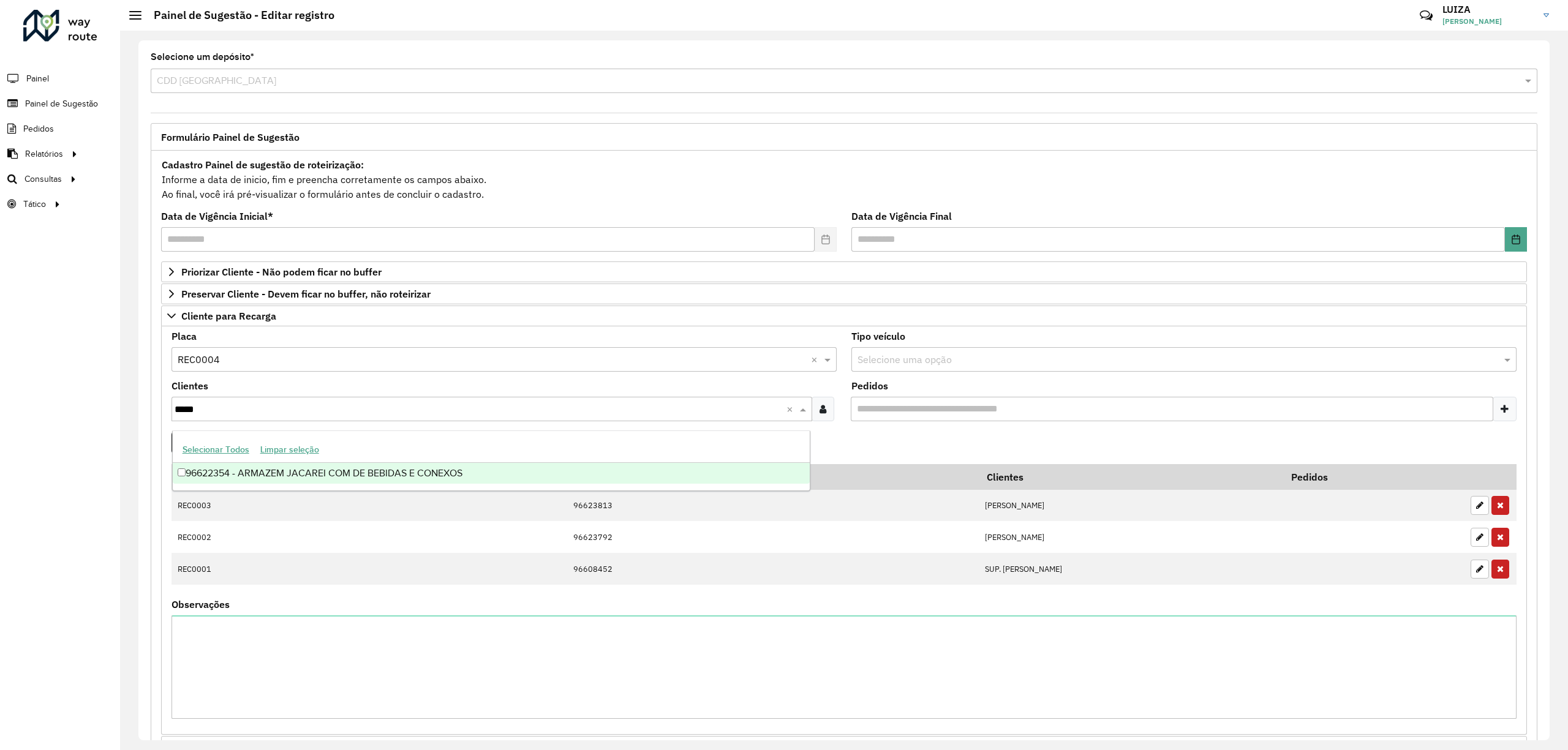
click at [310, 467] on div "96622354 - ARMAZEM JACAREI COM DE BEBIDAS E CONEXOS" at bounding box center [491, 473] width 638 height 21
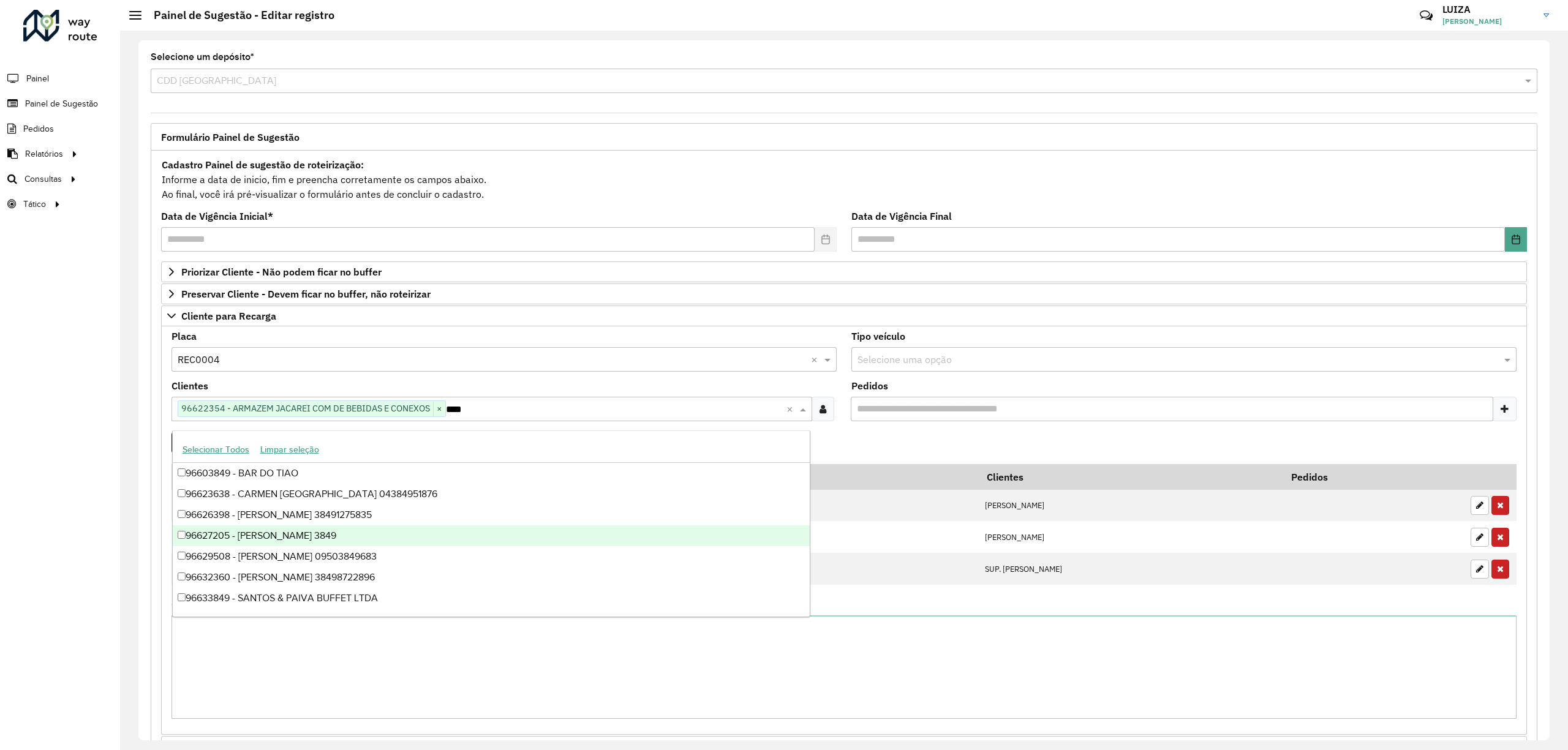
type input "*****"
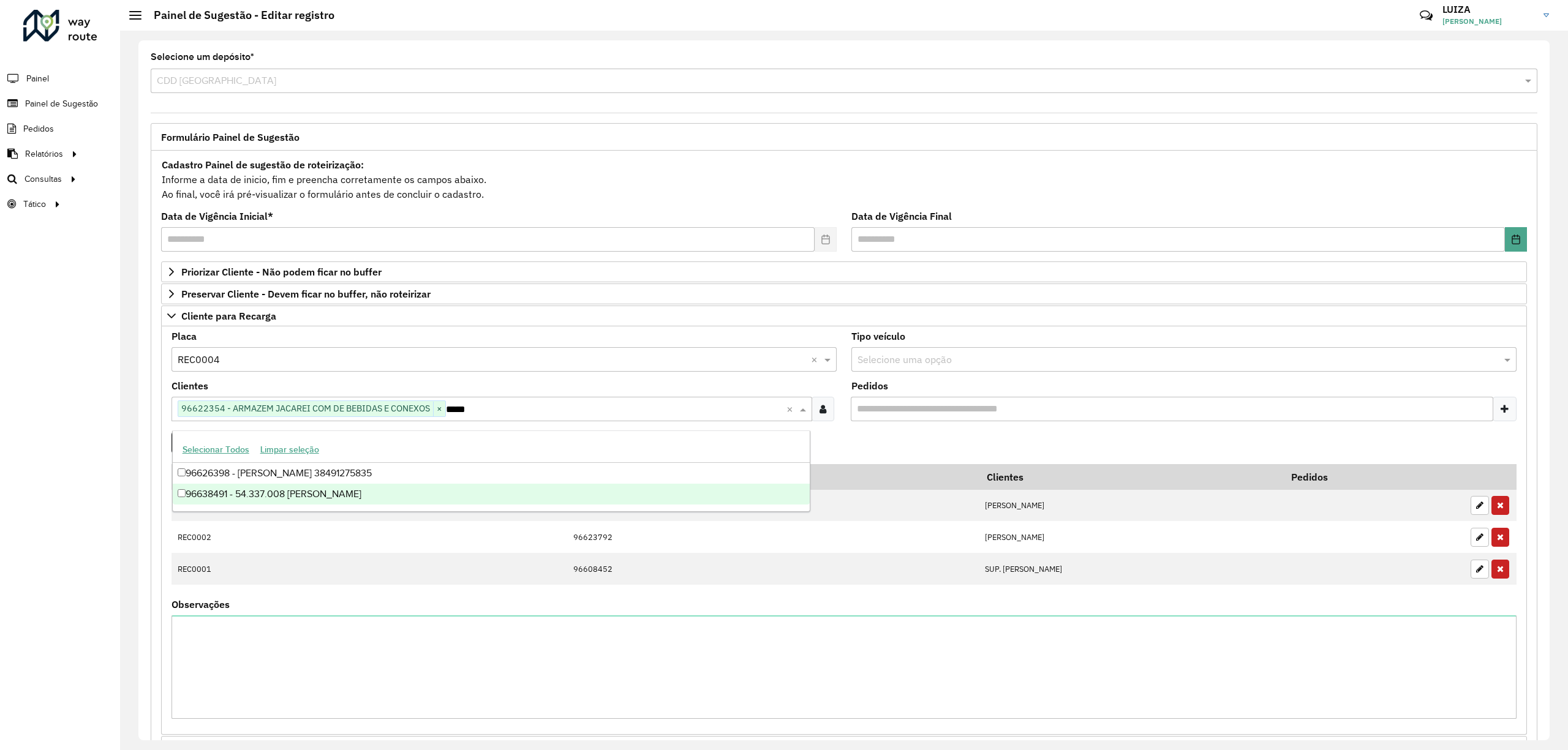
click at [255, 491] on div "96638491 - 54.337.008 [PERSON_NAME]" at bounding box center [491, 494] width 638 height 21
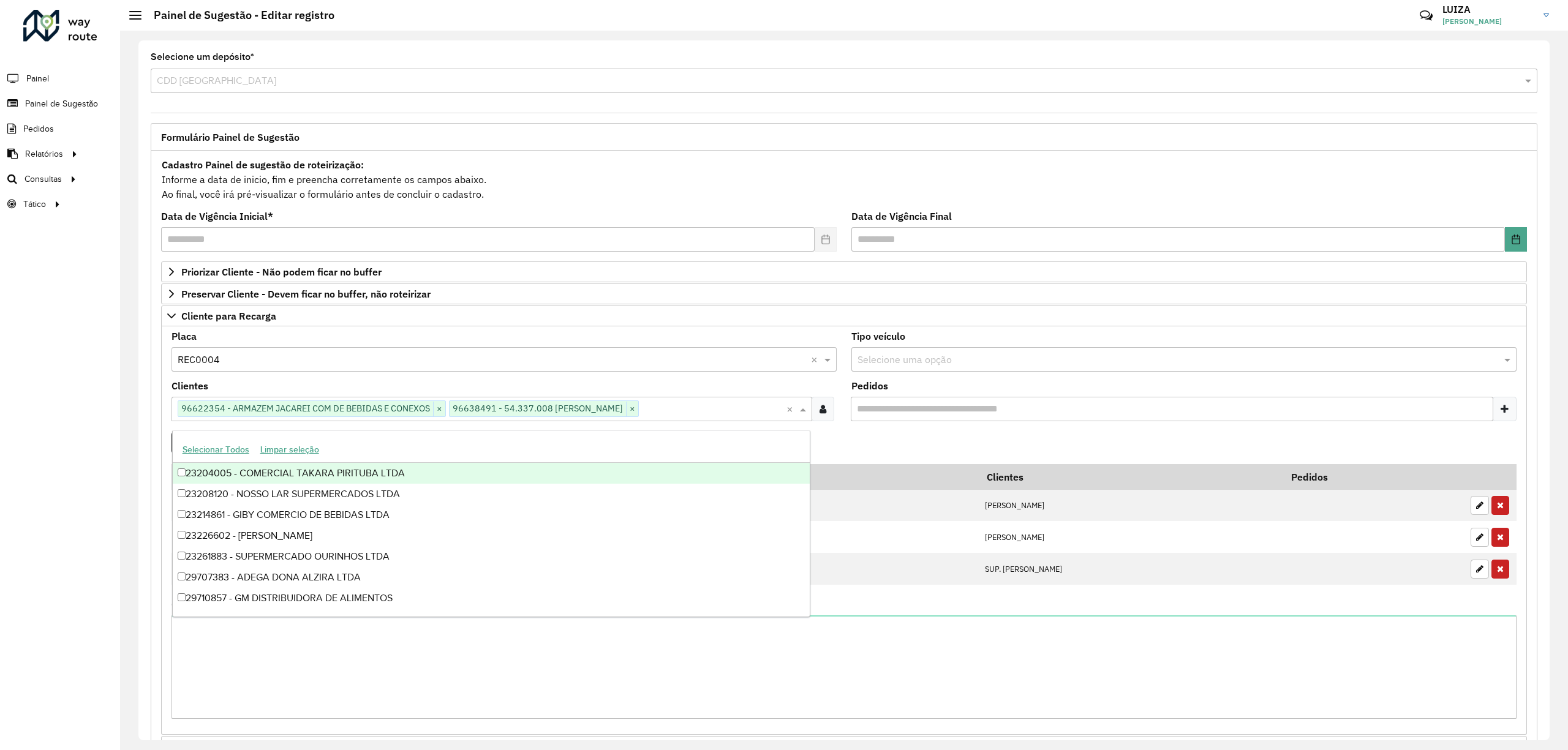
click at [660, 351] on div "Selecione uma opção × REC0004 ×" at bounding box center [504, 360] width 665 height 25
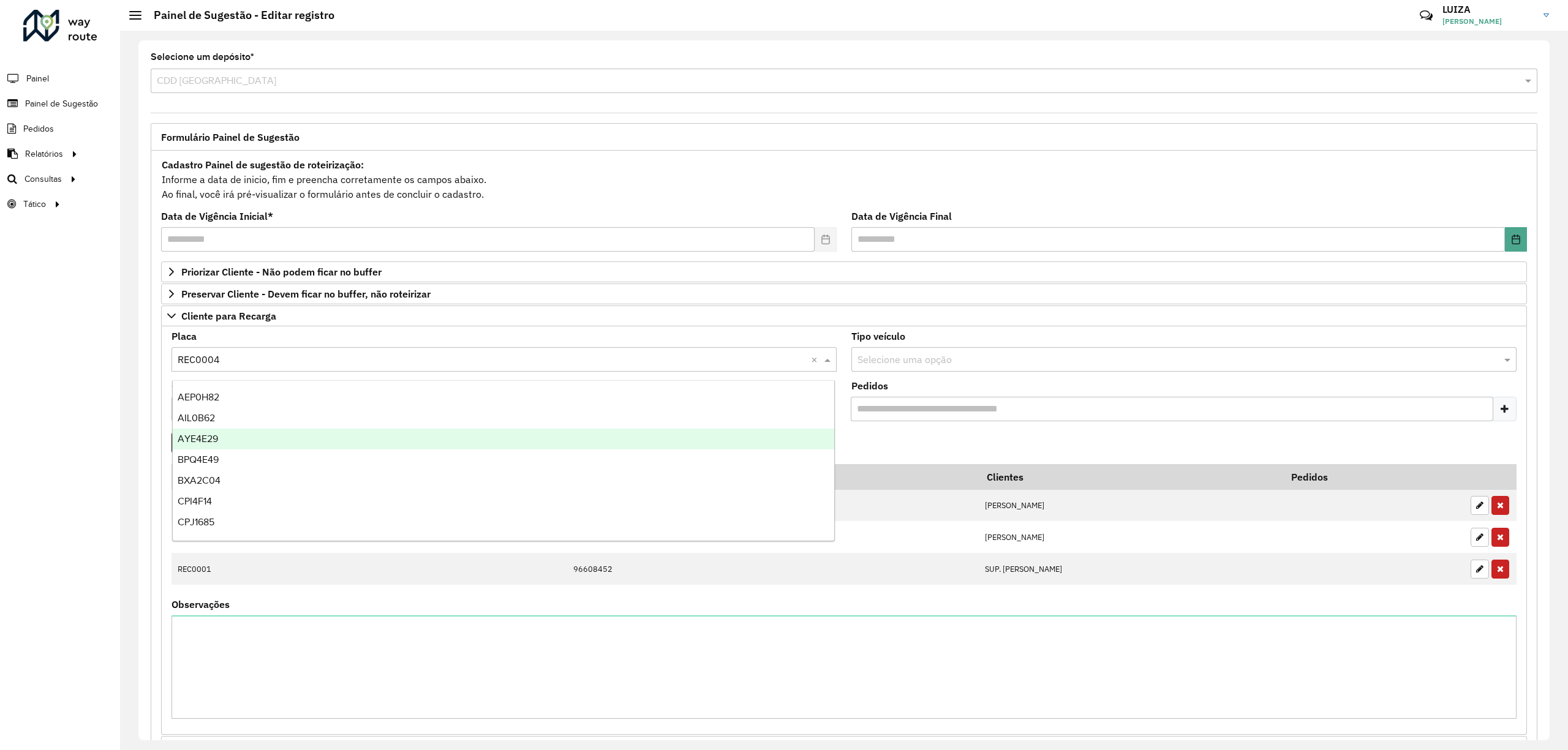
click at [92, 414] on div "Roteirizador AmbevTech Painel Painel de Sugestão Pedidos Relatórios Clientes Cl…" at bounding box center [60, 375] width 120 height 750
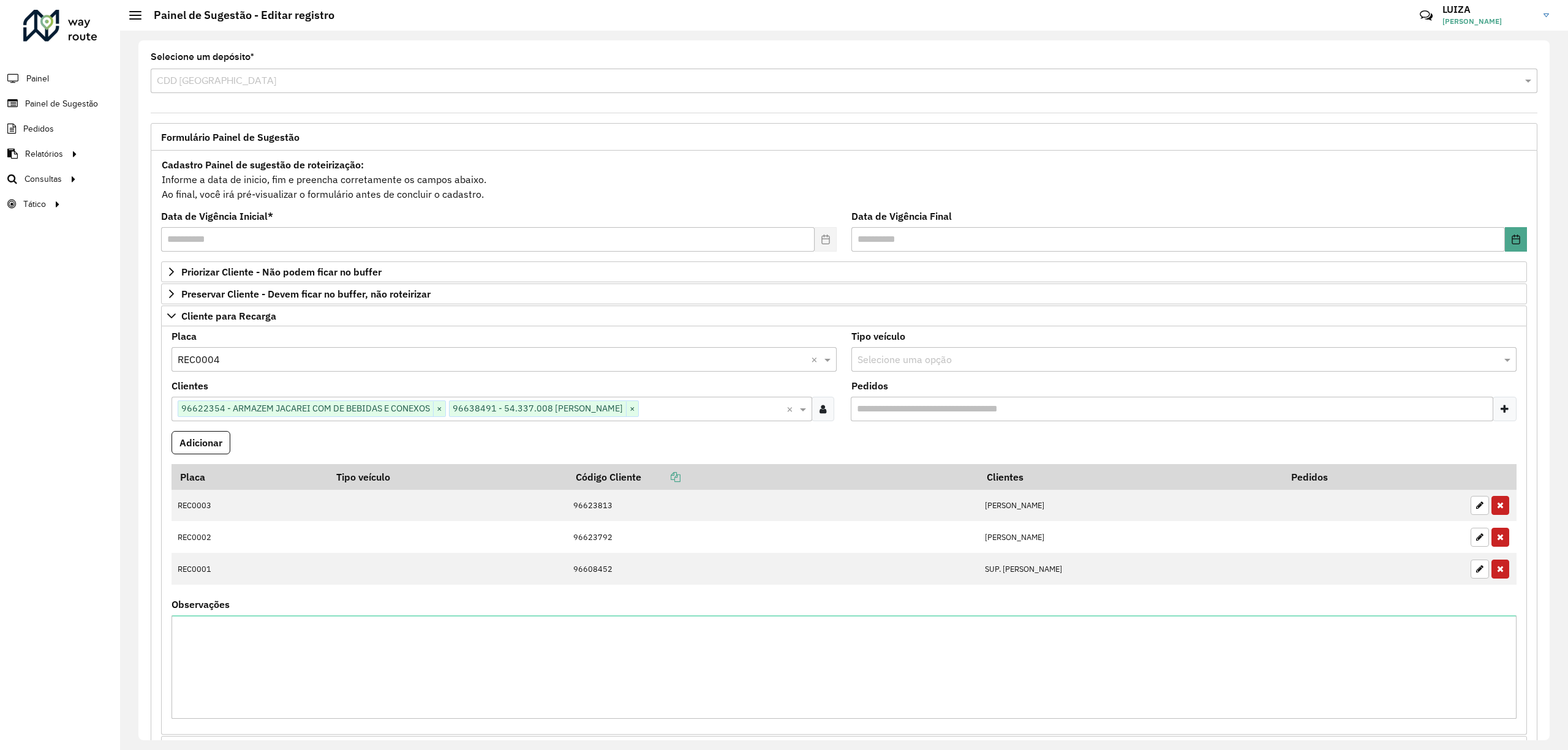
drag, startPoint x: 188, startPoint y: 444, endPoint x: 192, endPoint y: 461, distance: 17.5
click at [188, 444] on button "Adicionar" at bounding box center [201, 443] width 59 height 23
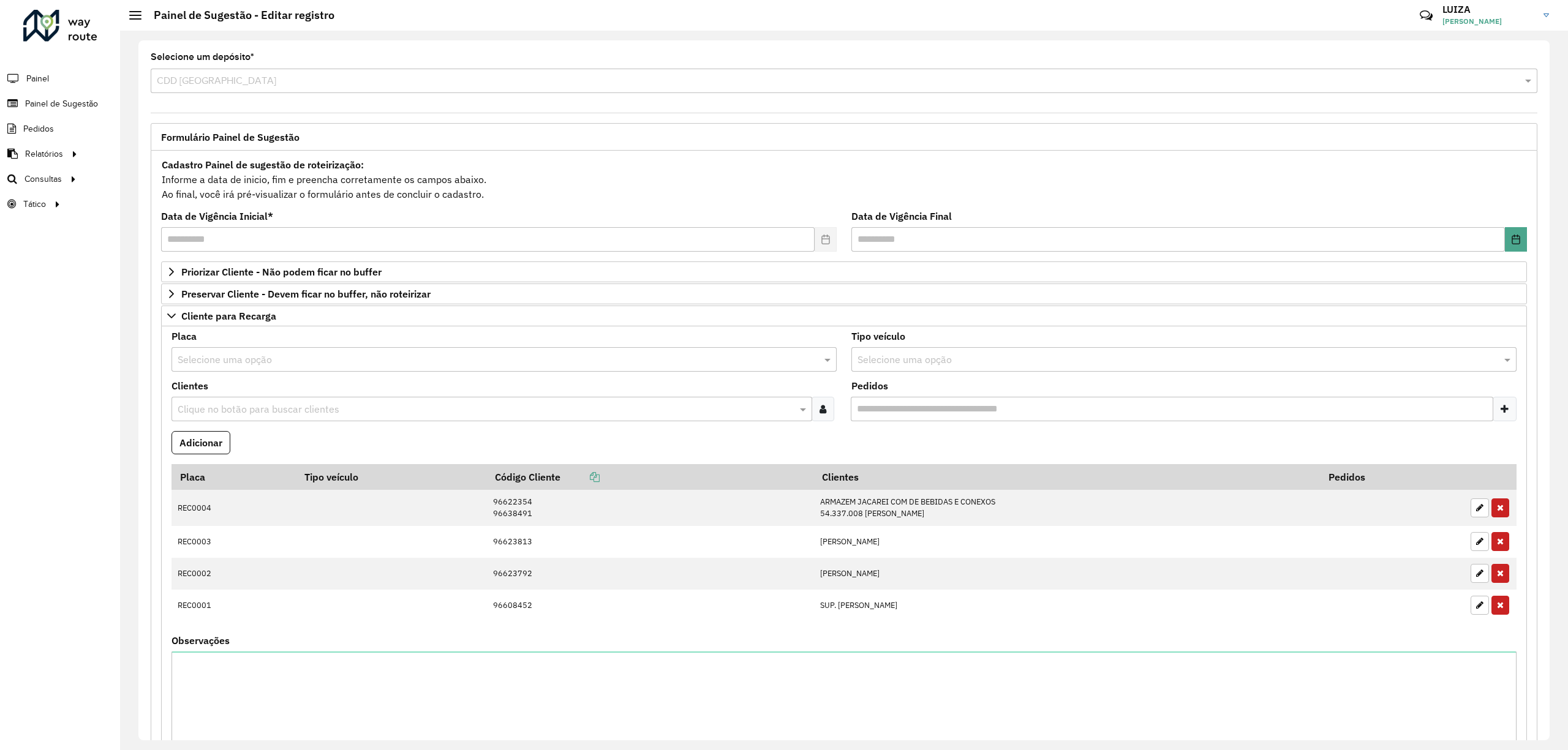
click at [227, 356] on input "text" at bounding box center [491, 360] width 628 height 15
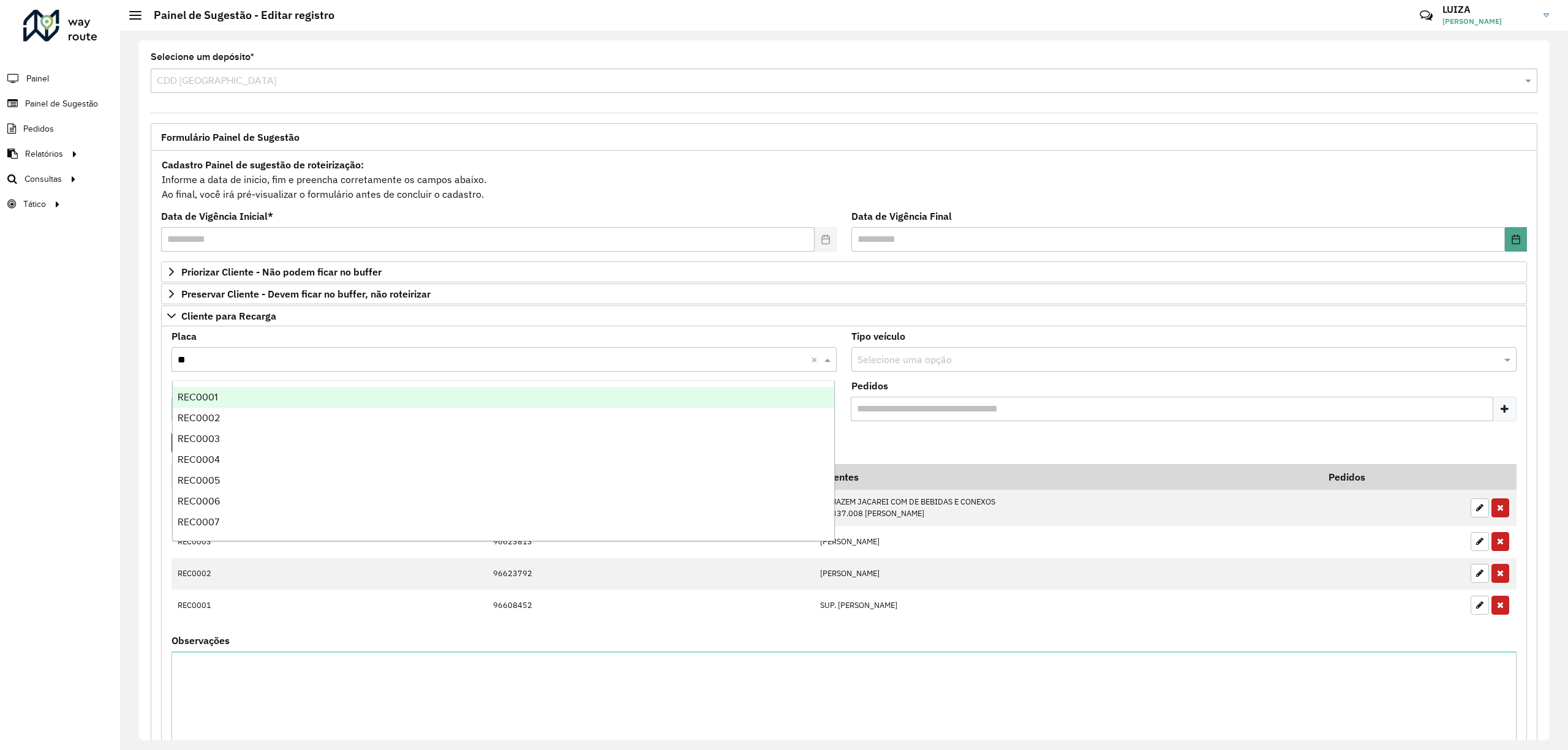
type input "***"
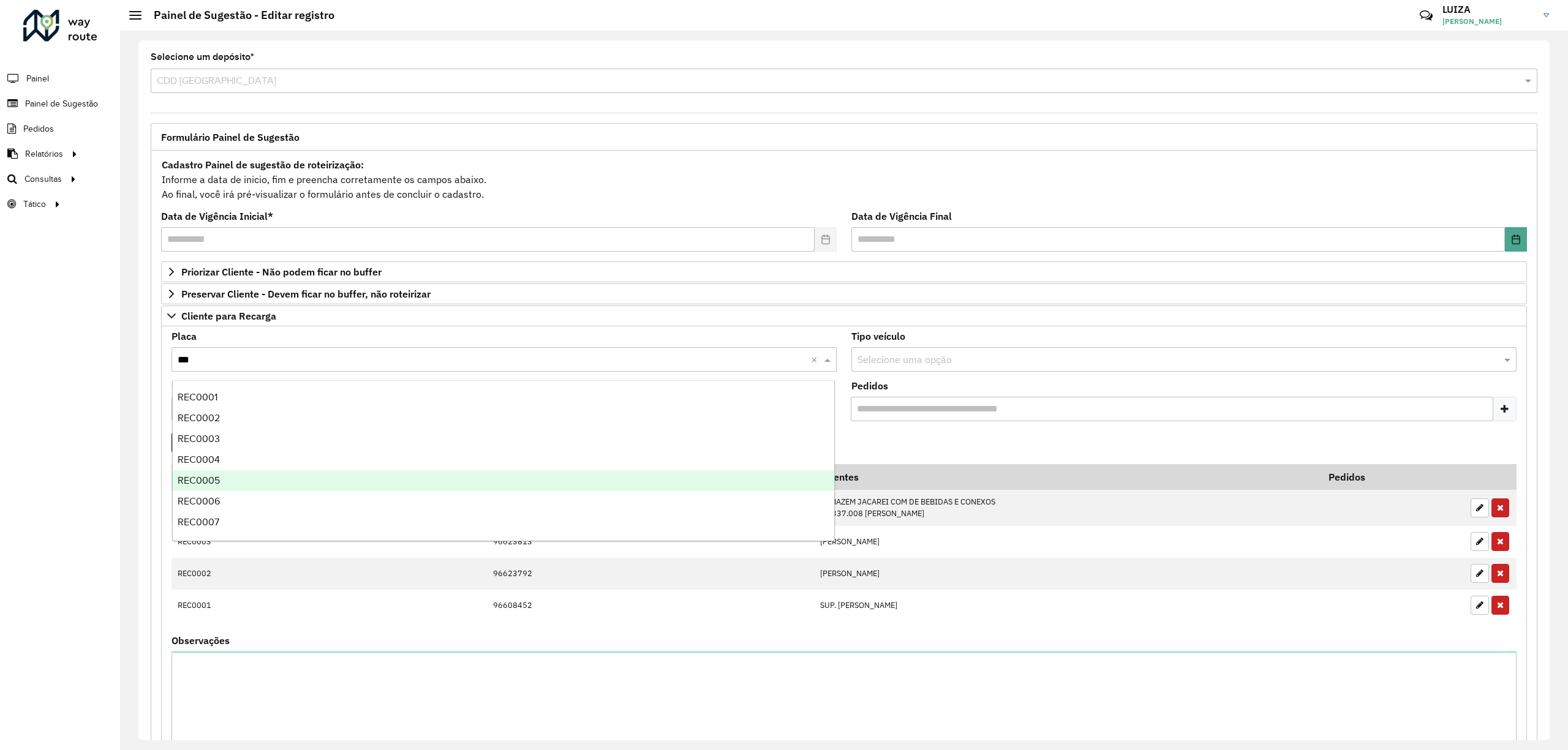
click at [274, 484] on div "REC0005" at bounding box center [504, 480] width 662 height 21
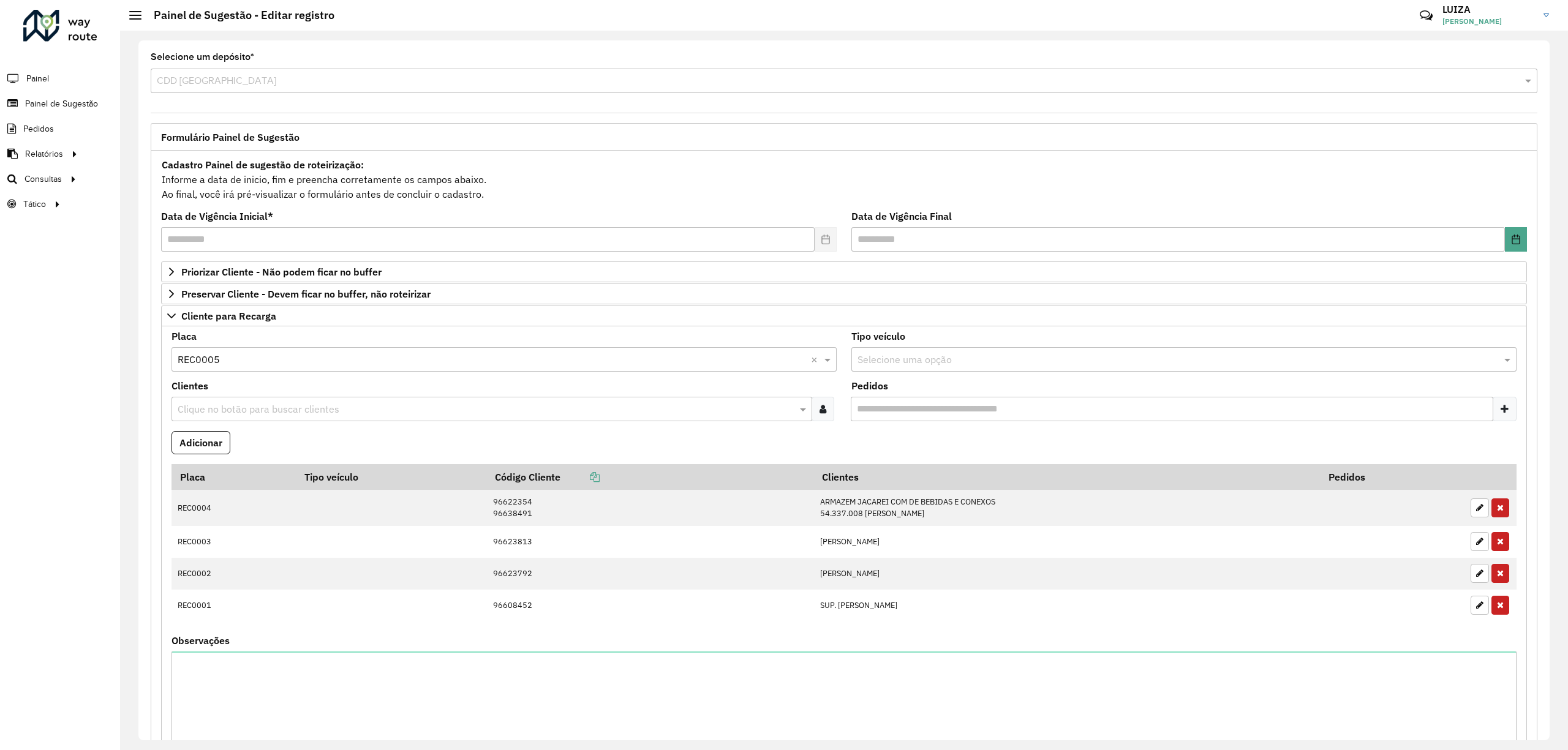
click at [218, 414] on input "text" at bounding box center [486, 409] width 623 height 15
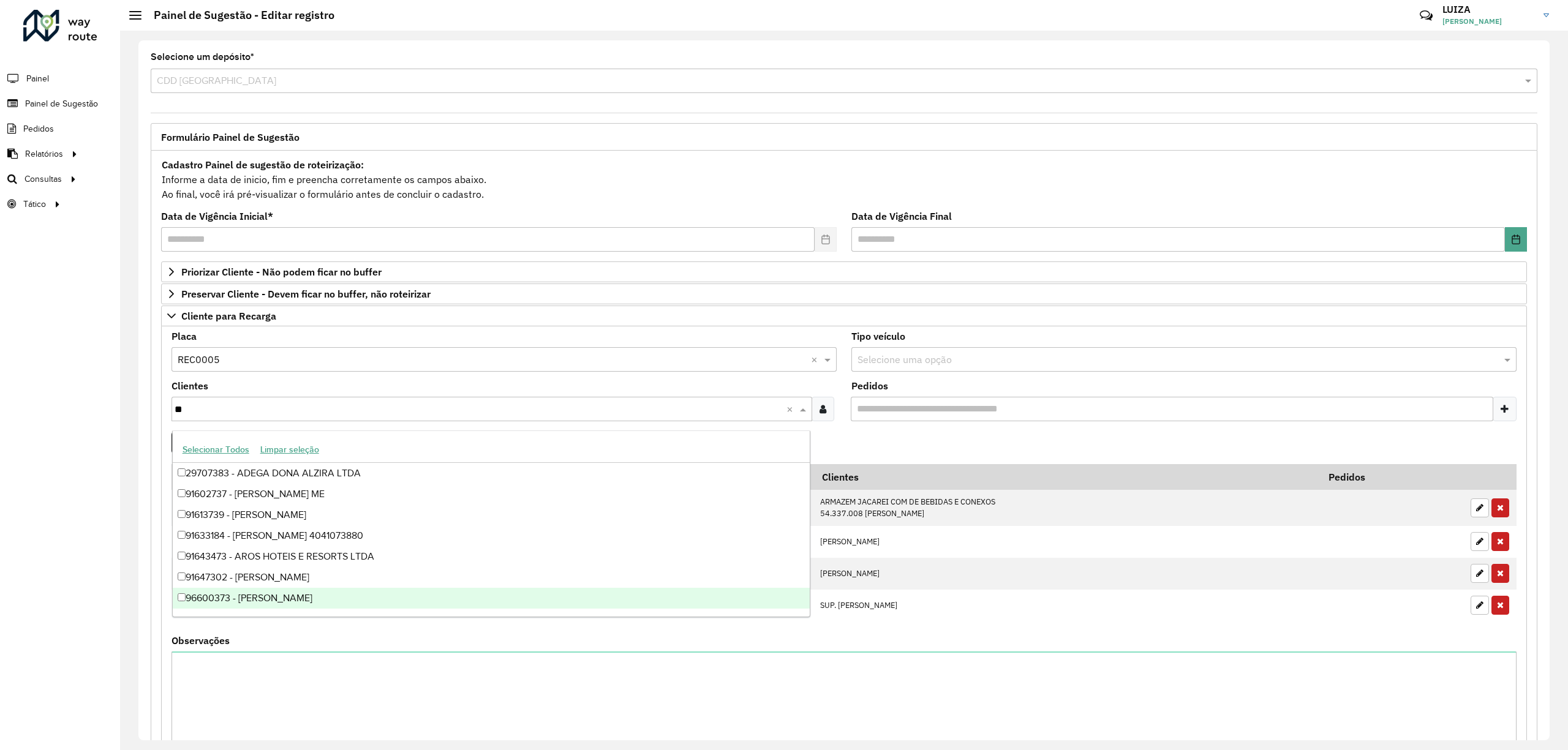
type input "***"
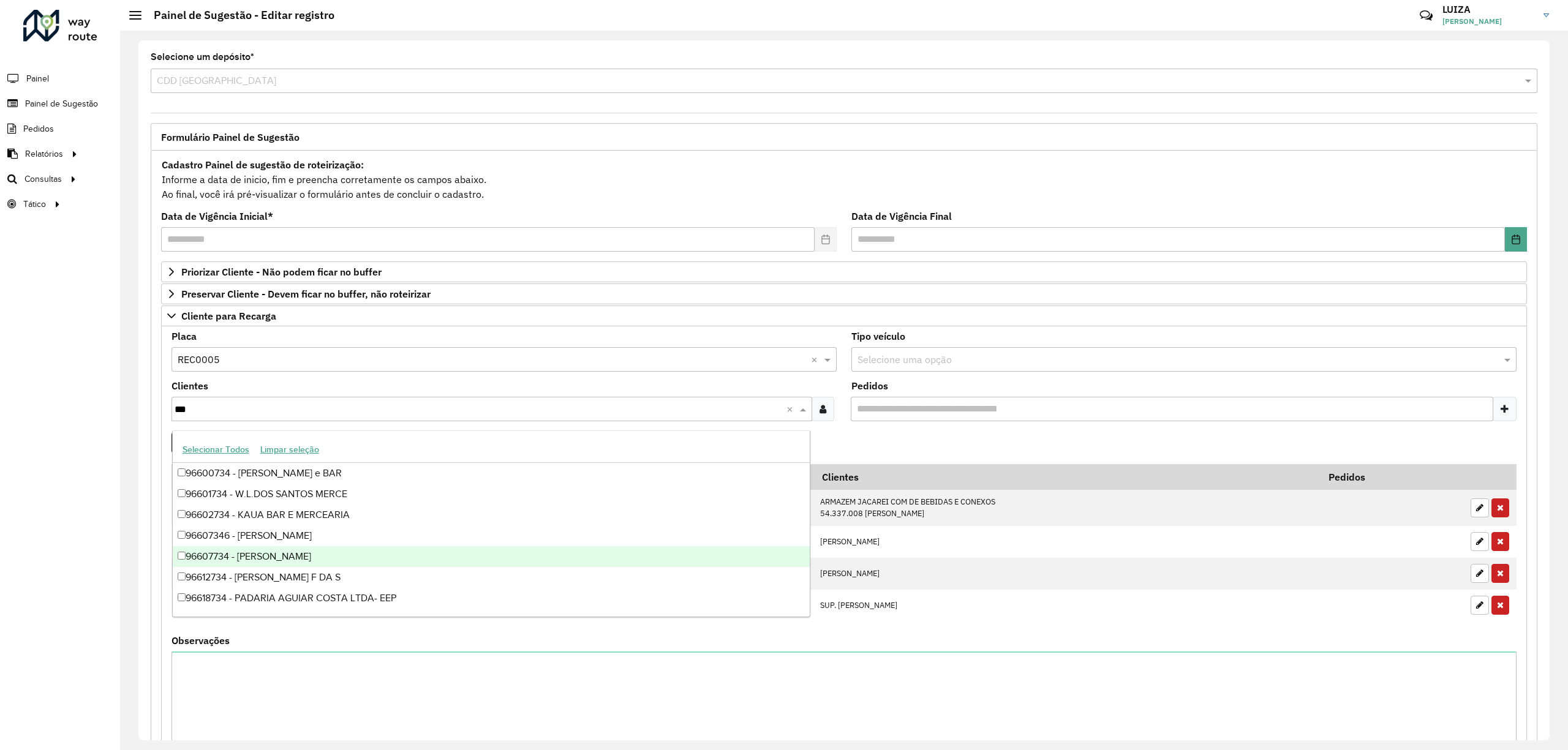
click at [246, 557] on div "96607734 - [PERSON_NAME]" at bounding box center [491, 556] width 638 height 21
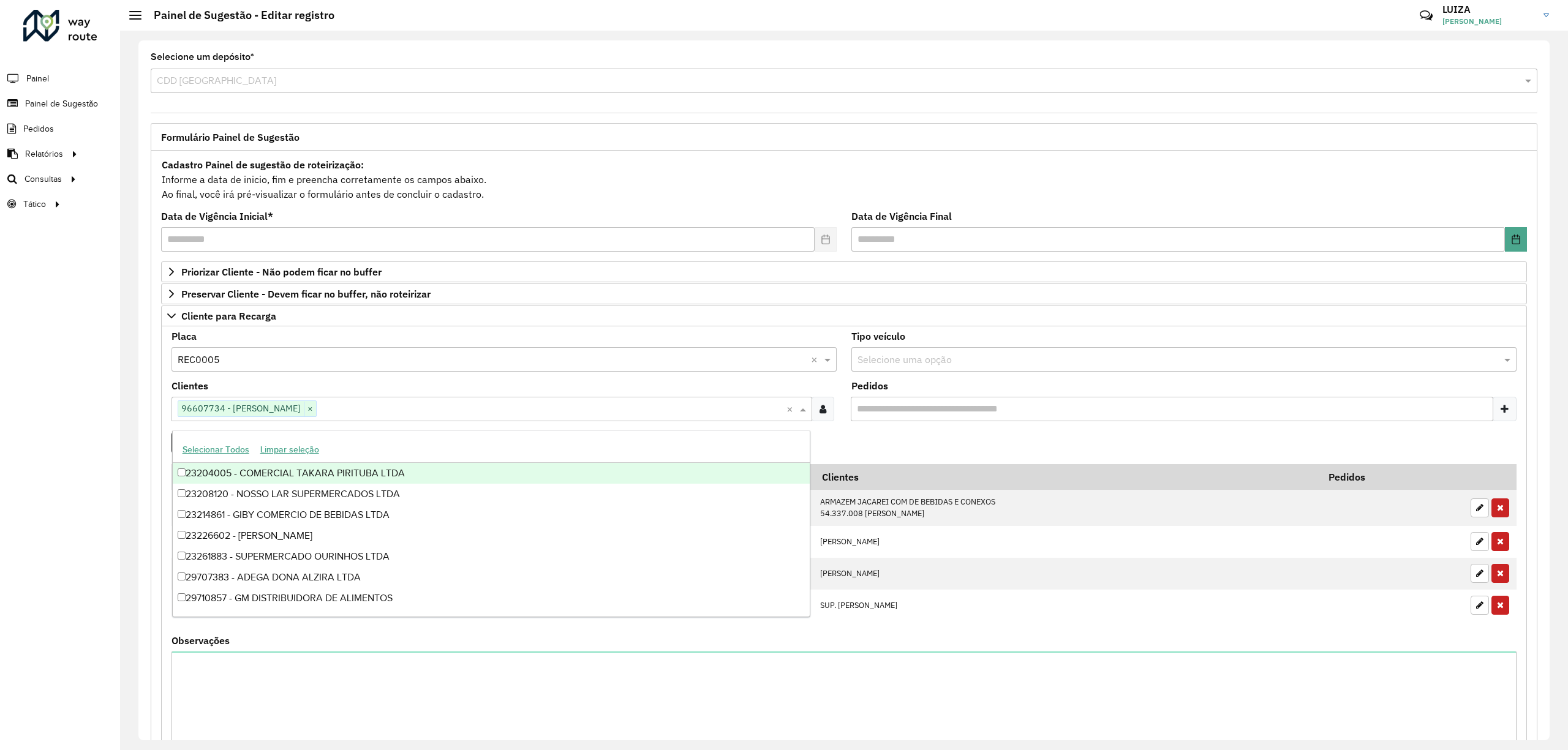
click at [316, 409] on span "×" at bounding box center [310, 409] width 12 height 15
type input "***"
click at [292, 473] on div "96600734 - [PERSON_NAME] e BAR" at bounding box center [491, 473] width 638 height 21
type input "*****"
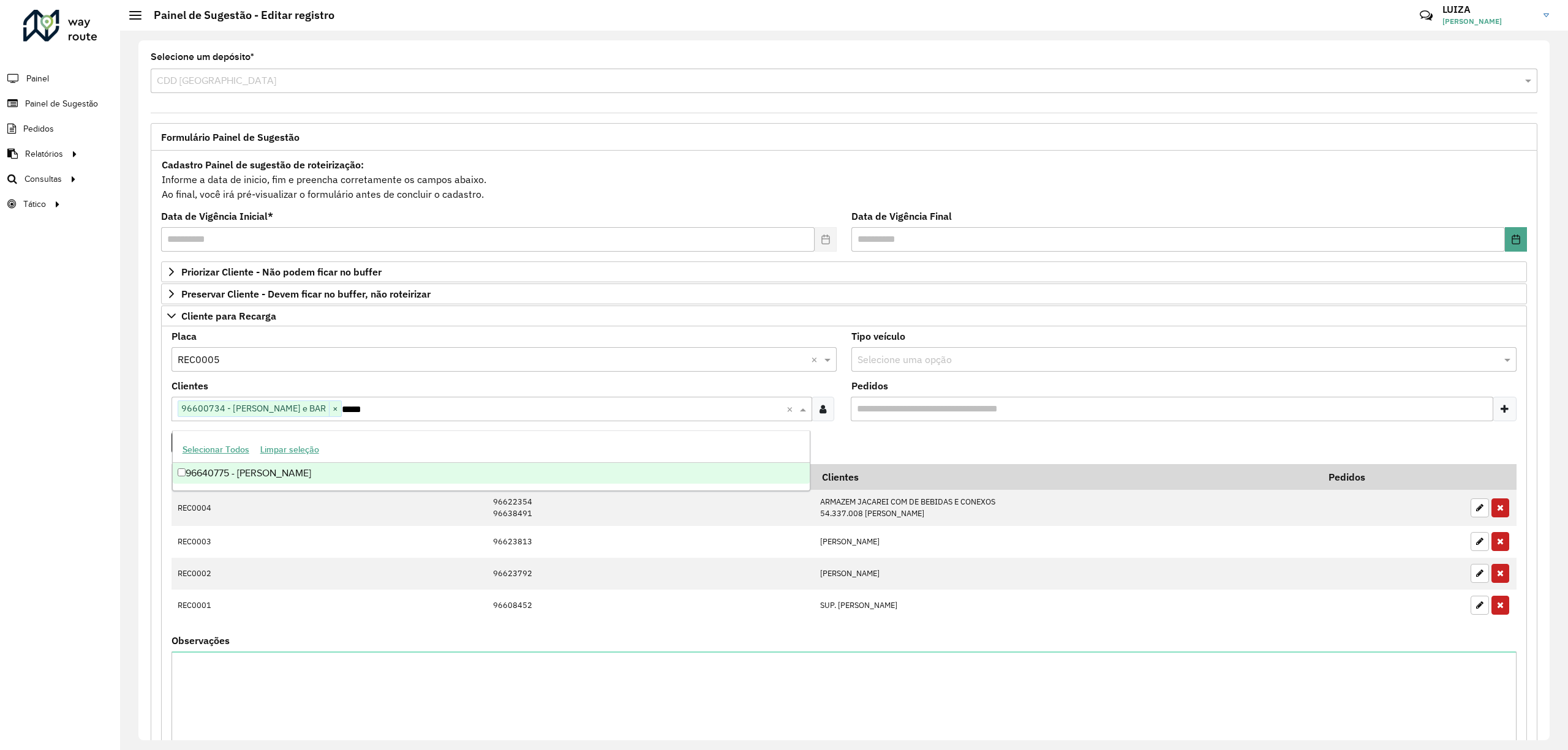
click at [291, 471] on div "96640775 - [PERSON_NAME]" at bounding box center [491, 473] width 638 height 21
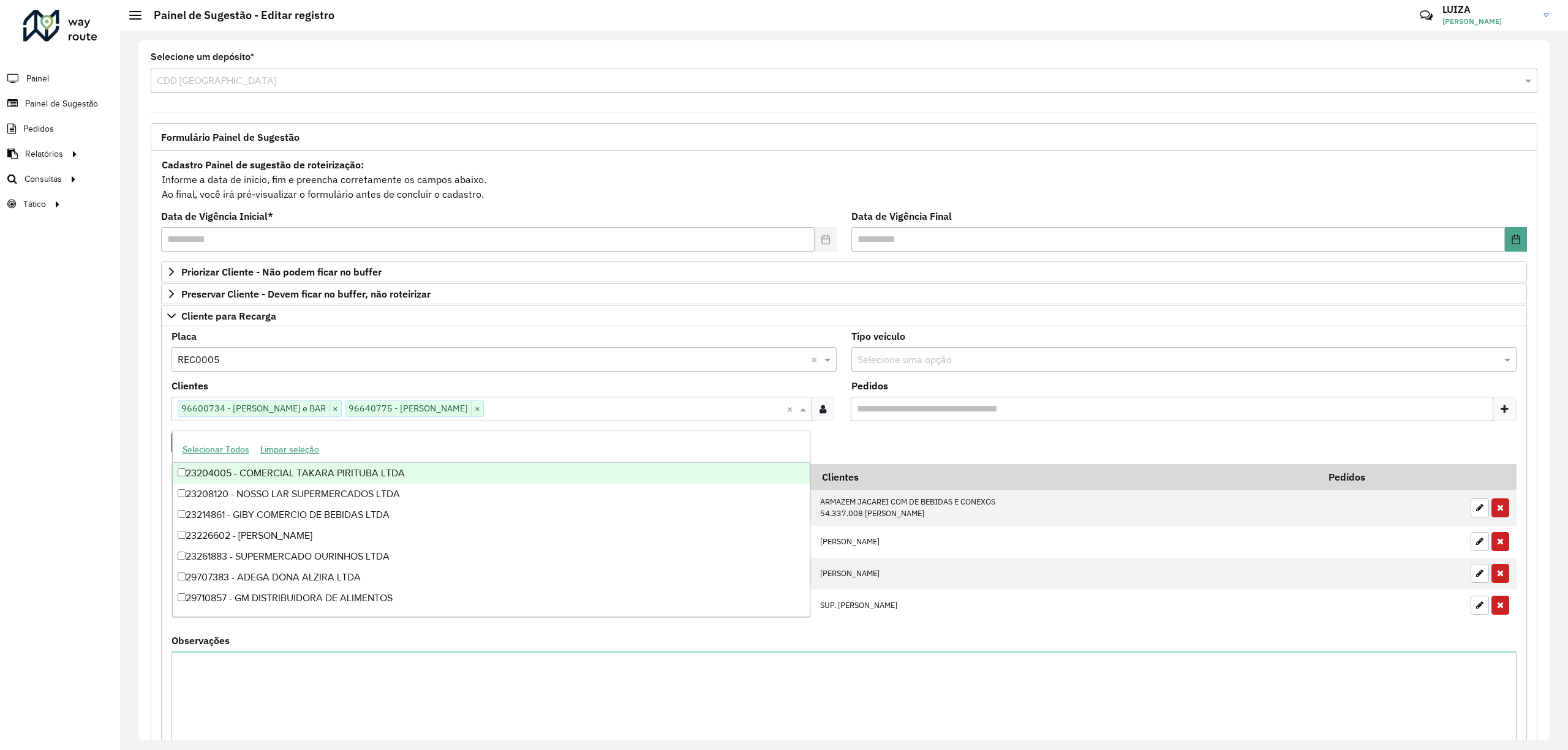
click at [113, 444] on div "Roteirizador AmbevTech Painel Painel de Sugestão Pedidos Relatórios Clientes Cl…" at bounding box center [60, 375] width 120 height 750
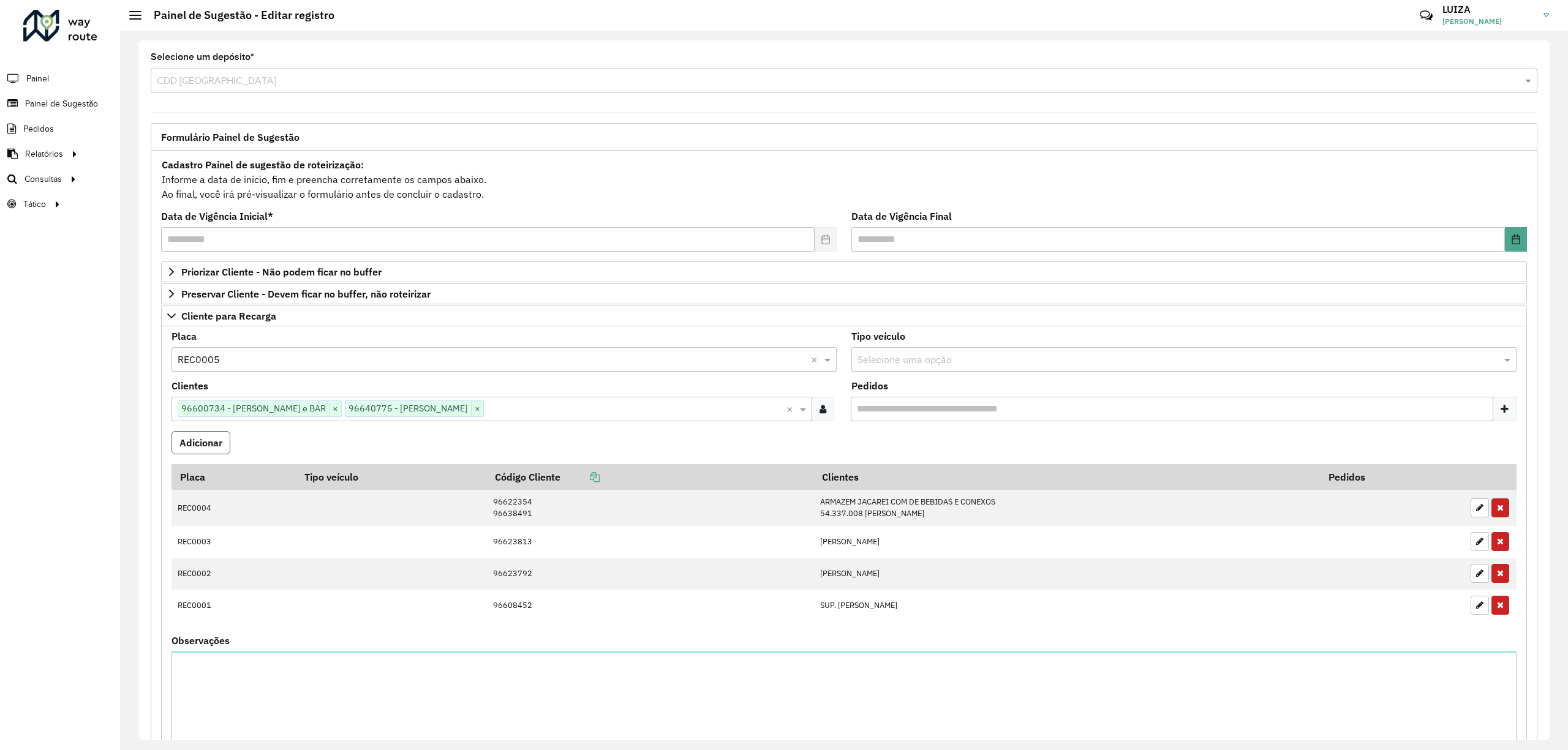
click at [210, 444] on button "Adicionar" at bounding box center [201, 443] width 59 height 23
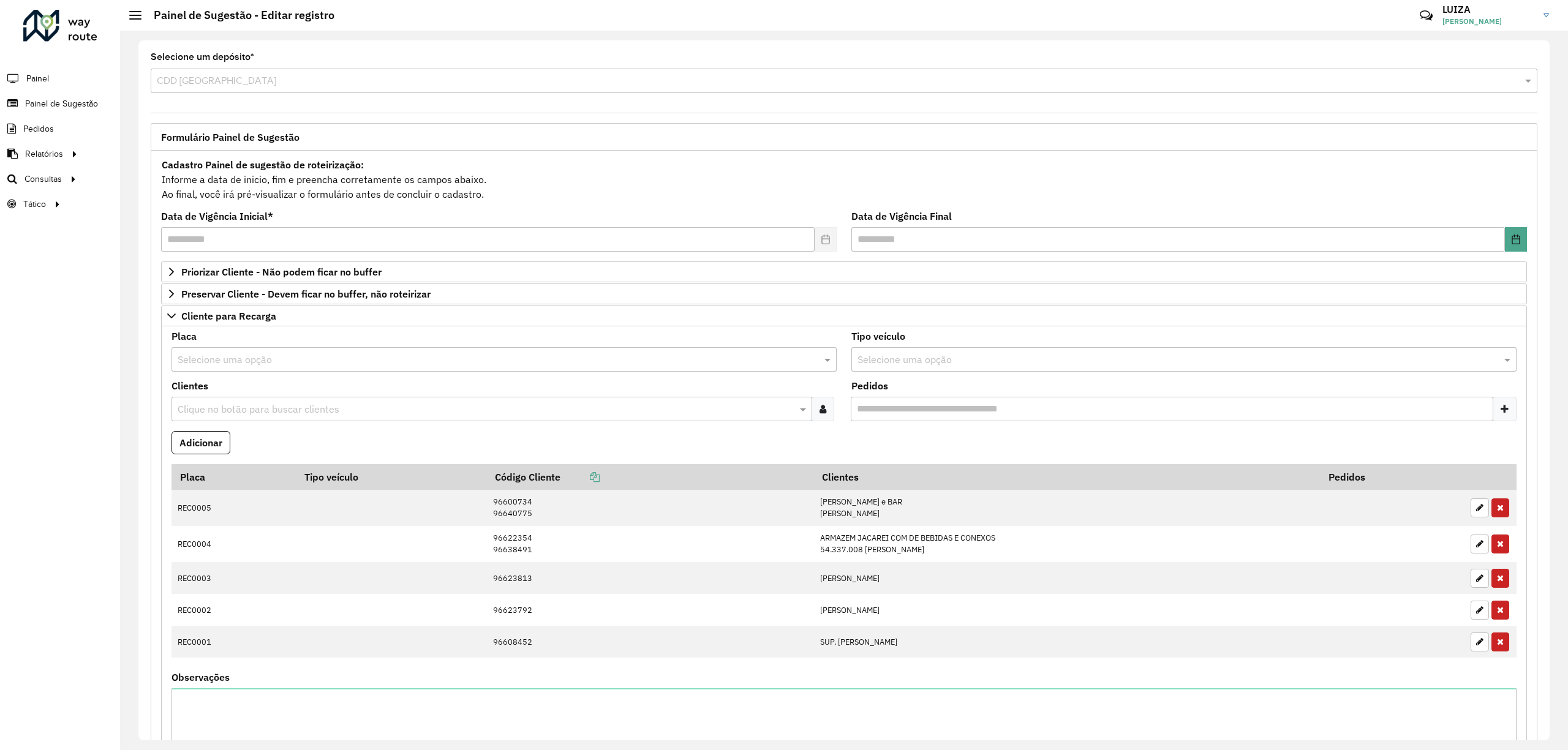
scroll to position [441, 0]
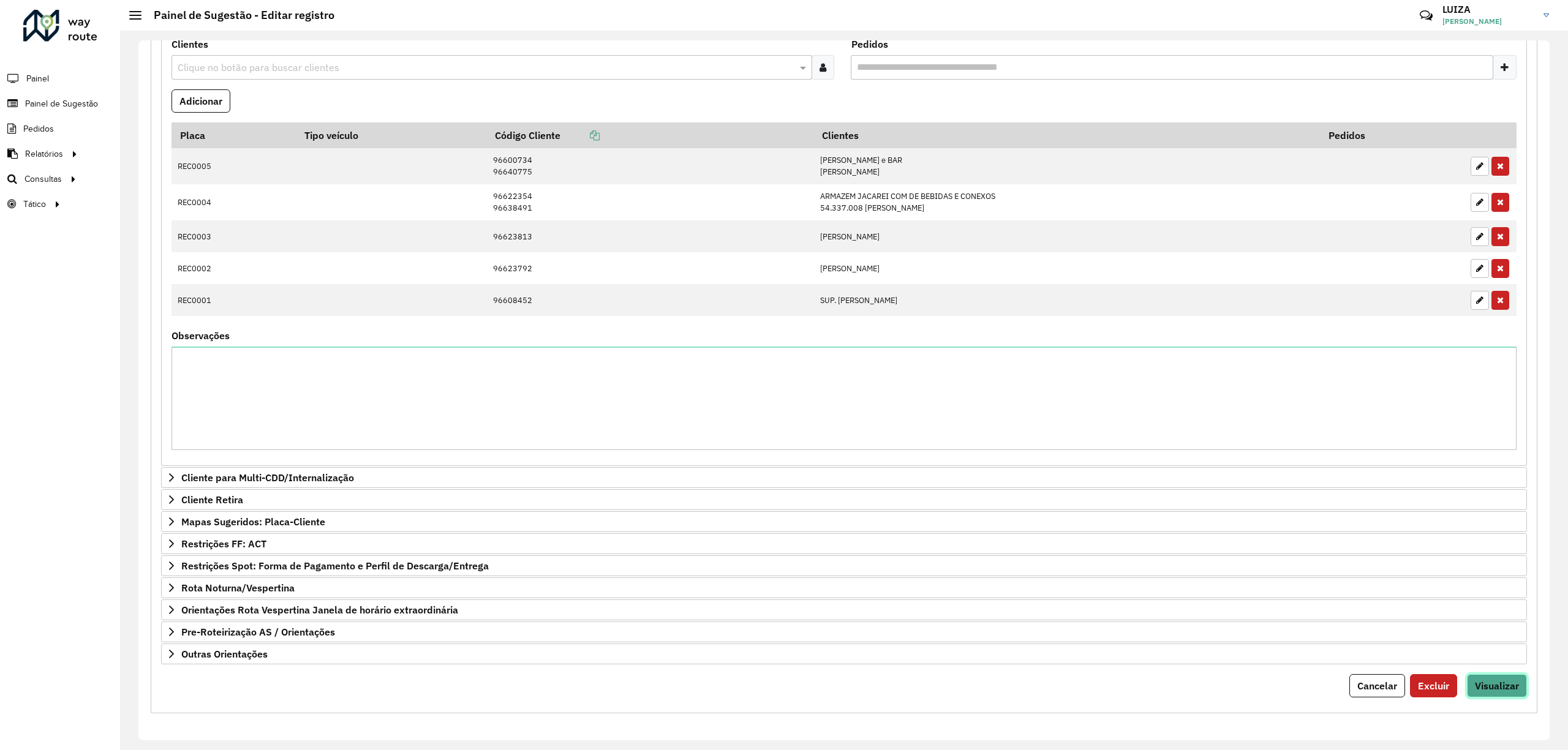
click at [1492, 691] on span "Visualizar" at bounding box center [1496, 686] width 44 height 12
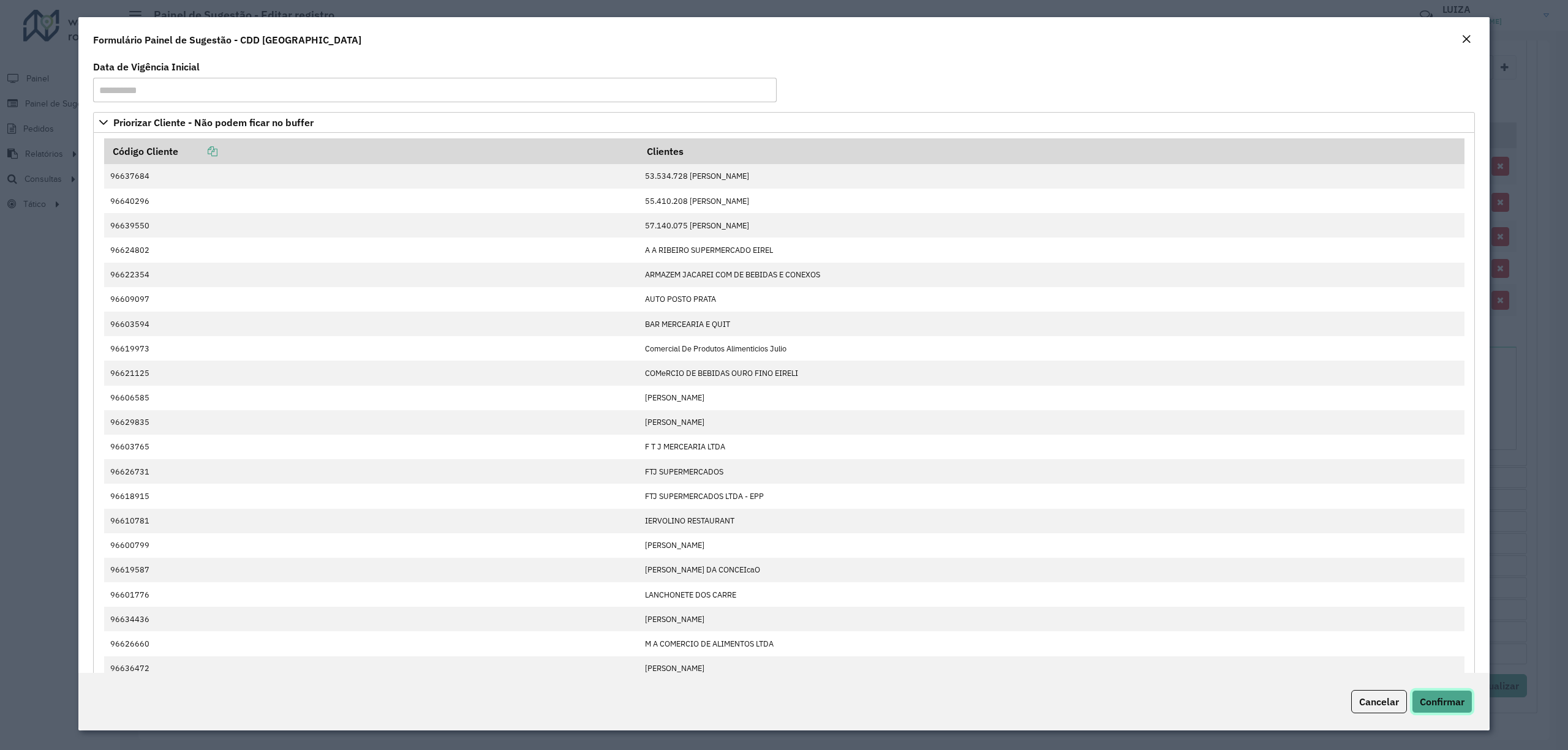
click at [1449, 706] on span "Confirmar" at bounding box center [1442, 702] width 44 height 12
